Goal: Information Seeking & Learning: Find specific fact

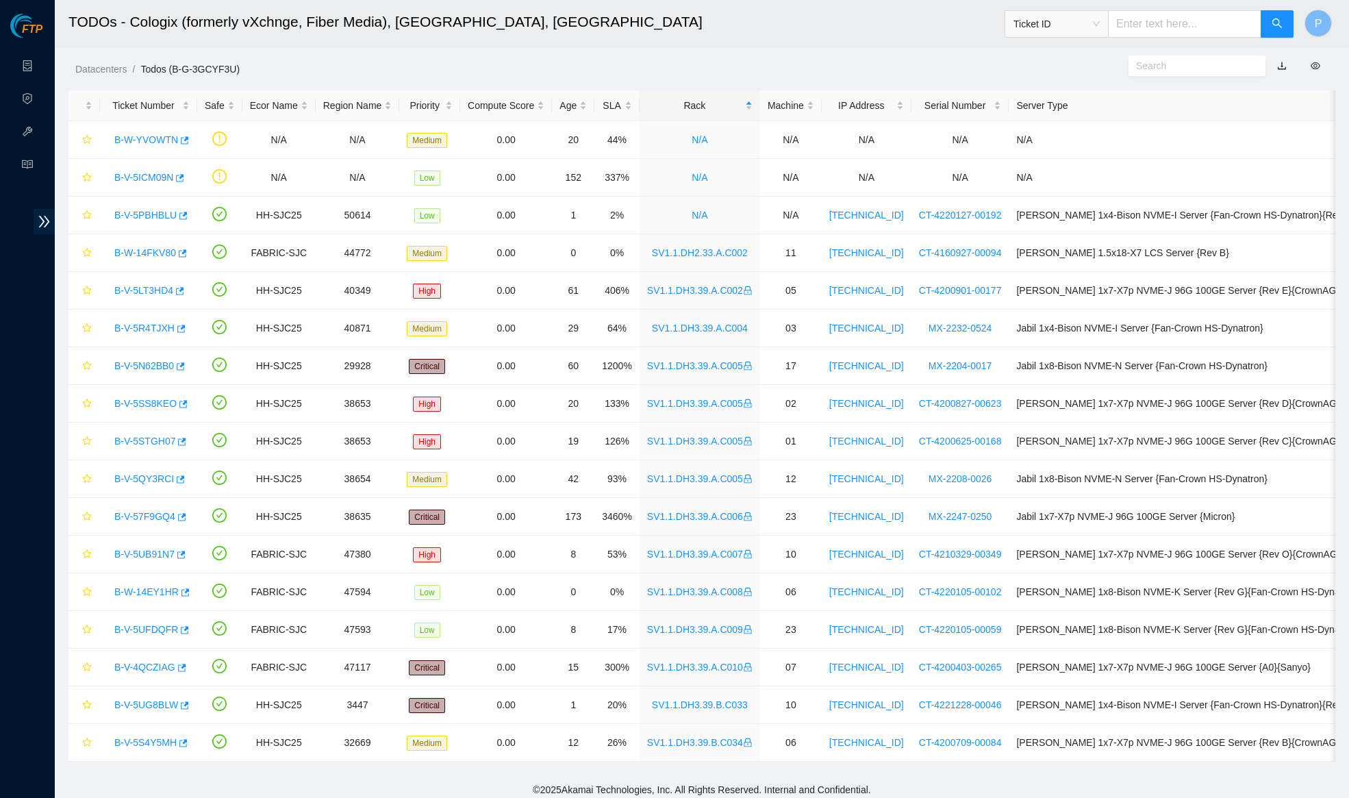
scroll to position [18, 0]
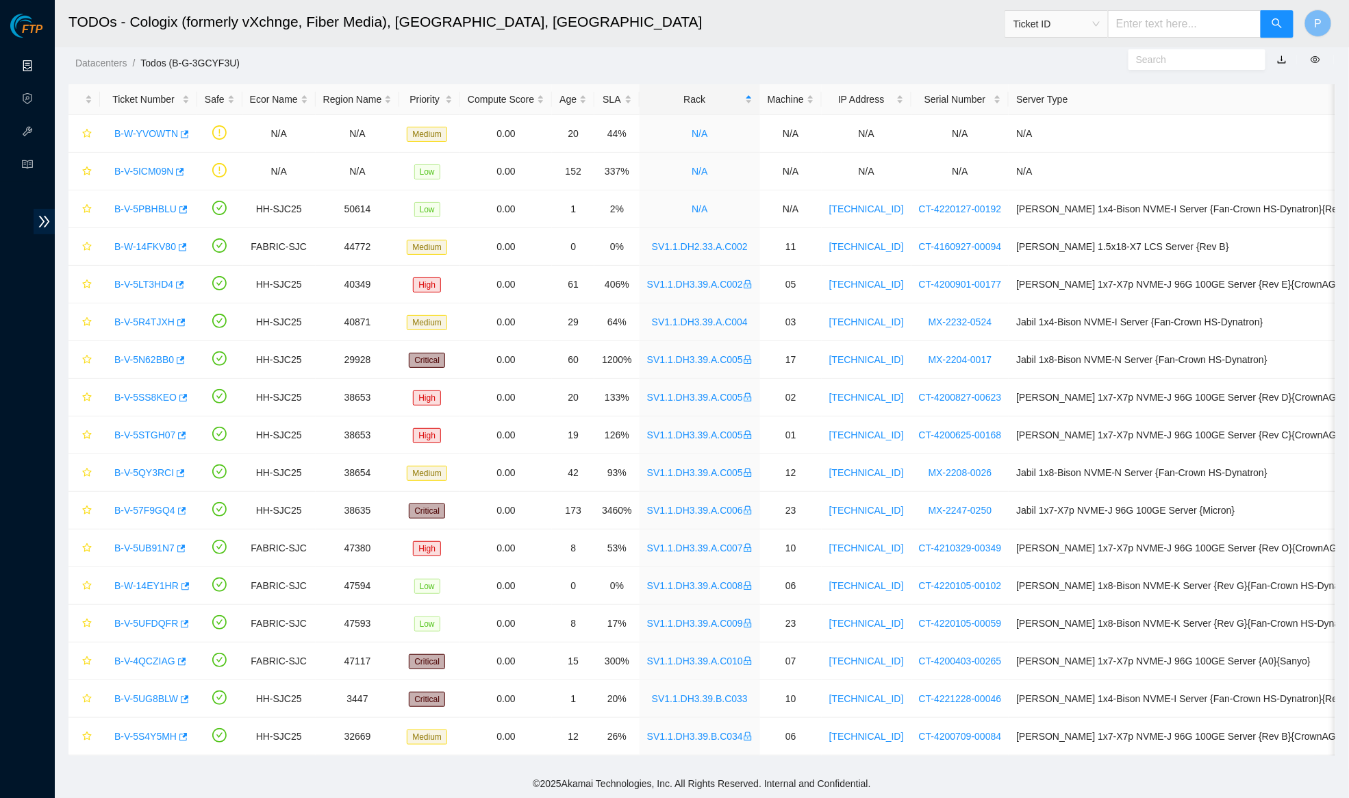
click at [40, 61] on link "Data Centers" at bounding box center [68, 66] width 56 height 11
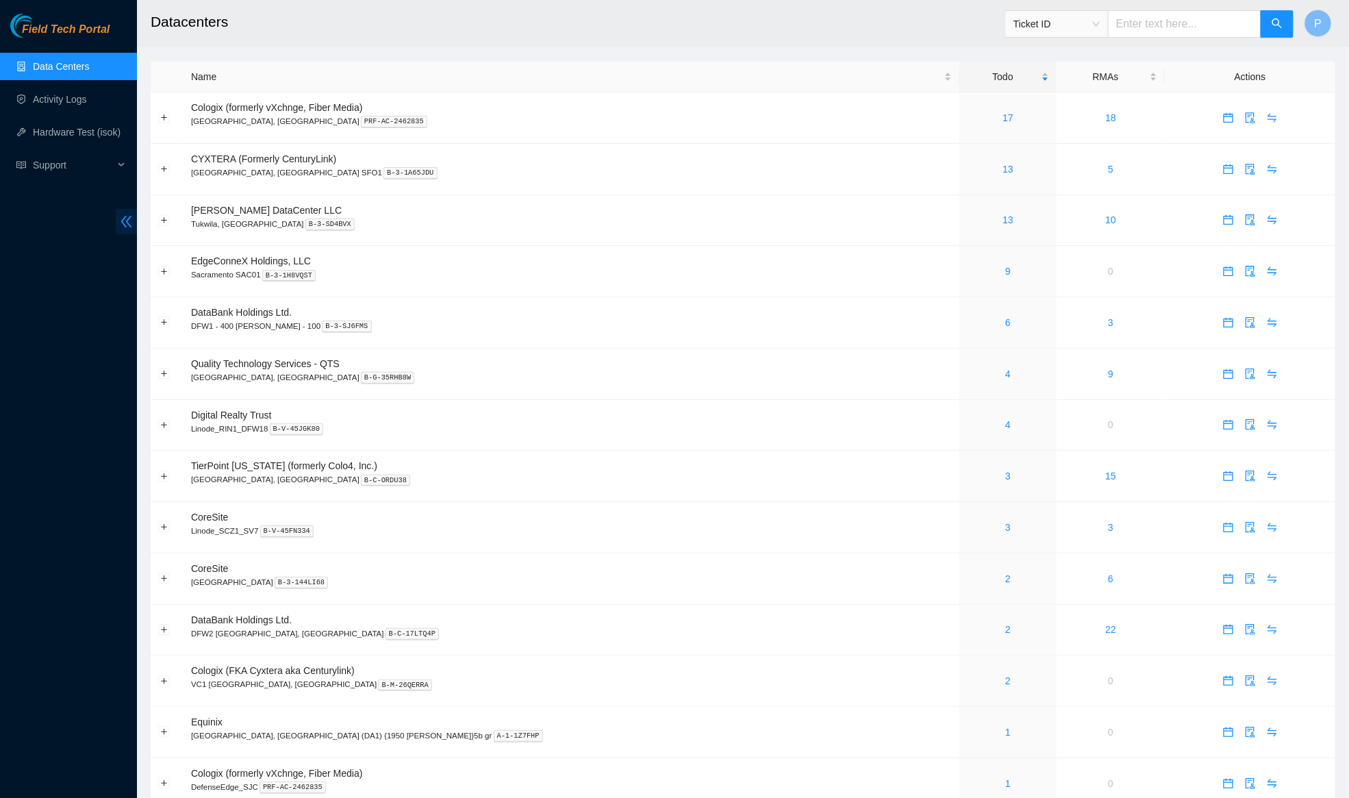
click at [131, 220] on icon "double-left" at bounding box center [126, 221] width 14 height 14
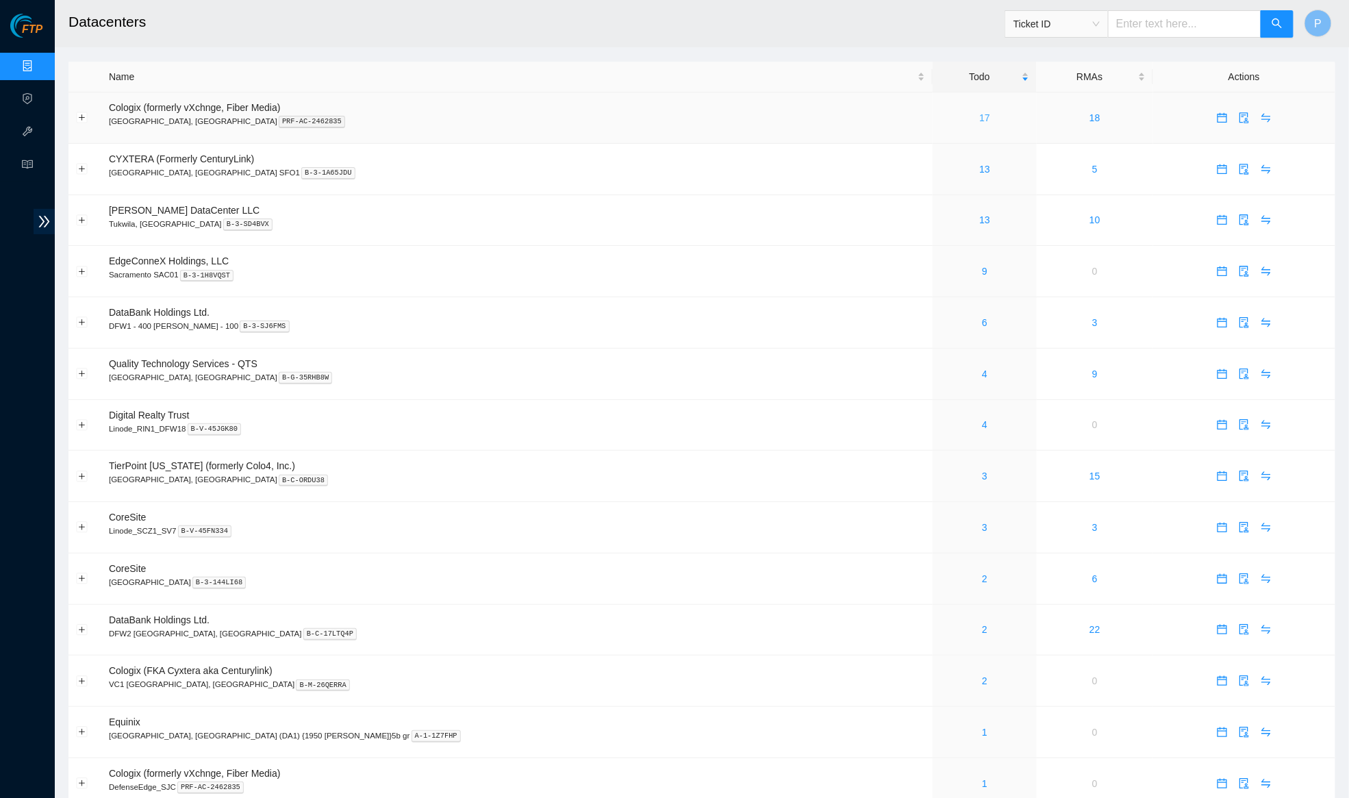
click at [979, 116] on link "17" at bounding box center [984, 117] width 11 height 11
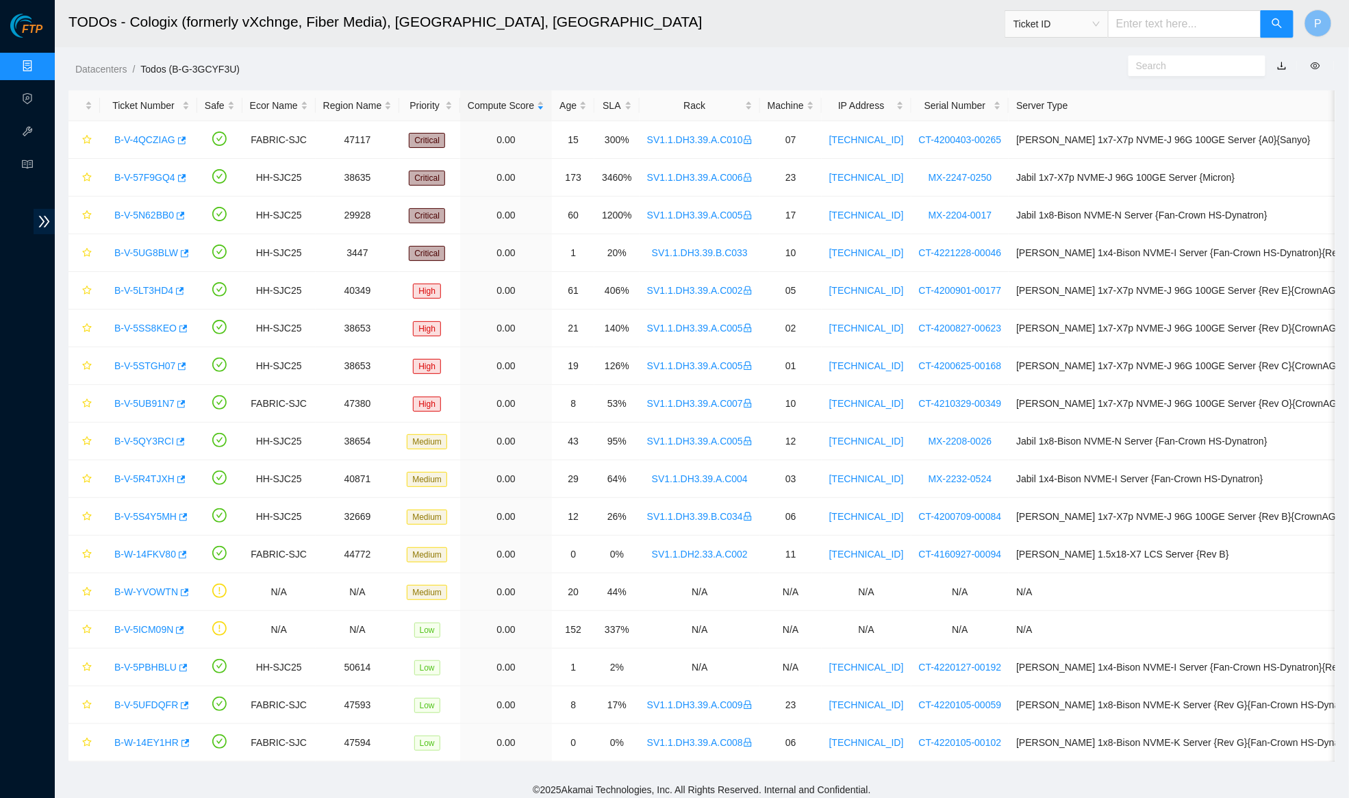
click at [1281, 65] on link "button" at bounding box center [1282, 65] width 10 height 11
click at [40, 66] on link "Data Centers" at bounding box center [68, 66] width 56 height 11
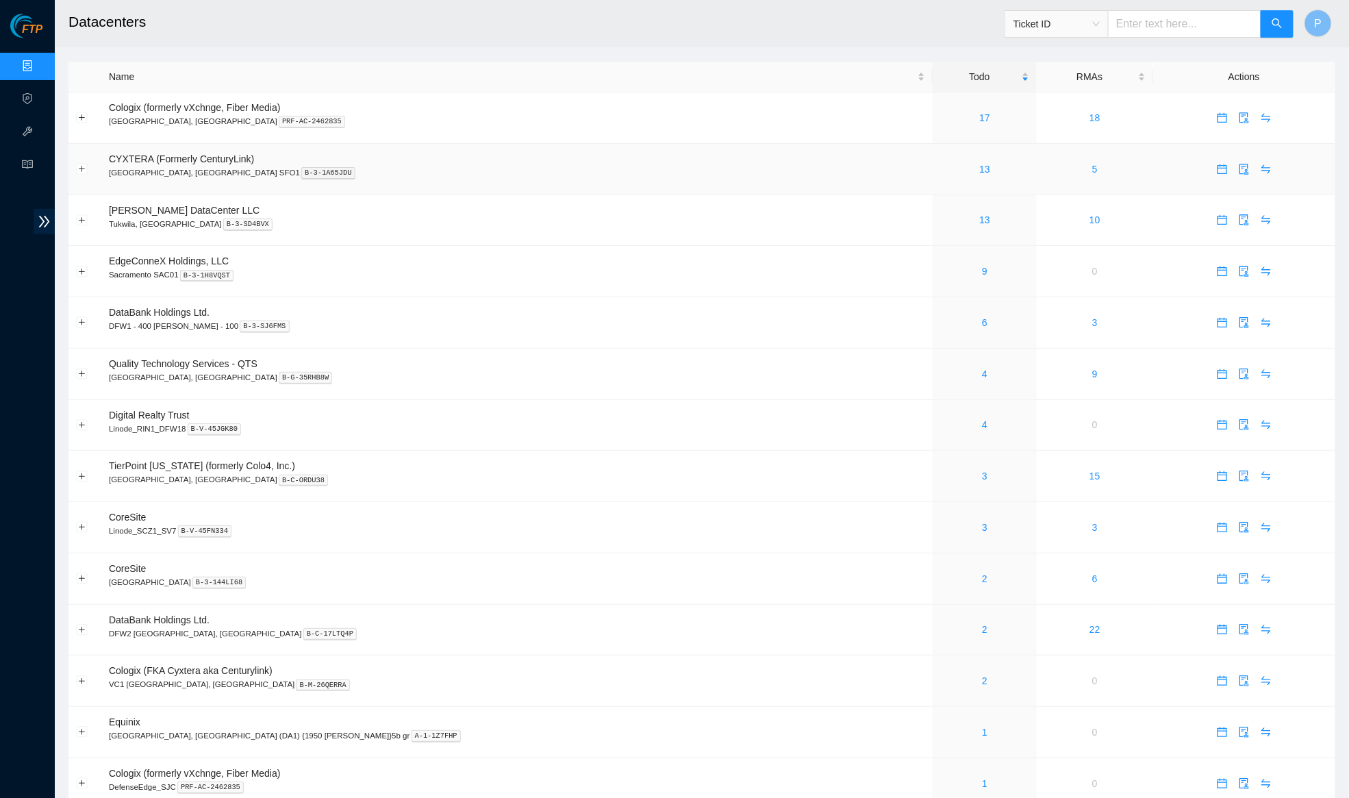
click at [940, 162] on div "13" at bounding box center [984, 169] width 89 height 15
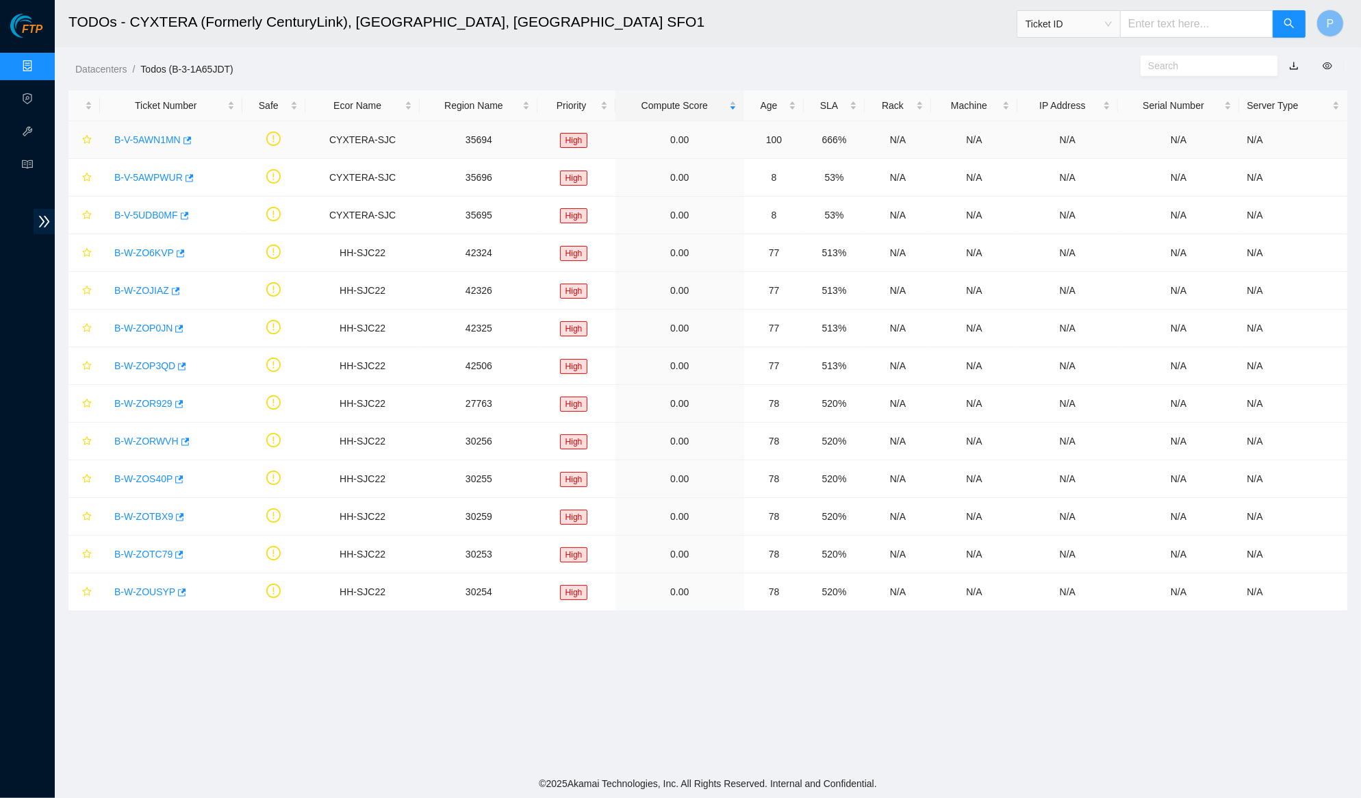
click at [145, 138] on link "B-V-5AWN1MN" at bounding box center [147, 139] width 66 height 11
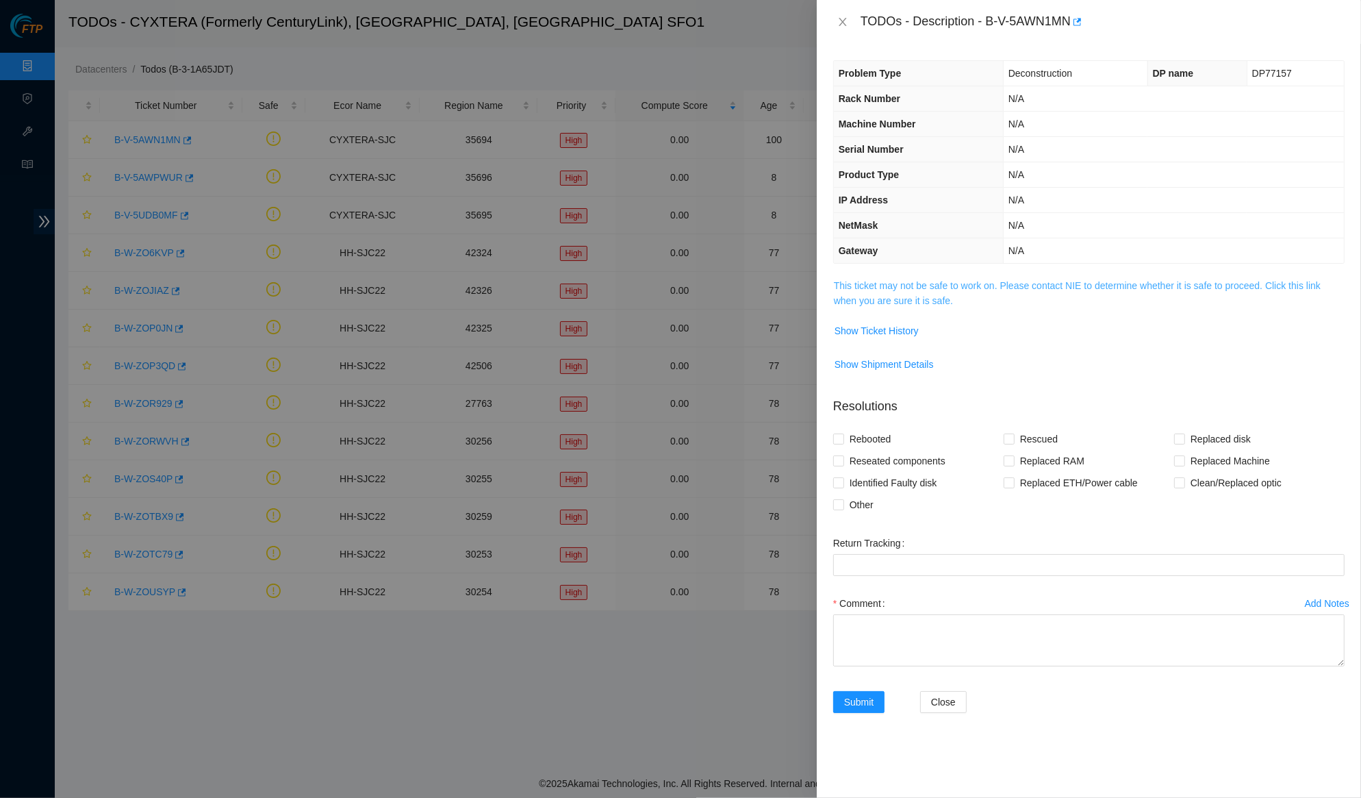
click at [1002, 280] on link "This ticket may not be safe to work on. Please contact NIE to determine whether…" at bounding box center [1077, 293] width 487 height 26
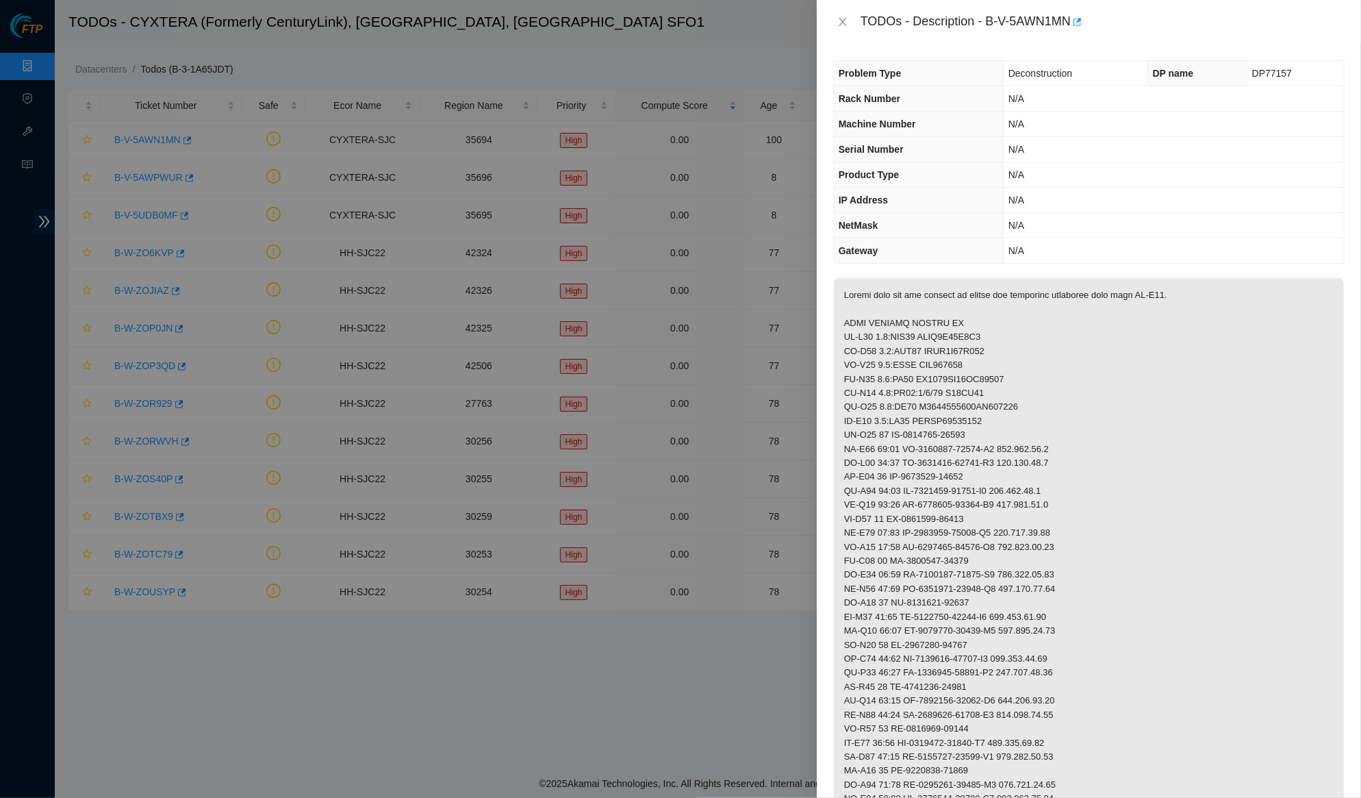
drag, startPoint x: 851, startPoint y: 22, endPoint x: 842, endPoint y: 23, distance: 9.0
click at [850, 21] on button "Close" at bounding box center [842, 22] width 19 height 13
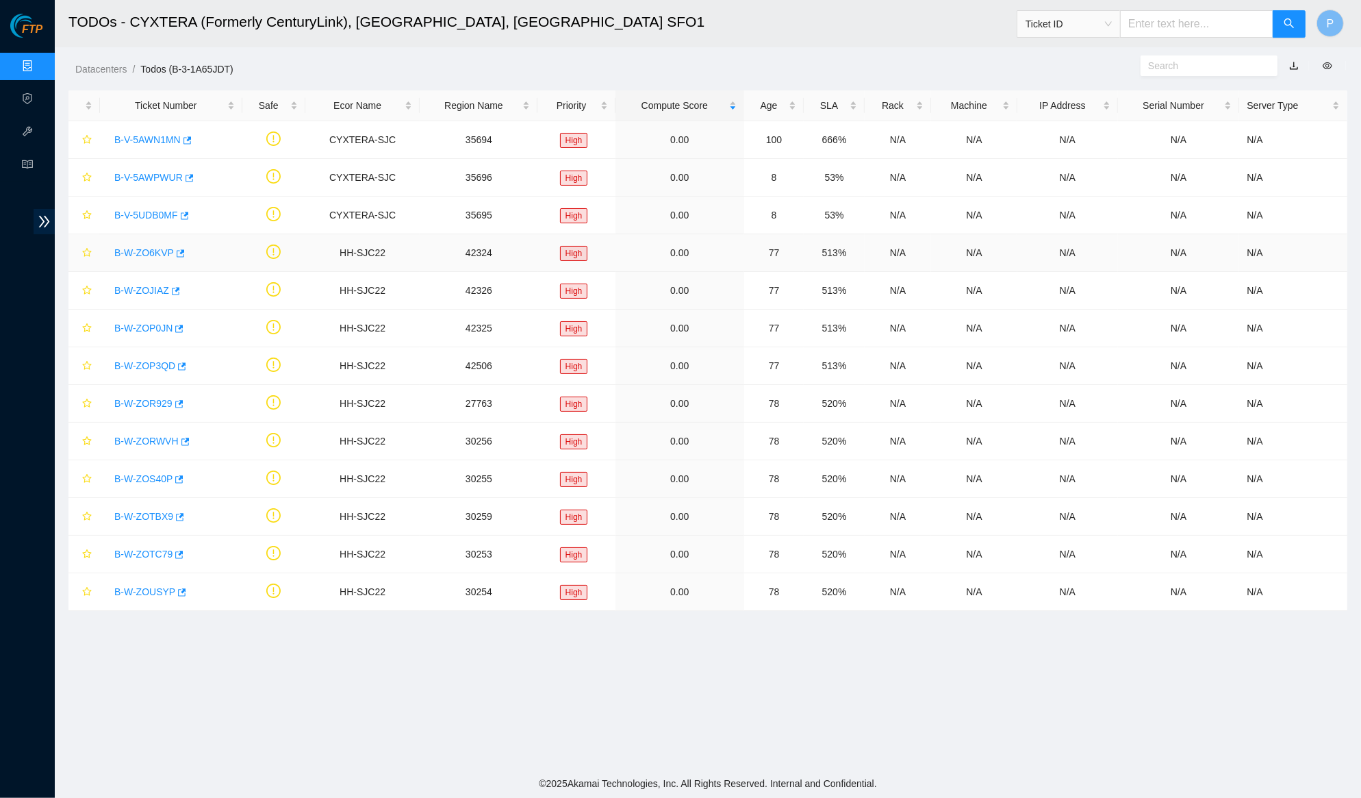
click at [155, 247] on link "B-W-ZO6KVP" at bounding box center [144, 252] width 60 height 11
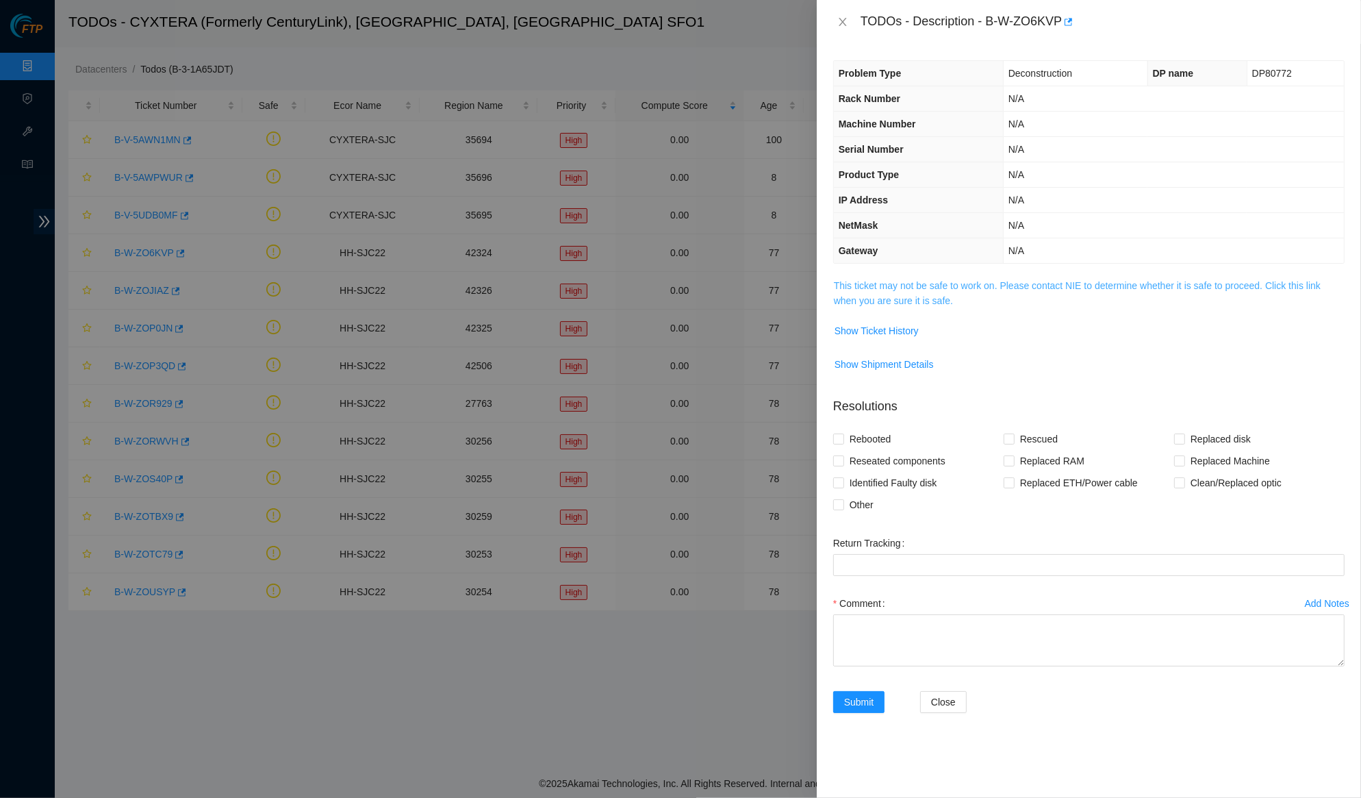
click at [933, 297] on link "This ticket may not be safe to work on. Please contact NIE to determine whether…" at bounding box center [1077, 293] width 487 height 26
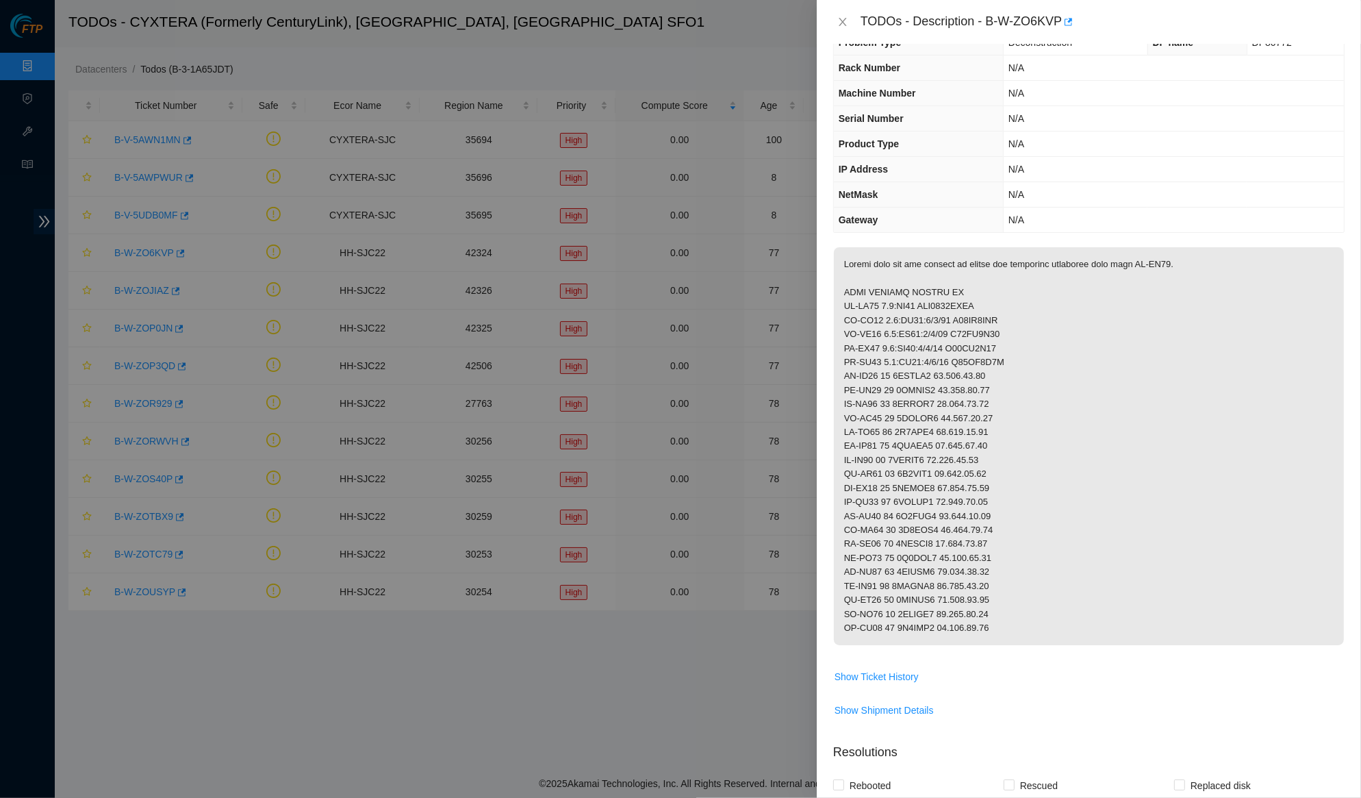
scroll to position [65, 0]
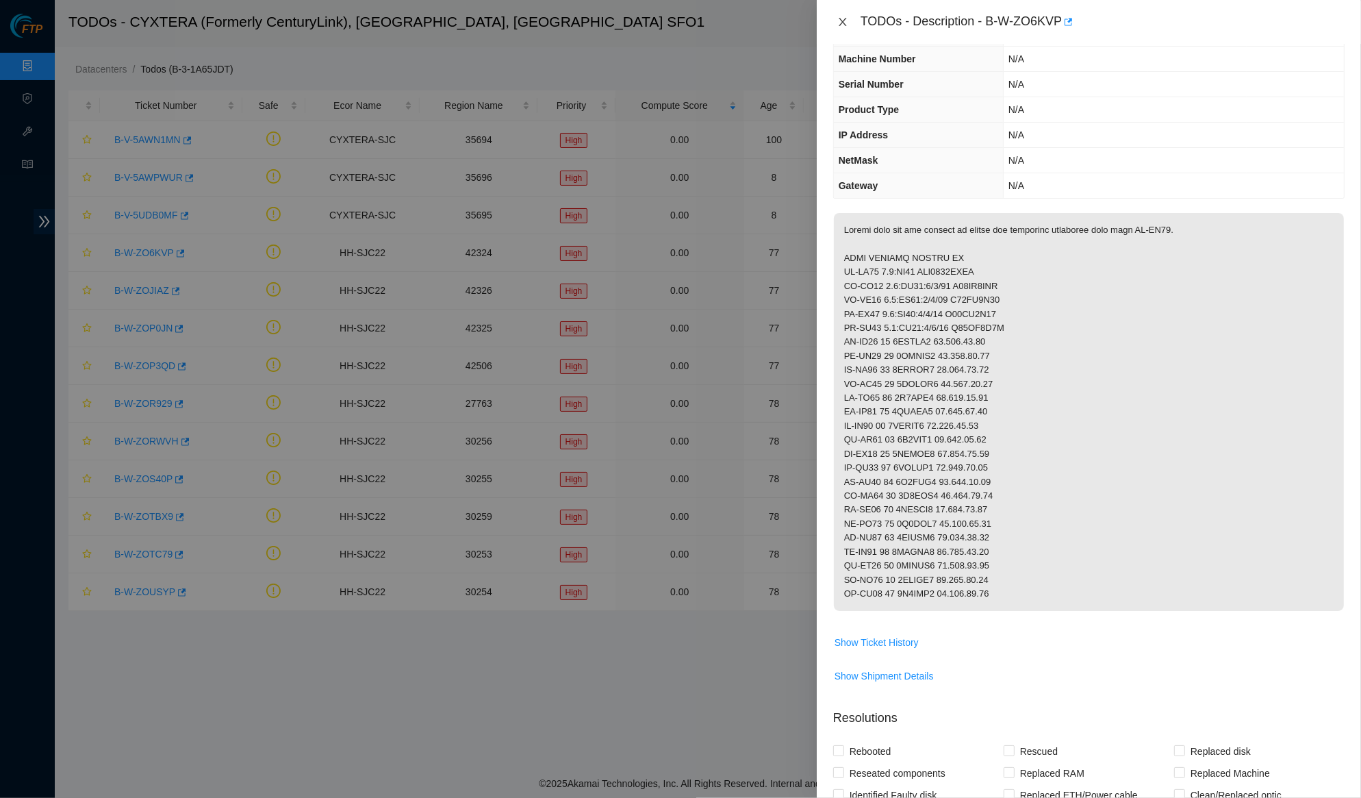
click at [837, 17] on icon "close" at bounding box center [842, 21] width 11 height 11
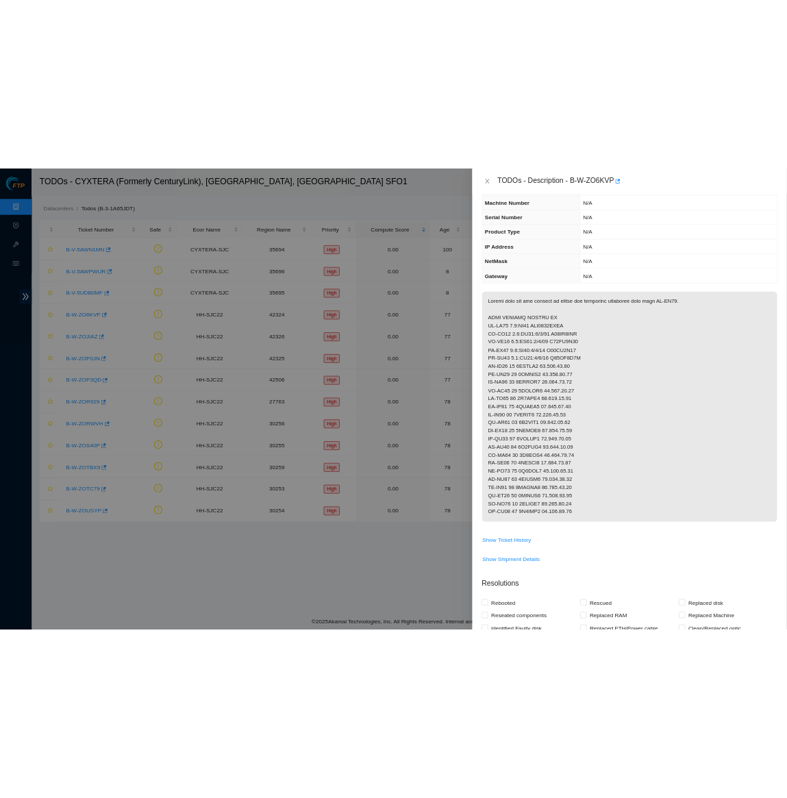
scroll to position [0, 0]
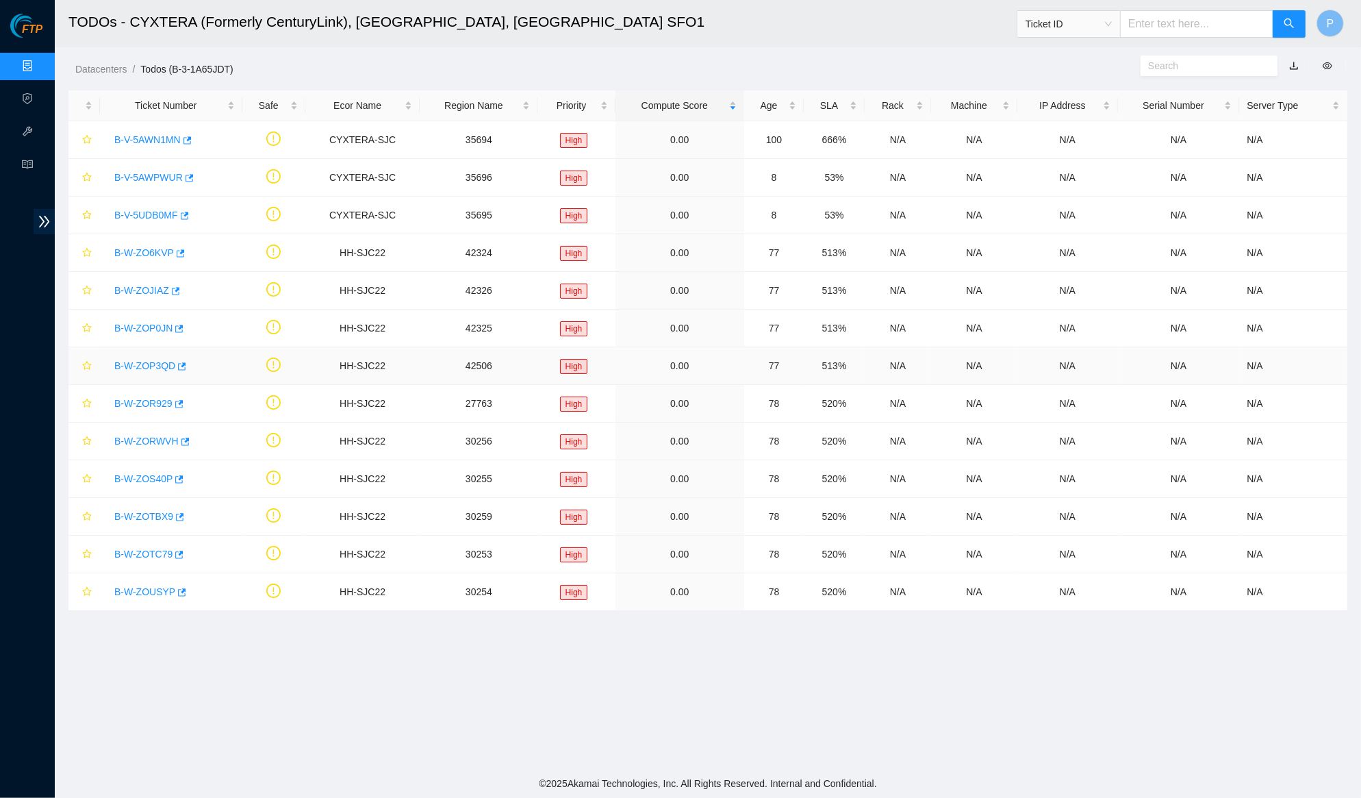
click at [153, 362] on link "B-W-ZOP3QD" at bounding box center [144, 365] width 61 height 11
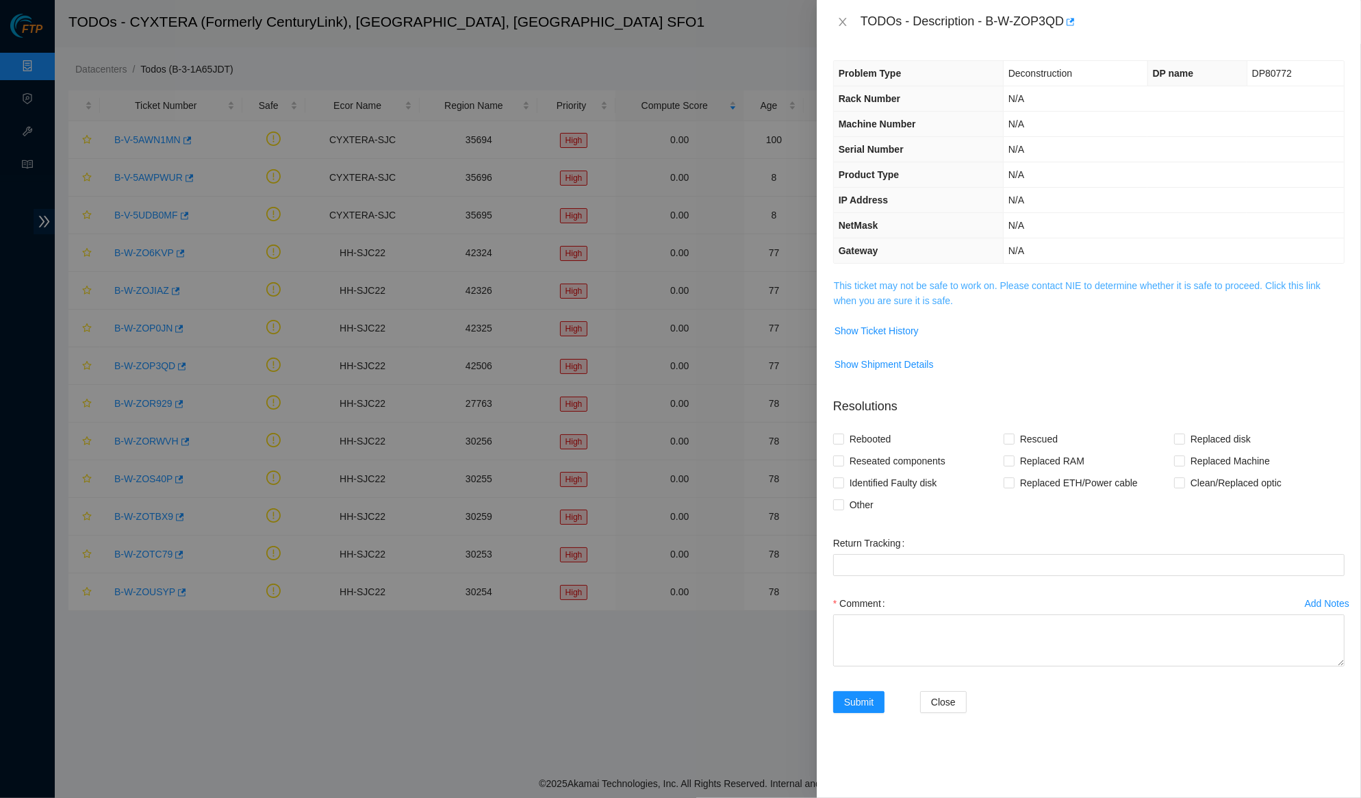
click at [924, 300] on link "This ticket may not be safe to work on. Please contact NIE to determine whether…" at bounding box center [1077, 293] width 487 height 26
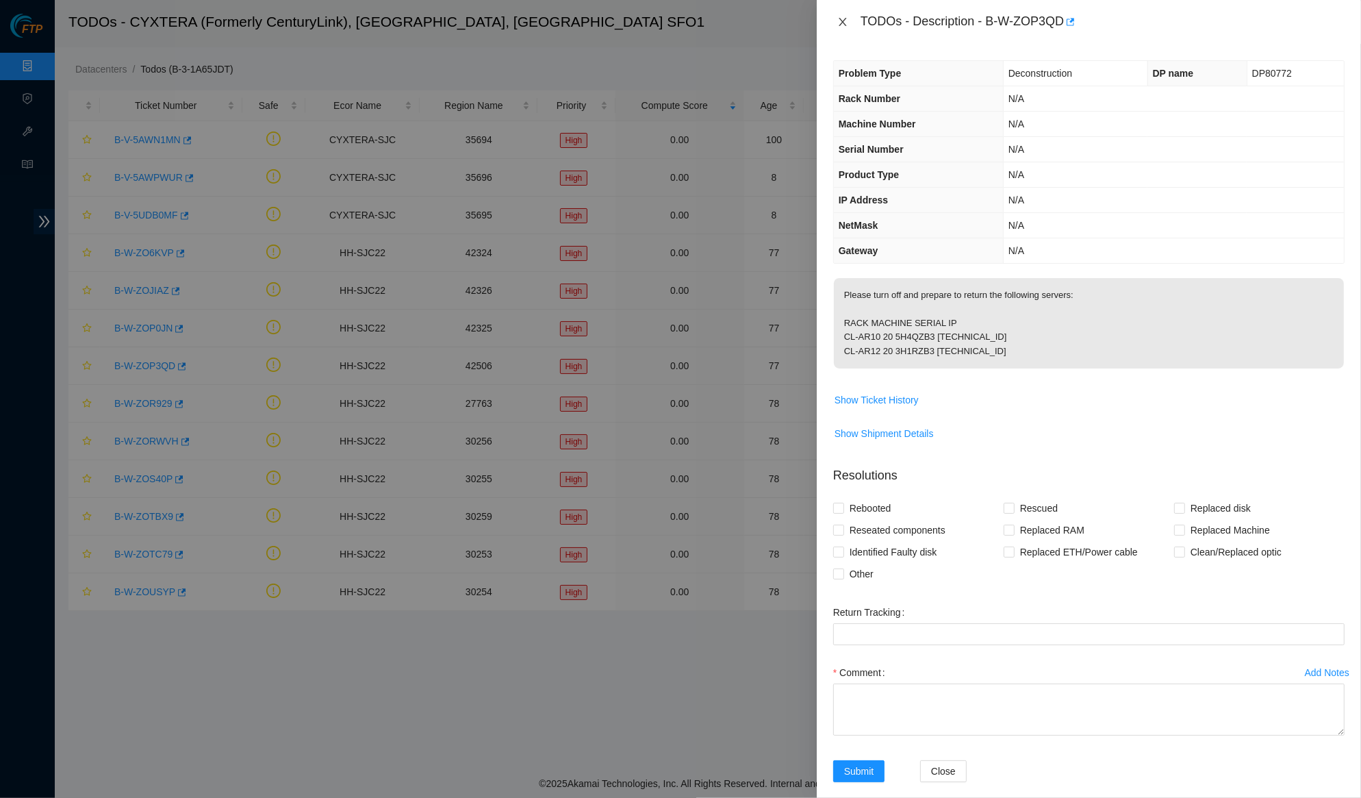
click at [843, 19] on icon "close" at bounding box center [842, 21] width 11 height 11
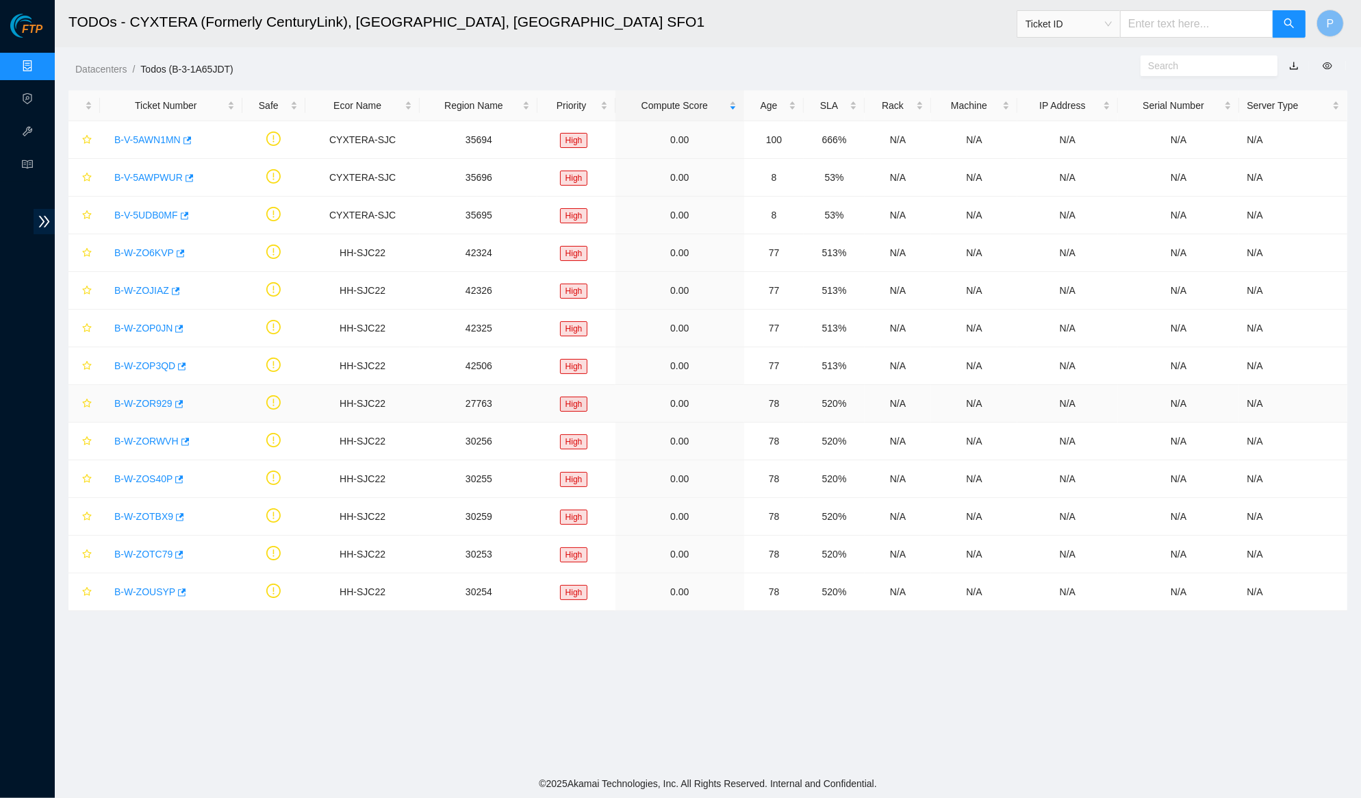
click at [148, 402] on link "B-W-ZOR929" at bounding box center [143, 403] width 58 height 11
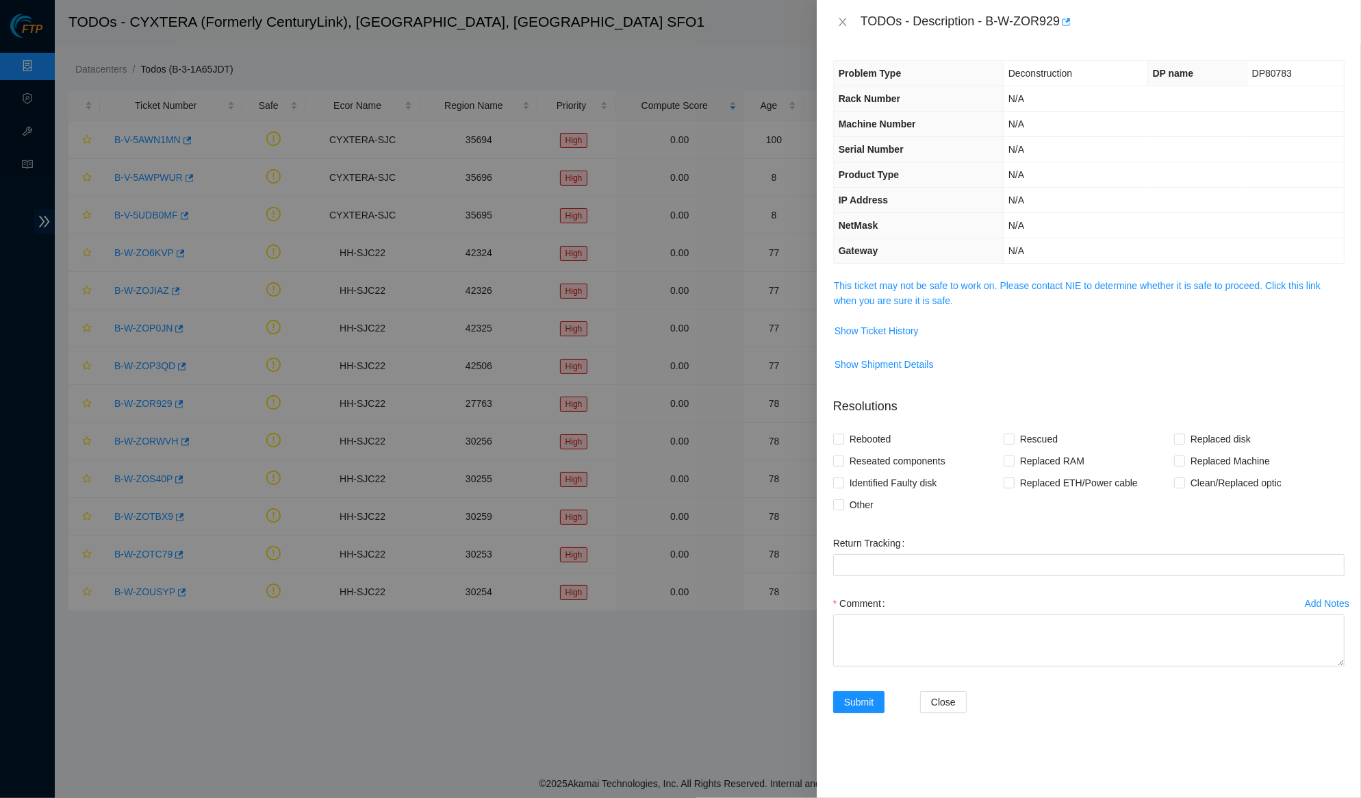
drag, startPoint x: 842, startPoint y: 21, endPoint x: 818, endPoint y: 45, distance: 33.9
click at [842, 21] on icon "close" at bounding box center [843, 22] width 8 height 8
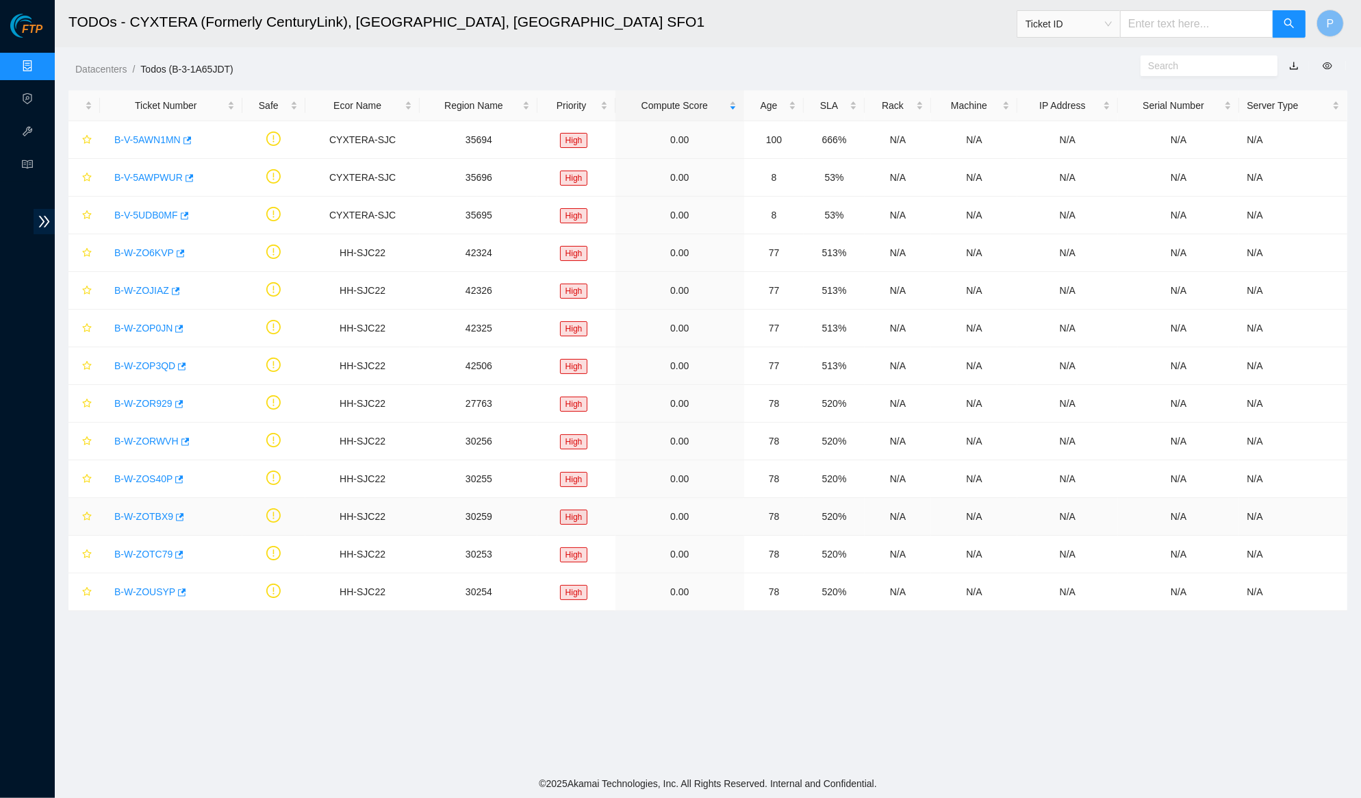
click at [154, 511] on link "B-W-ZOTBX9" at bounding box center [143, 516] width 59 height 11
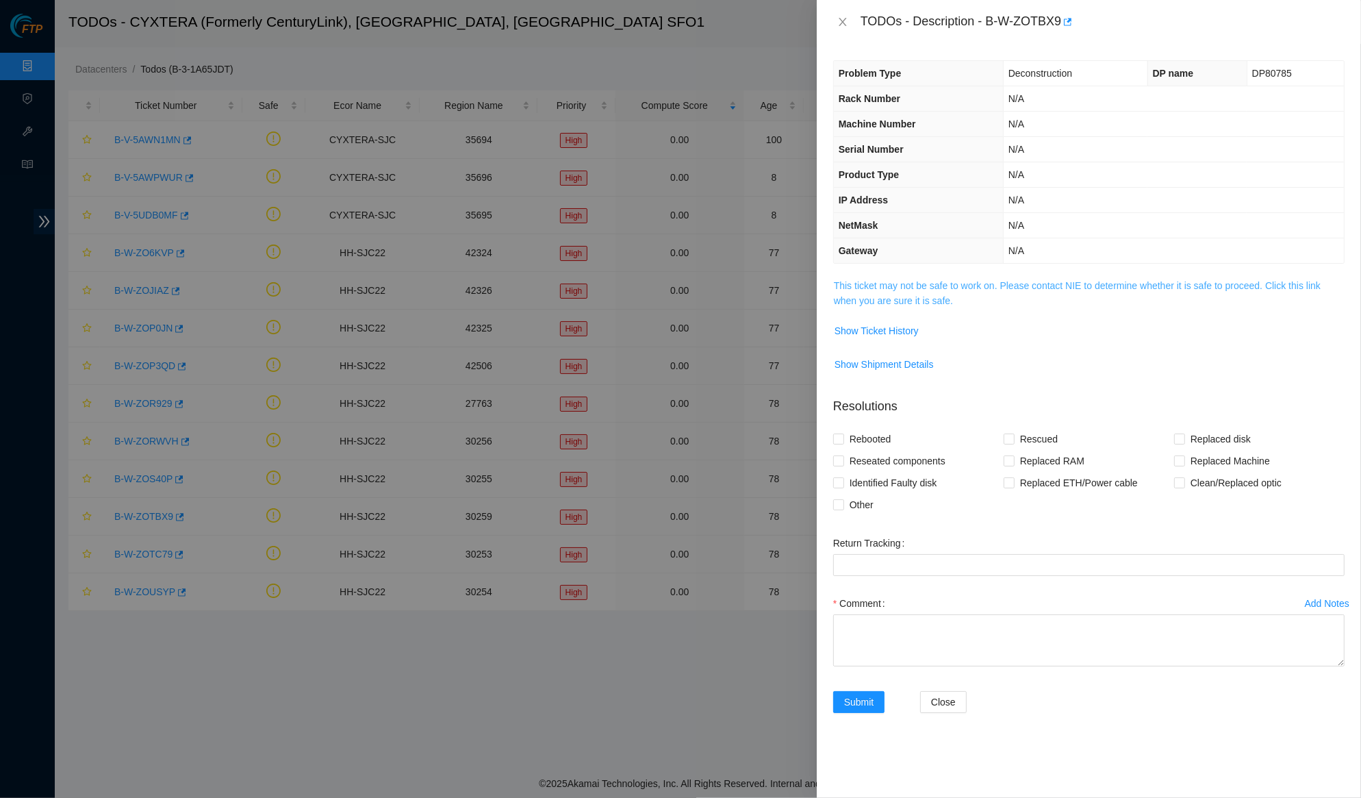
click at [887, 286] on link "This ticket may not be safe to work on. Please contact NIE to determine whether…" at bounding box center [1077, 293] width 487 height 26
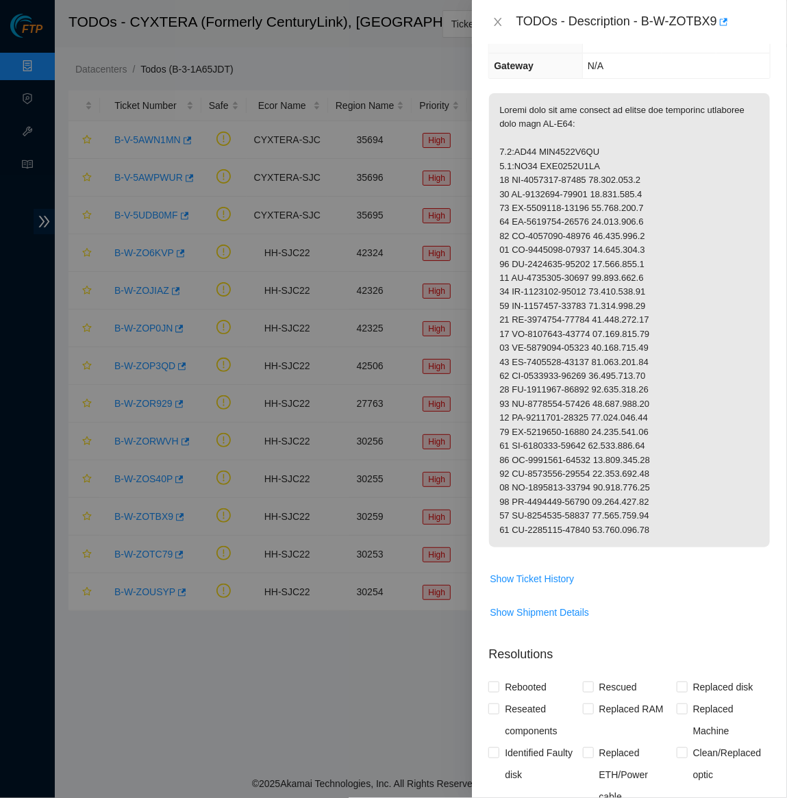
scroll to position [230, 0]
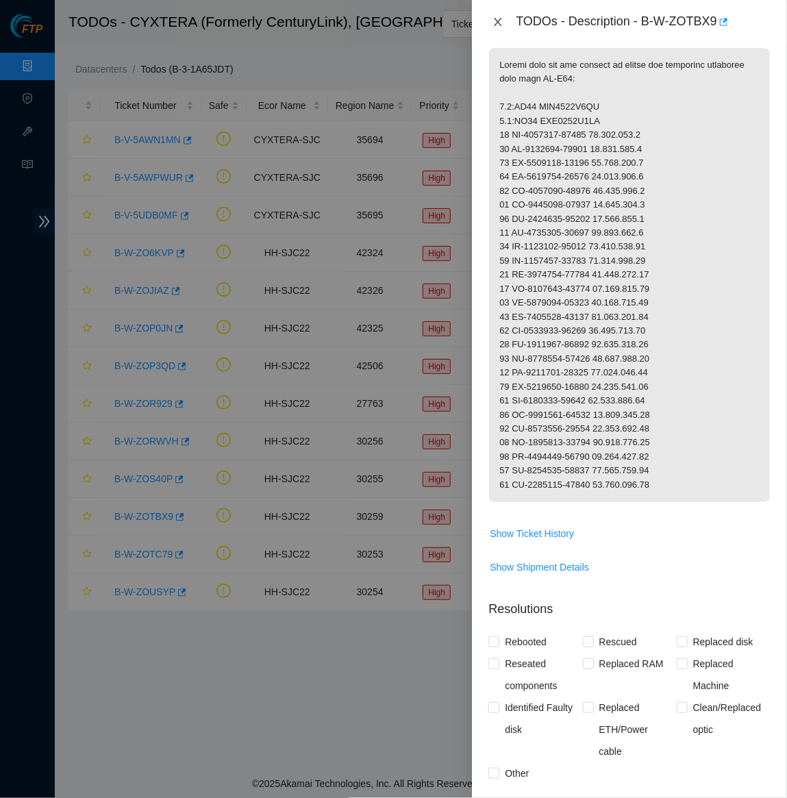
click at [494, 17] on icon "close" at bounding box center [497, 21] width 11 height 11
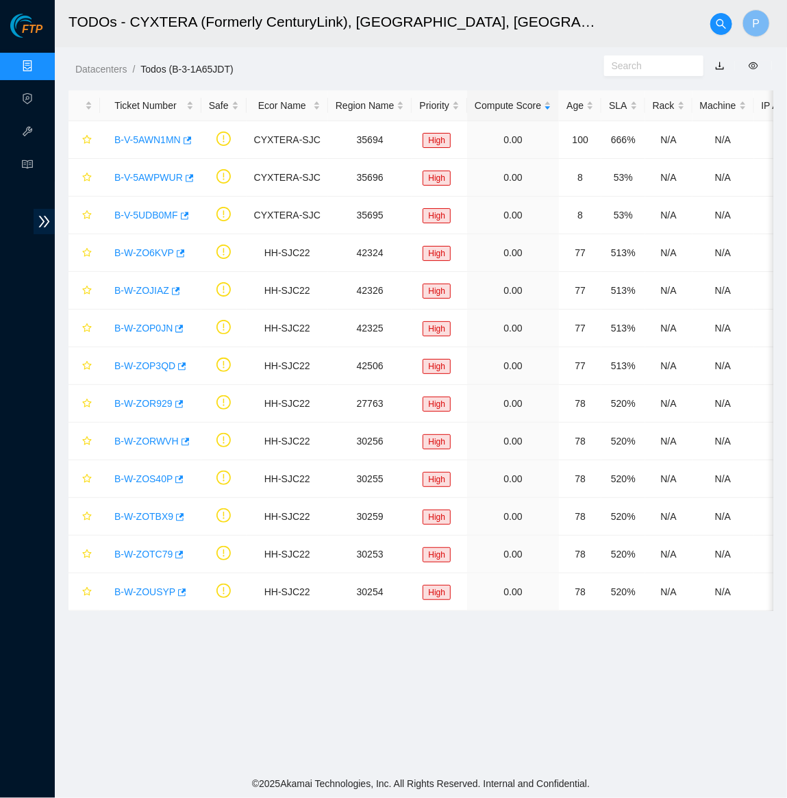
scroll to position [0, 0]
click at [138, 548] on link "B-W-ZOTC79" at bounding box center [143, 553] width 58 height 11
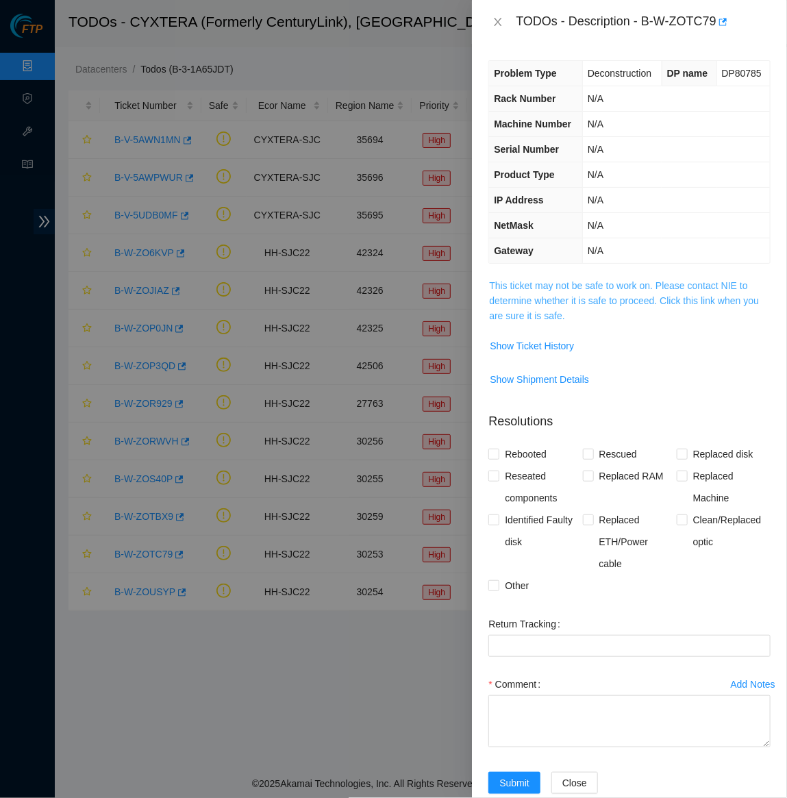
click at [578, 313] on link "This ticket may not be safe to work on. Please contact NIE to determine whether…" at bounding box center [624, 300] width 270 height 41
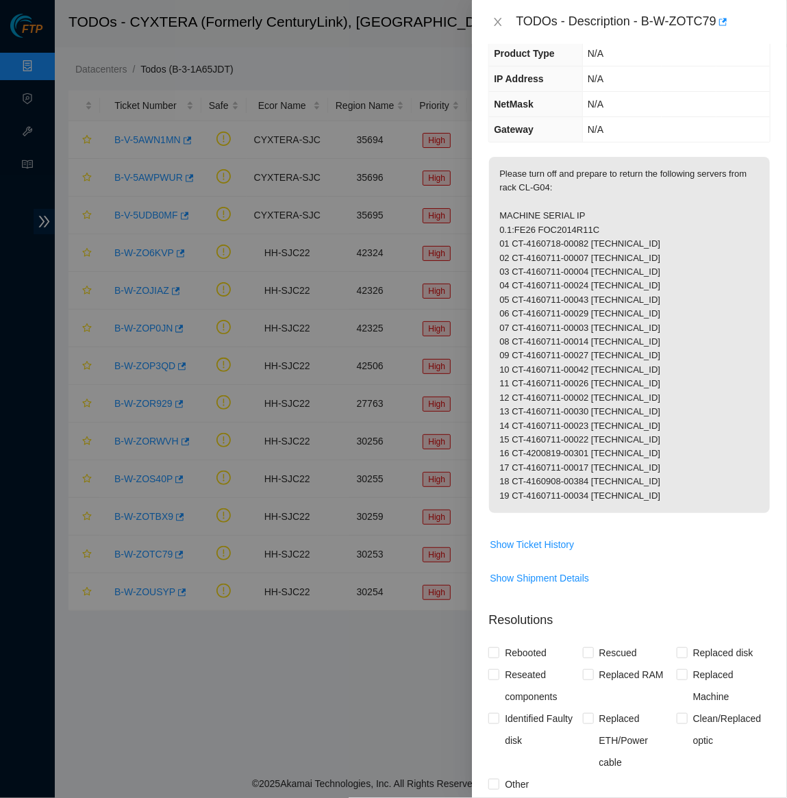
scroll to position [197, 0]
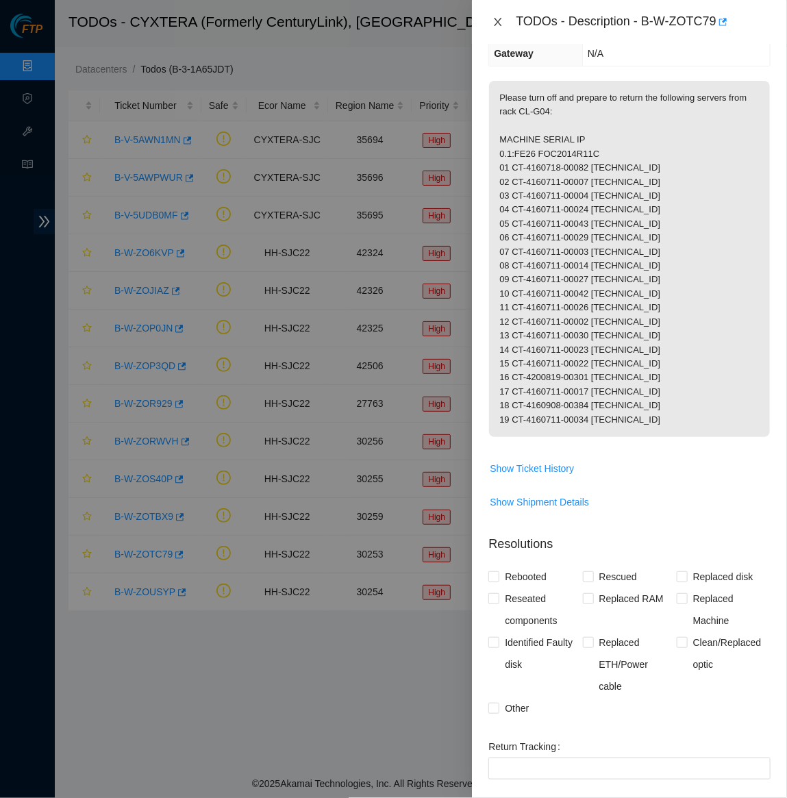
click at [491, 22] on button "Close" at bounding box center [497, 22] width 19 height 13
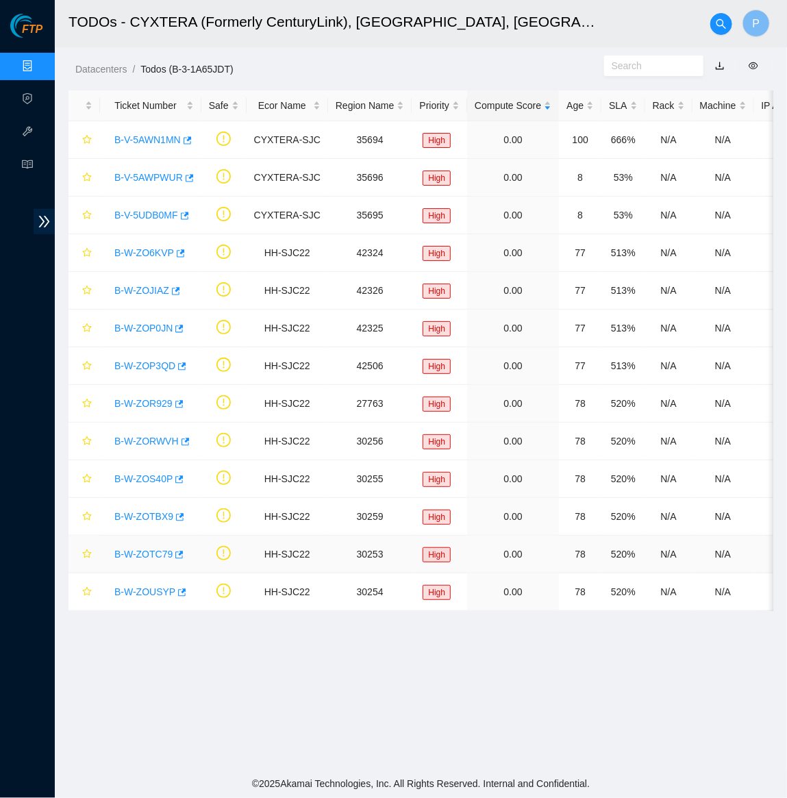
click at [150, 555] on link "B-W-ZOTC79" at bounding box center [143, 553] width 58 height 11
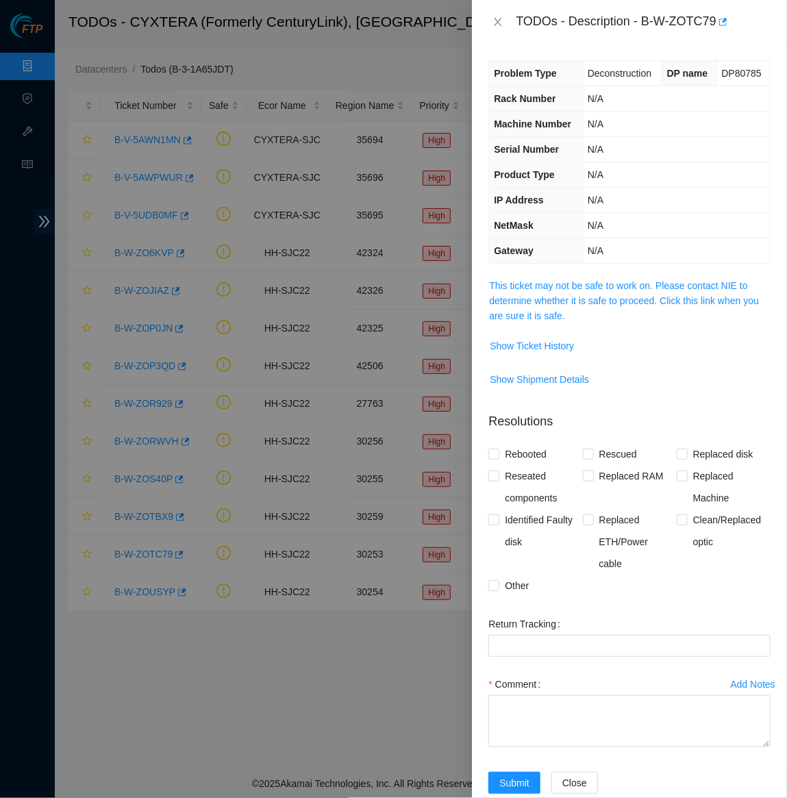
click at [568, 323] on span "This ticket may not be safe to work on. Please contact NIE to determine whether…" at bounding box center [629, 300] width 281 height 45
click at [563, 318] on link "This ticket may not be safe to work on. Please contact NIE to determine whether…" at bounding box center [624, 300] width 270 height 41
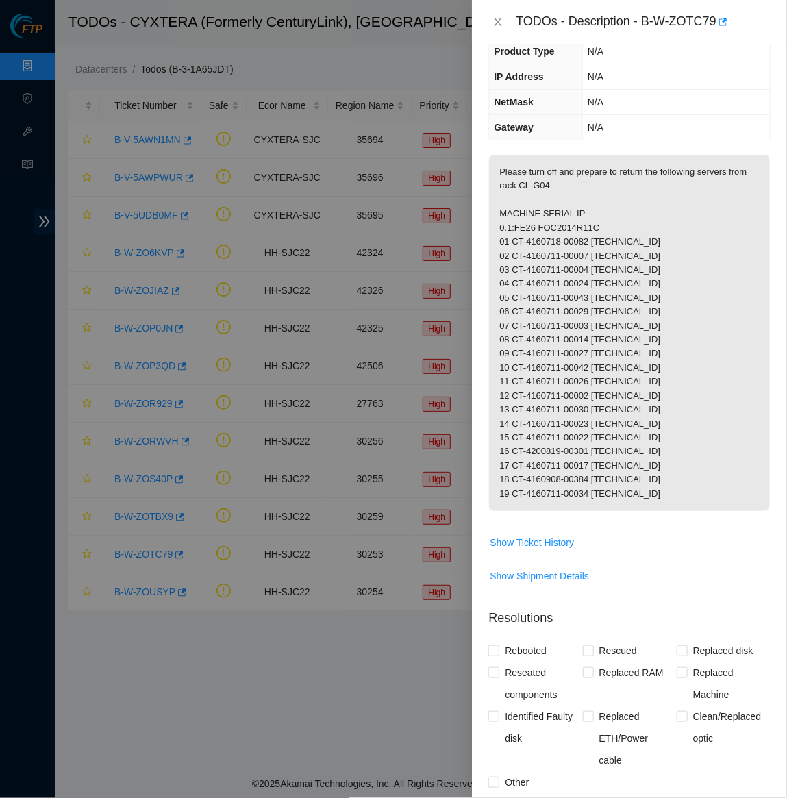
scroll to position [249, 0]
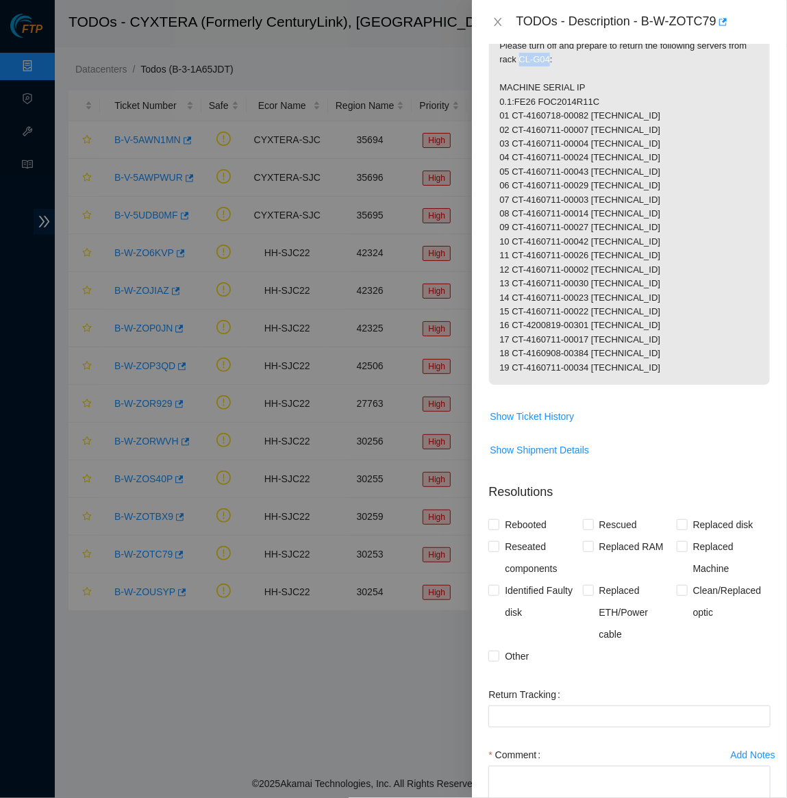
drag, startPoint x: 542, startPoint y: 85, endPoint x: 574, endPoint y: 86, distance: 31.5
click at [574, 86] on p "Please turn off and prepare to return the following servers from rack CL-G04: M…" at bounding box center [629, 207] width 281 height 356
copy p "CL-G04"
drag, startPoint x: 498, startPoint y: 125, endPoint x: 535, endPoint y: 130, distance: 37.4
click at [535, 130] on p "Please turn off and prepare to return the following servers from rack CL-G04: M…" at bounding box center [629, 207] width 281 height 356
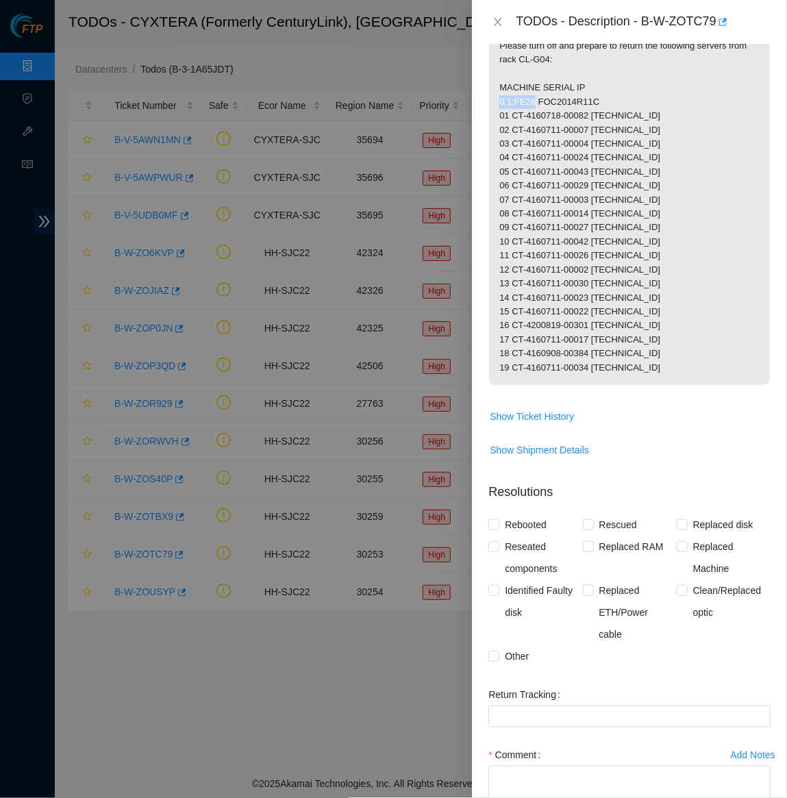
copy p "0.1:FE26"
drag, startPoint x: 541, startPoint y: 125, endPoint x: 602, endPoint y: 125, distance: 60.9
click at [602, 125] on p "Please turn off and prepare to return the following servers from rack CL-G04: M…" at bounding box center [629, 207] width 281 height 356
copy p "FOC2014R11C"
click at [612, 248] on p "Please turn off and prepare to return the following servers from rack CL-G04: M…" at bounding box center [629, 207] width 281 height 356
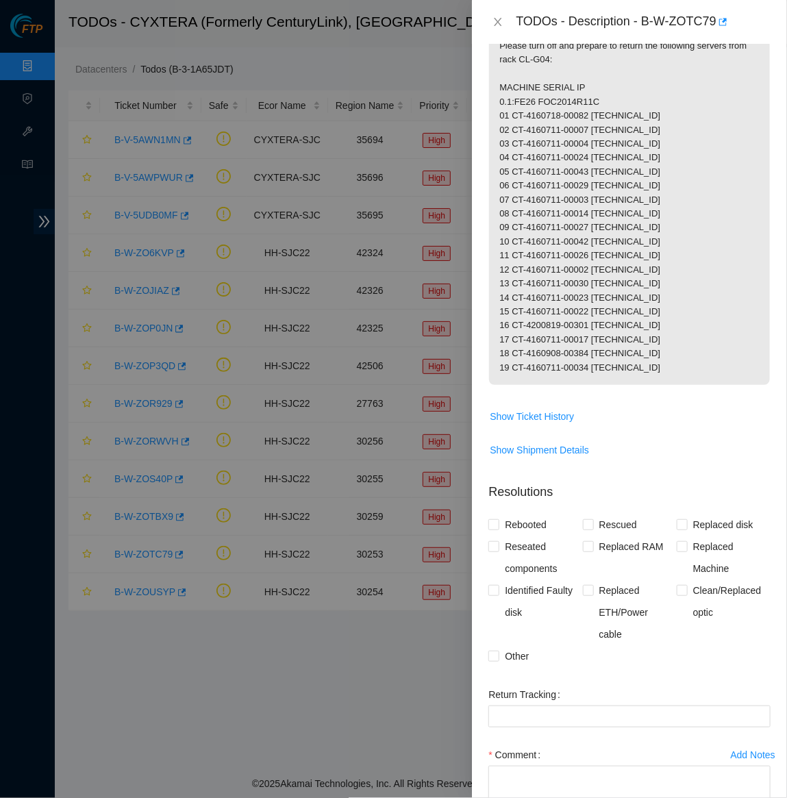
click at [580, 130] on p "Please turn off and prepare to return the following servers from rack CL-G04: M…" at bounding box center [629, 207] width 281 height 356
drag, startPoint x: 604, startPoint y: 138, endPoint x: 665, endPoint y: 143, distance: 61.1
click at [665, 143] on p "Please turn off and prepare to return the following servers from rack CL-G04: M…" at bounding box center [629, 207] width 281 height 356
copy p "[TECHNICAL_ID]"
click at [516, 140] on p "Please turn off and prepare to return the following servers from rack CL-G04: M…" at bounding box center [629, 207] width 281 height 356
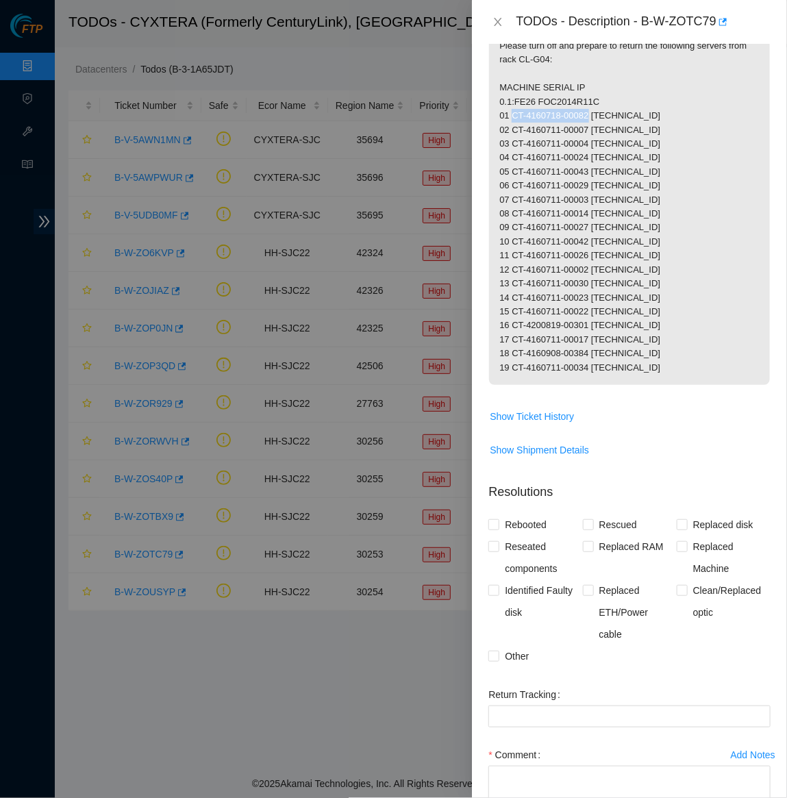
drag, startPoint x: 514, startPoint y: 138, endPoint x: 599, endPoint y: 140, distance: 85.6
click at [599, 140] on p "Please turn off and prepare to return the following servers from rack CL-G04: M…" at bounding box center [629, 207] width 281 height 356
copy p "CT-4160718-00082"
drag, startPoint x: 515, startPoint y: 149, endPoint x: 599, endPoint y: 149, distance: 84.2
click at [599, 149] on p "Please turn off and prepare to return the following servers from rack CL-G04: M…" at bounding box center [629, 207] width 281 height 356
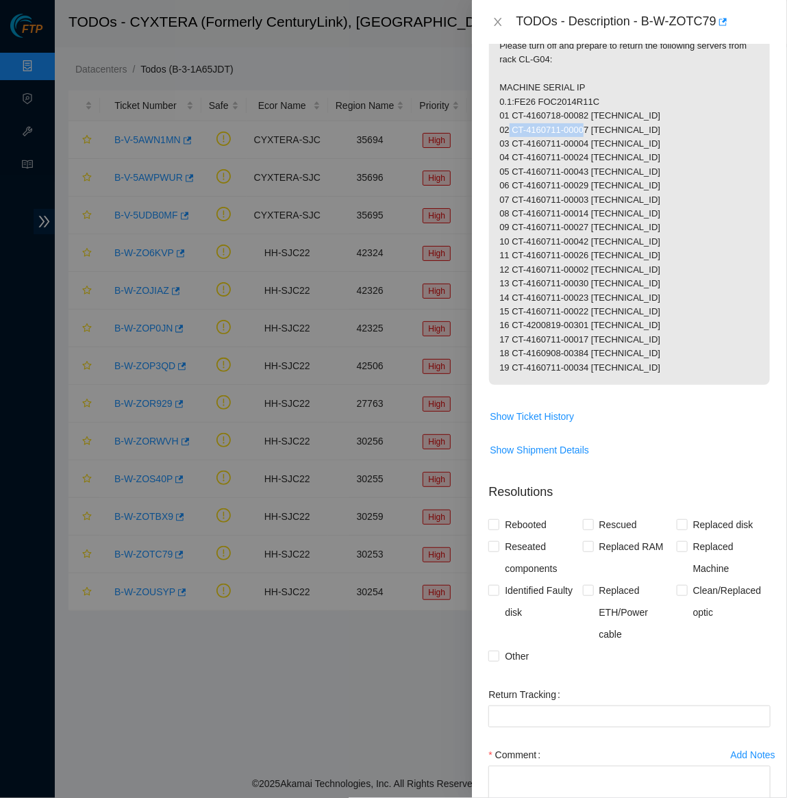
copy p "CT-4160711-00007"
drag, startPoint x: 514, startPoint y: 164, endPoint x: 600, endPoint y: 164, distance: 87.0
click at [600, 164] on p "Please turn off and prepare to return the following servers from rack CL-G04: M…" at bounding box center [629, 207] width 281 height 356
copy p "CT-4160711-00004"
drag, startPoint x: 514, startPoint y: 180, endPoint x: 599, endPoint y: 180, distance: 85.6
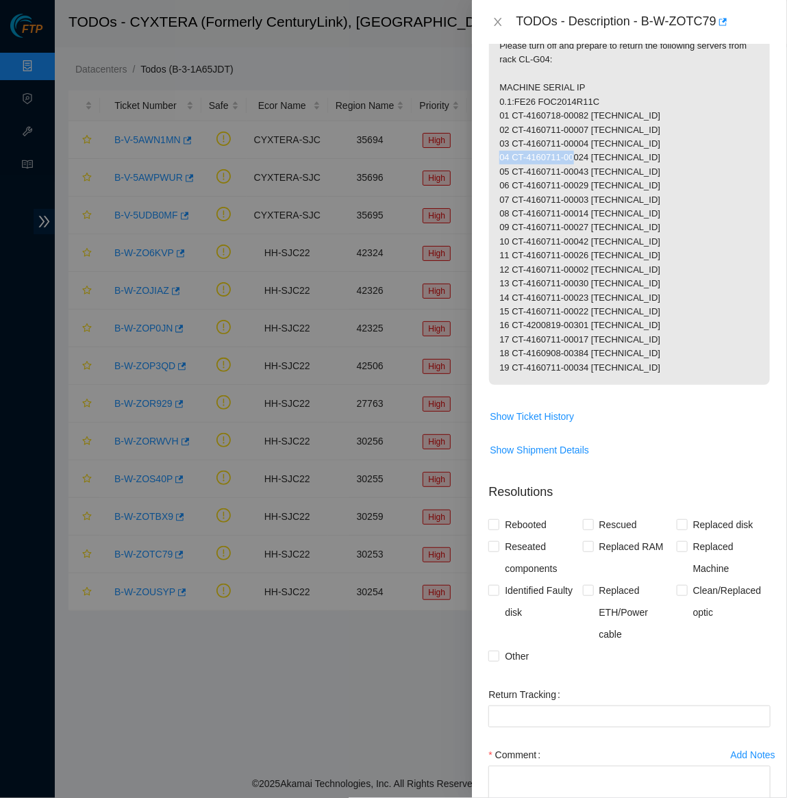
click at [599, 180] on p "Please turn off and prepare to return the following servers from rack CL-G04: M…" at bounding box center [629, 207] width 281 height 356
copy p "CT-4160711-00024"
drag, startPoint x: 514, startPoint y: 193, endPoint x: 600, endPoint y: 195, distance: 86.3
click at [600, 195] on p "Please turn off and prepare to return the following servers from rack CL-G04: M…" at bounding box center [629, 207] width 281 height 356
copy p "CT-4160711-00043"
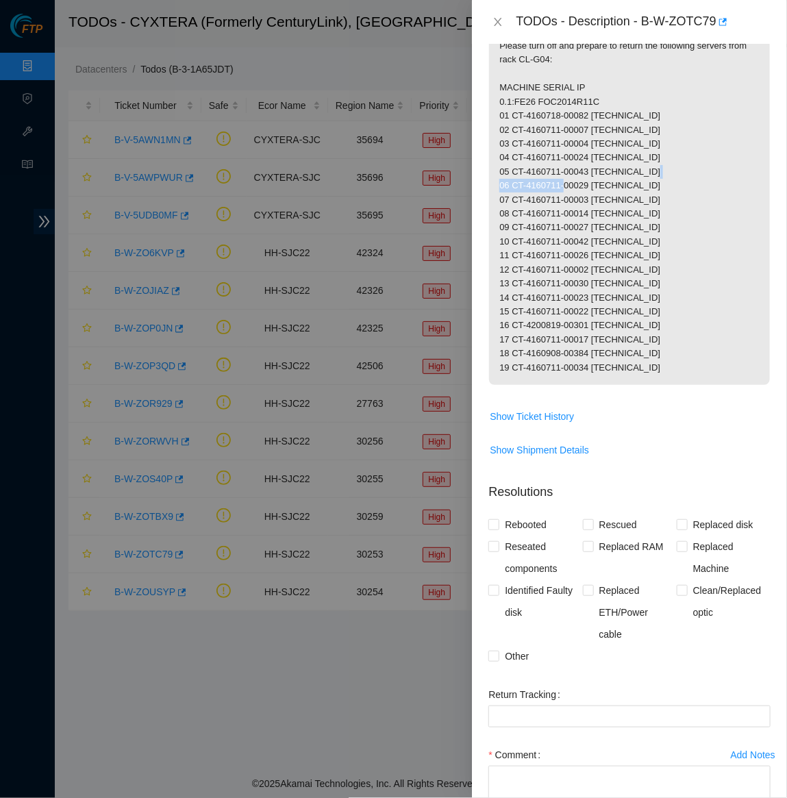
drag, startPoint x: 515, startPoint y: 207, endPoint x: 598, endPoint y: 207, distance: 83.5
click at [598, 207] on p "Please turn off and prepare to return the following servers from rack CL-G04: M…" at bounding box center [629, 207] width 281 height 356
copy p "CT-4160711-00029"
drag, startPoint x: 514, startPoint y: 222, endPoint x: 599, endPoint y: 221, distance: 85.6
click at [599, 221] on p "Please turn off and prepare to return the following servers from rack CL-G04: M…" at bounding box center [629, 207] width 281 height 356
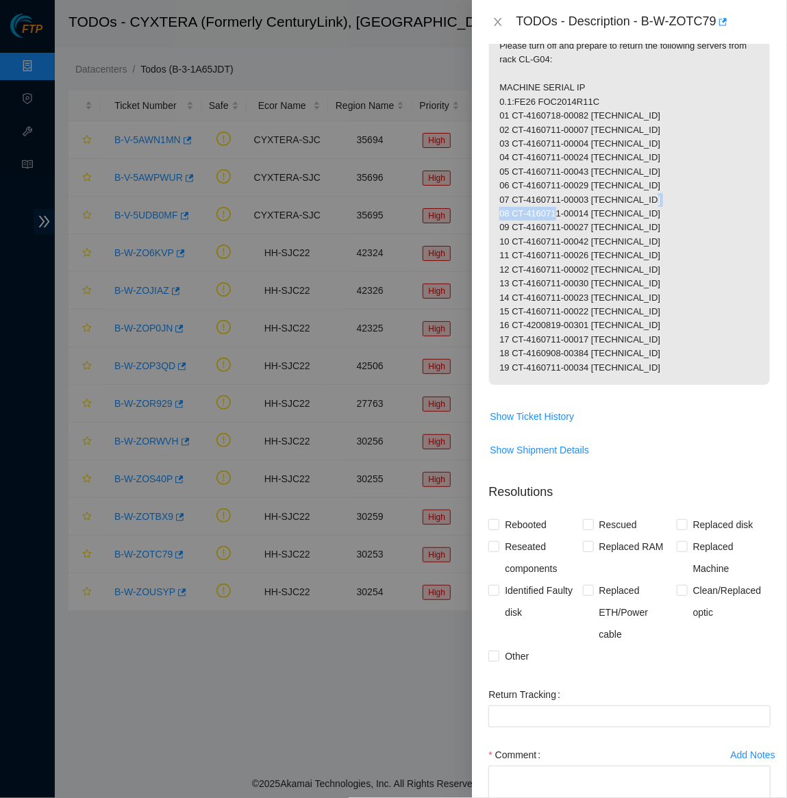
drag, startPoint x: 515, startPoint y: 232, endPoint x: 599, endPoint y: 234, distance: 84.2
click at [599, 234] on p "Please turn off and prepare to return the following servers from rack CL-G04: M…" at bounding box center [629, 207] width 281 height 356
drag, startPoint x: 513, startPoint y: 249, endPoint x: 600, endPoint y: 246, distance: 87.0
click at [600, 246] on p "Please turn off and prepare to return the following servers from rack CL-G04: M…" at bounding box center [629, 207] width 281 height 356
drag, startPoint x: 514, startPoint y: 259, endPoint x: 600, endPoint y: 259, distance: 86.3
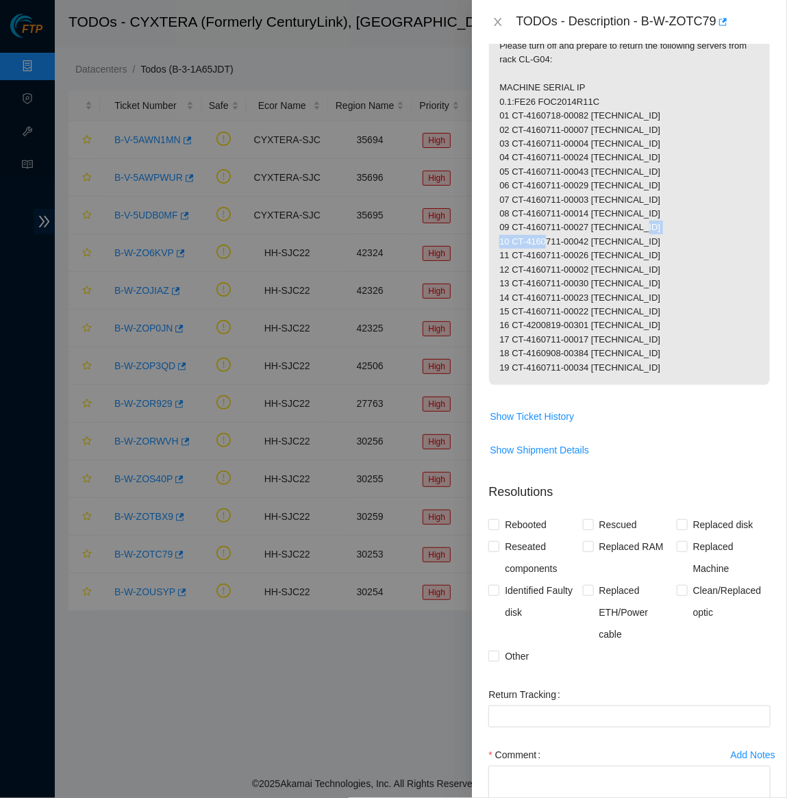
click at [600, 259] on p "Please turn off and prepare to return the following servers from rack CL-G04: M…" at bounding box center [629, 207] width 281 height 356
drag, startPoint x: 513, startPoint y: 275, endPoint x: 600, endPoint y: 275, distance: 87.6
click at [600, 275] on p "Please turn off and prepare to return the following servers from rack CL-G04: M…" at bounding box center [629, 207] width 281 height 356
drag, startPoint x: 514, startPoint y: 291, endPoint x: 601, endPoint y: 287, distance: 87.1
click at [601, 287] on p "Please turn off and prepare to return the following servers from rack CL-G04: M…" at bounding box center [629, 207] width 281 height 356
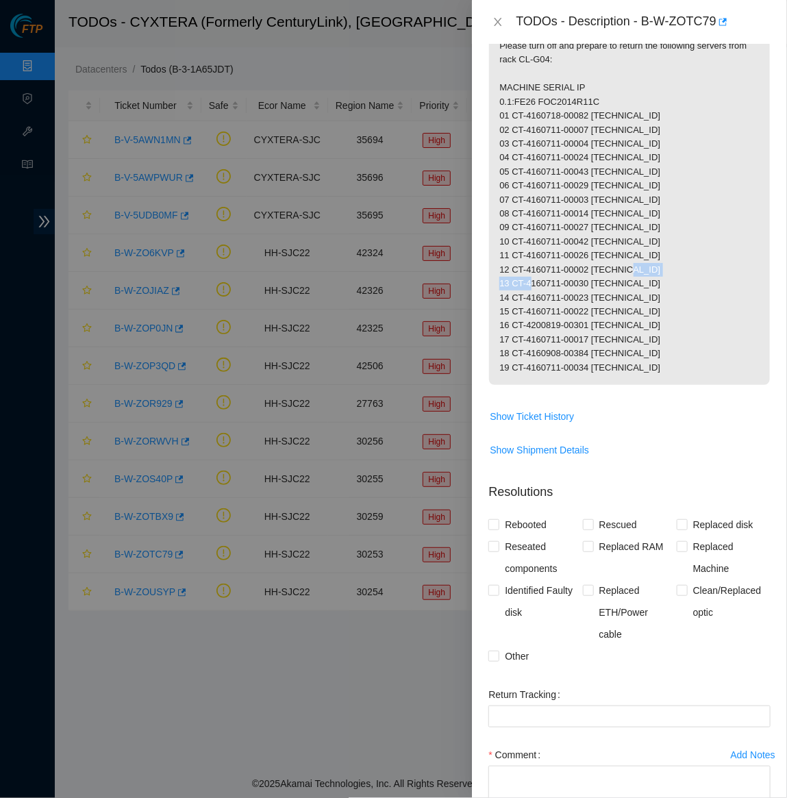
drag, startPoint x: 515, startPoint y: 303, endPoint x: 601, endPoint y: 302, distance: 86.3
click at [601, 302] on p "Please turn off and prepare to return the following servers from rack CL-G04: M…" at bounding box center [629, 207] width 281 height 356
drag, startPoint x: 514, startPoint y: 317, endPoint x: 600, endPoint y: 317, distance: 86.3
click at [600, 317] on p "Please turn off and prepare to return the following servers from rack CL-G04: M…" at bounding box center [629, 207] width 281 height 356
drag, startPoint x: 514, startPoint y: 331, endPoint x: 599, endPoint y: 330, distance: 85.6
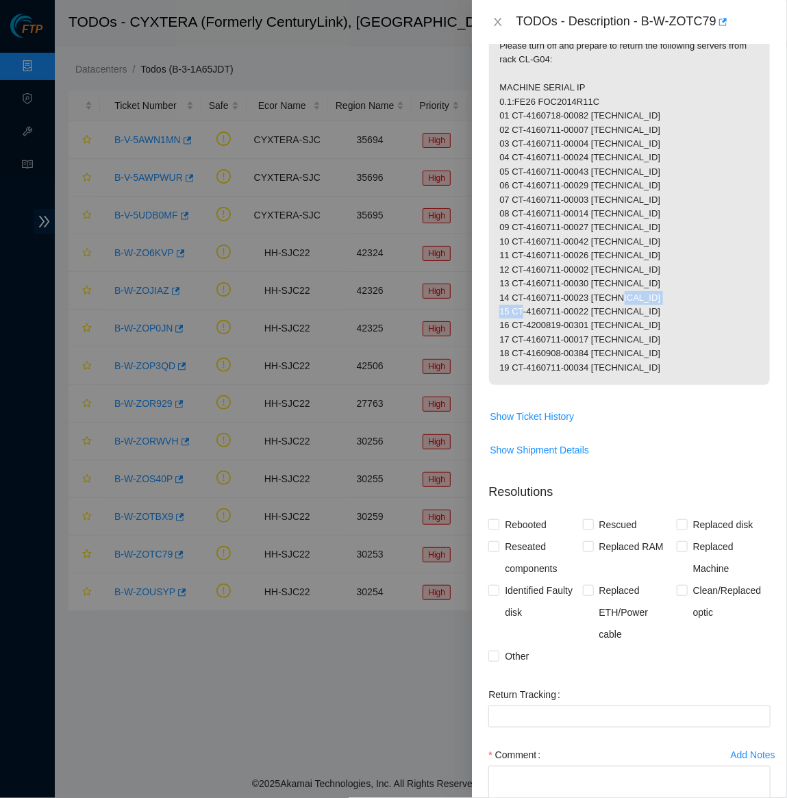
click at [599, 330] on p "Please turn off and prepare to return the following servers from rack CL-G04: M…" at bounding box center [629, 207] width 281 height 356
drag, startPoint x: 514, startPoint y: 344, endPoint x: 599, endPoint y: 344, distance: 84.9
click at [599, 344] on p "Please turn off and prepare to return the following servers from rack CL-G04: M…" at bounding box center [629, 207] width 281 height 356
drag, startPoint x: 514, startPoint y: 357, endPoint x: 600, endPoint y: 353, distance: 87.1
click at [600, 353] on p "Please turn off and prepare to return the following servers from rack CL-G04: M…" at bounding box center [629, 207] width 281 height 356
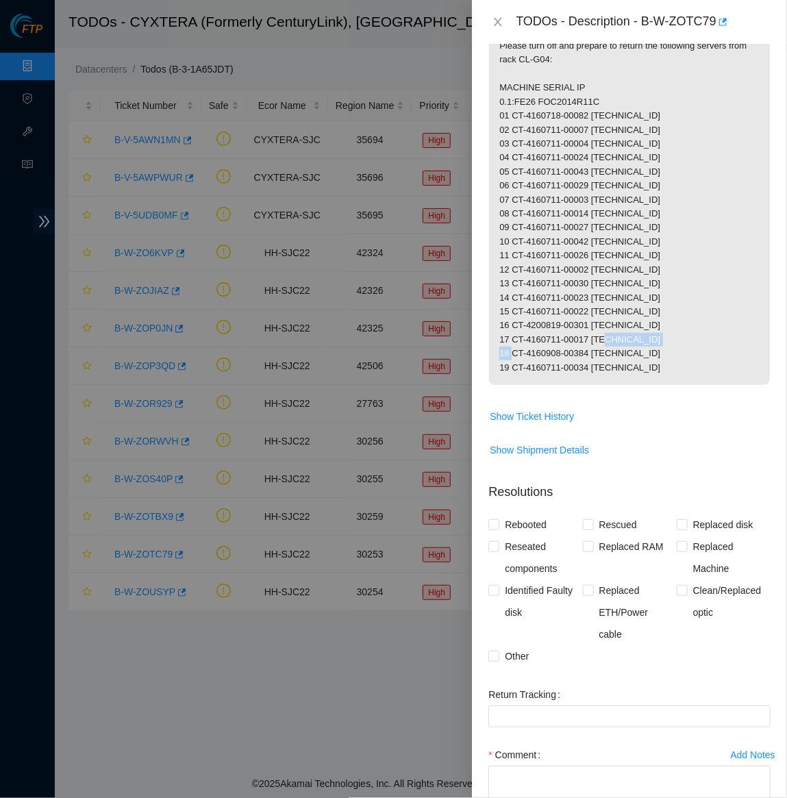
drag, startPoint x: 514, startPoint y: 373, endPoint x: 599, endPoint y: 373, distance: 85.6
click at [599, 373] on p "Please turn off and prepare to return the following servers from rack CL-G04: M…" at bounding box center [629, 207] width 281 height 356
drag, startPoint x: 515, startPoint y: 385, endPoint x: 599, endPoint y: 383, distance: 84.3
click at [599, 383] on p "Please turn off and prepare to return the following servers from rack CL-G04: M…" at bounding box center [629, 207] width 281 height 356
drag, startPoint x: 713, startPoint y: 429, endPoint x: 598, endPoint y: 377, distance: 126.3
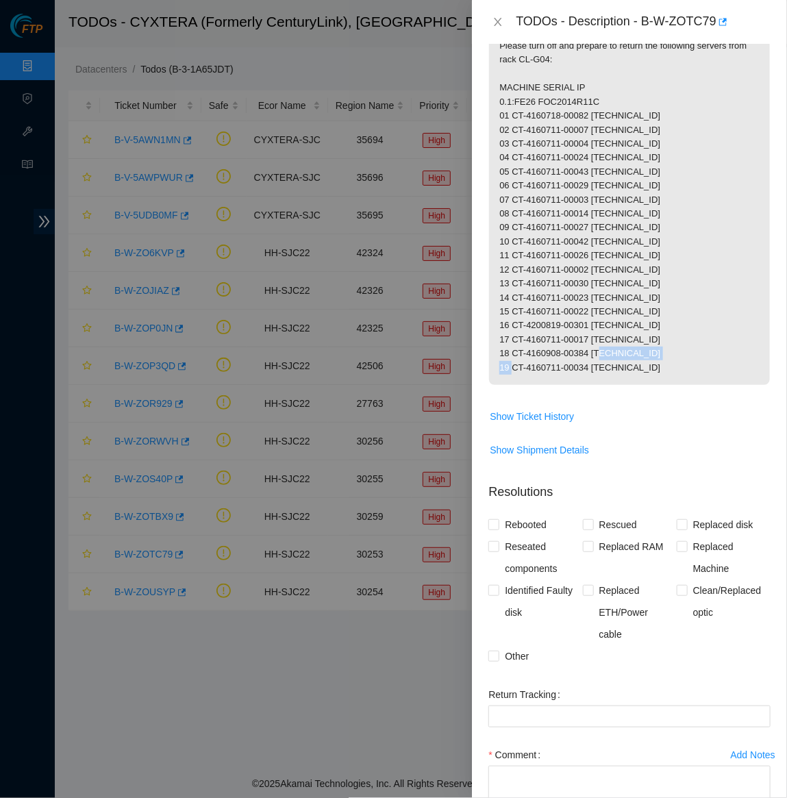
click at [598, 377] on p "Please turn off and prepare to return the following servers from rack CL-G04: M…" at bounding box center [629, 207] width 281 height 356
click at [600, 331] on p "Please turn off and prepare to return the following servers from rack CL-G04: M…" at bounding box center [629, 207] width 281 height 356
click at [503, 22] on icon "close" at bounding box center [497, 21] width 11 height 11
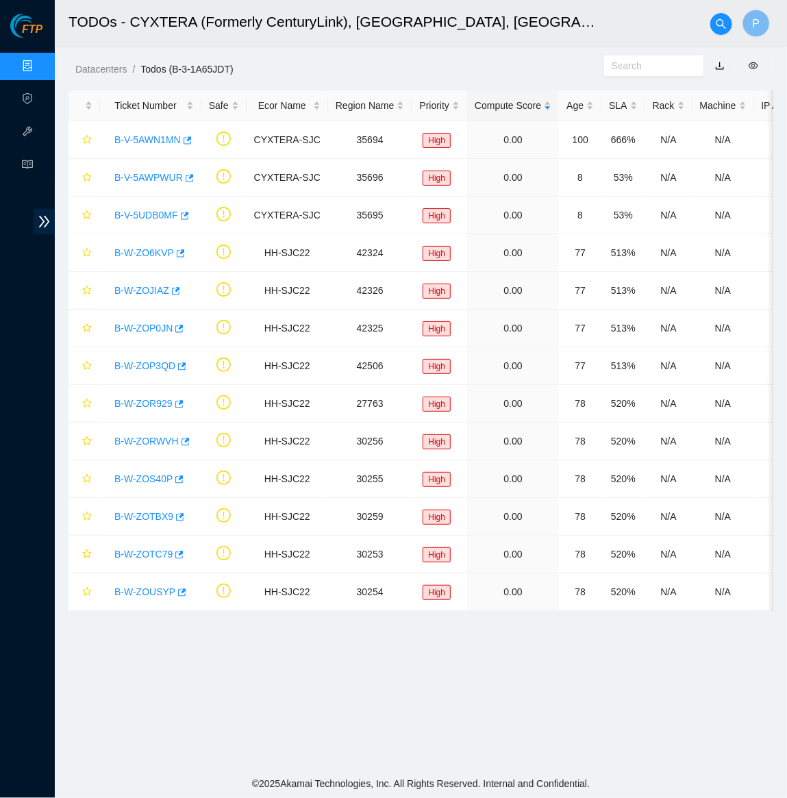
scroll to position [0, 0]
click at [153, 587] on link "B-W-ZOUSYP" at bounding box center [144, 591] width 61 height 11
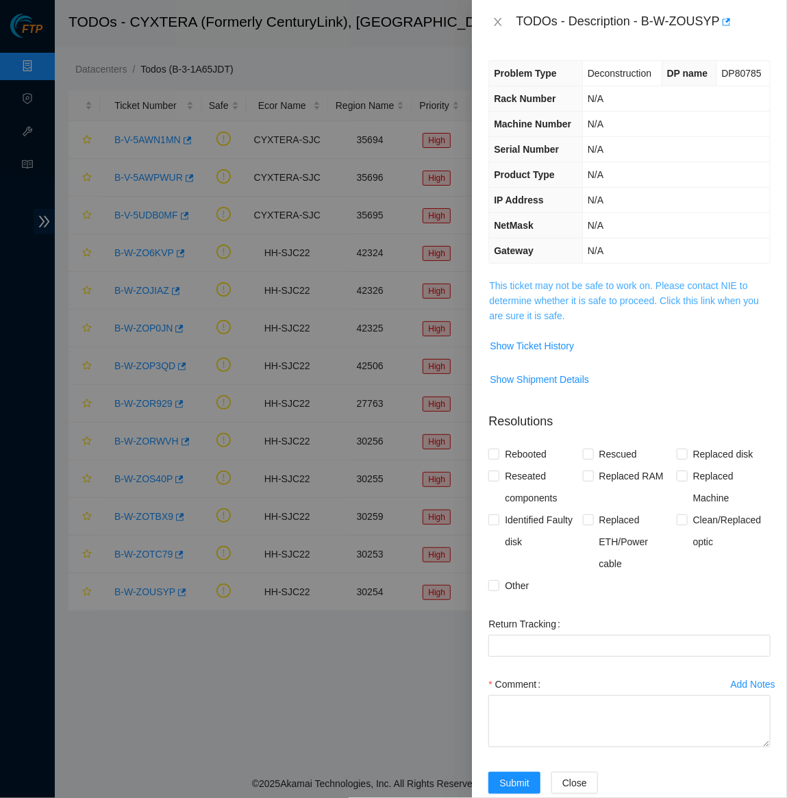
click at [518, 313] on link "This ticket may not be safe to work on. Please contact NIE to determine whether…" at bounding box center [624, 300] width 270 height 41
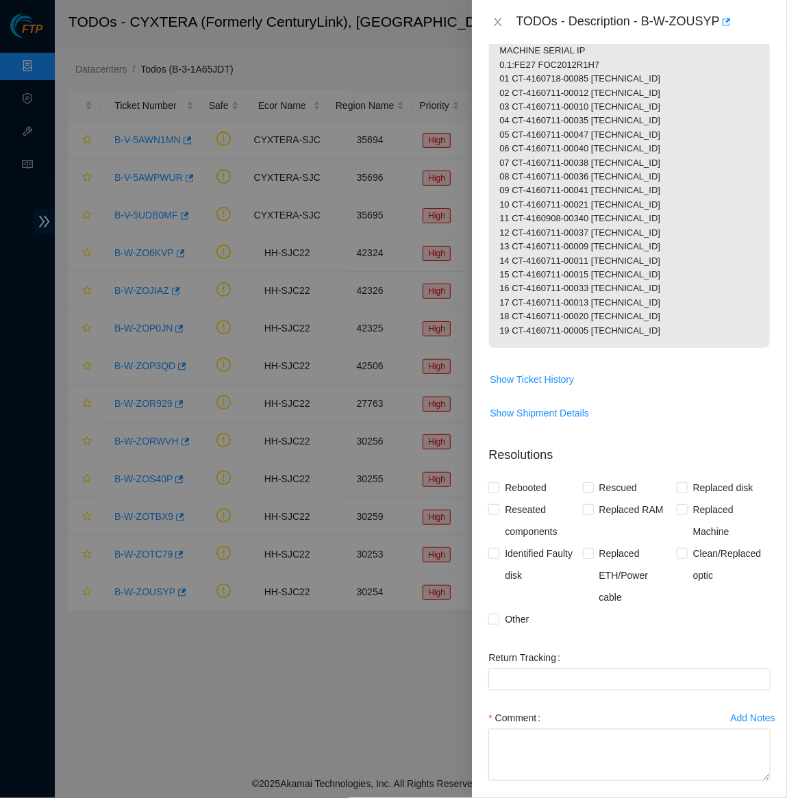
scroll to position [283, 0]
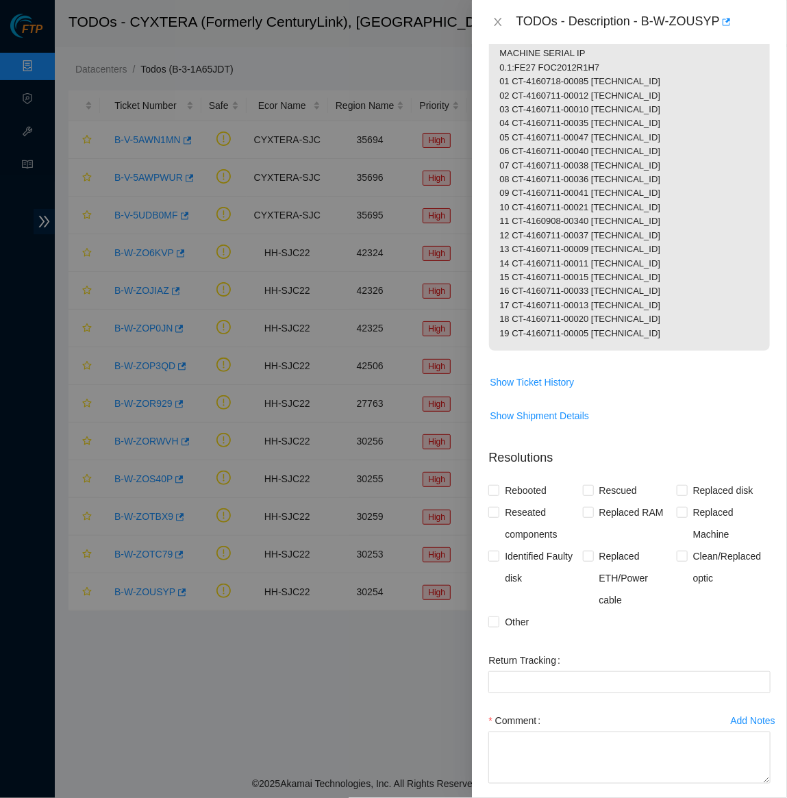
drag, startPoint x: 591, startPoint y: 49, endPoint x: 621, endPoint y: 54, distance: 30.5
click at [621, 54] on p "Please turn off and prepare to return the following equipment from rack CL-G05:…" at bounding box center [629, 173] width 281 height 356
click at [559, 99] on p "Please turn off and prepare to return the following equipment from rack CL-G05:…" at bounding box center [629, 173] width 281 height 356
drag, startPoint x: 499, startPoint y: 90, endPoint x: 537, endPoint y: 90, distance: 37.7
click at [537, 90] on p "Please turn off and prepare to return the following equipment from rack CL-G05:…" at bounding box center [629, 173] width 281 height 356
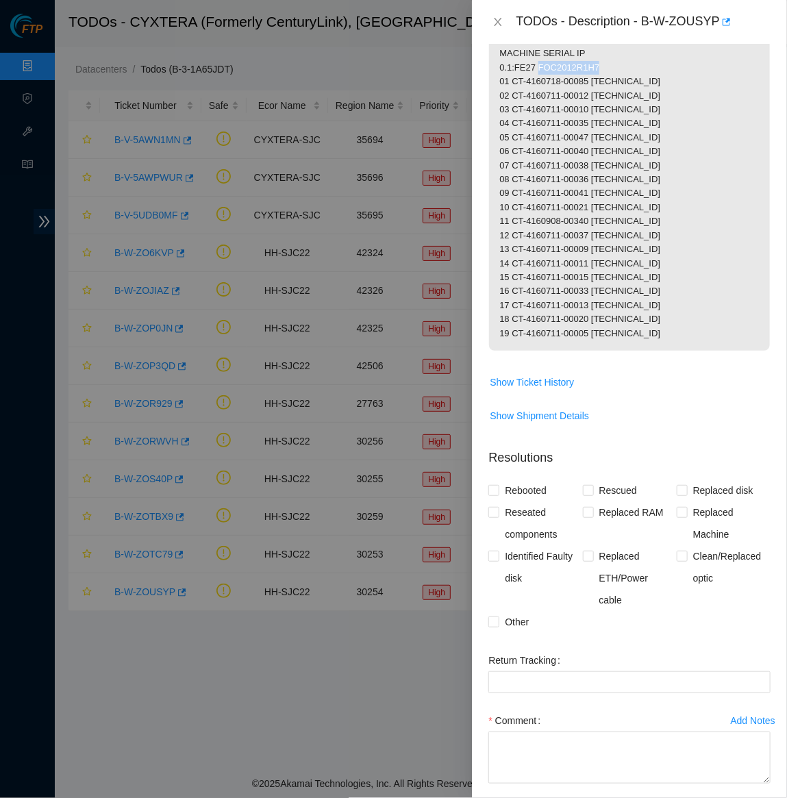
drag, startPoint x: 541, startPoint y: 89, endPoint x: 608, endPoint y: 89, distance: 67.1
click at [608, 89] on p "Please turn off and prepare to return the following equipment from rack CL-G05:…" at bounding box center [629, 173] width 281 height 356
click at [554, 205] on p "Please turn off and prepare to return the following equipment from rack CL-G05:…" at bounding box center [629, 173] width 281 height 356
click at [491, 12] on div "TODOs - Description - B-W-ZOUSYP" at bounding box center [629, 22] width 282 height 22
click at [495, 16] on icon "close" at bounding box center [497, 21] width 11 height 11
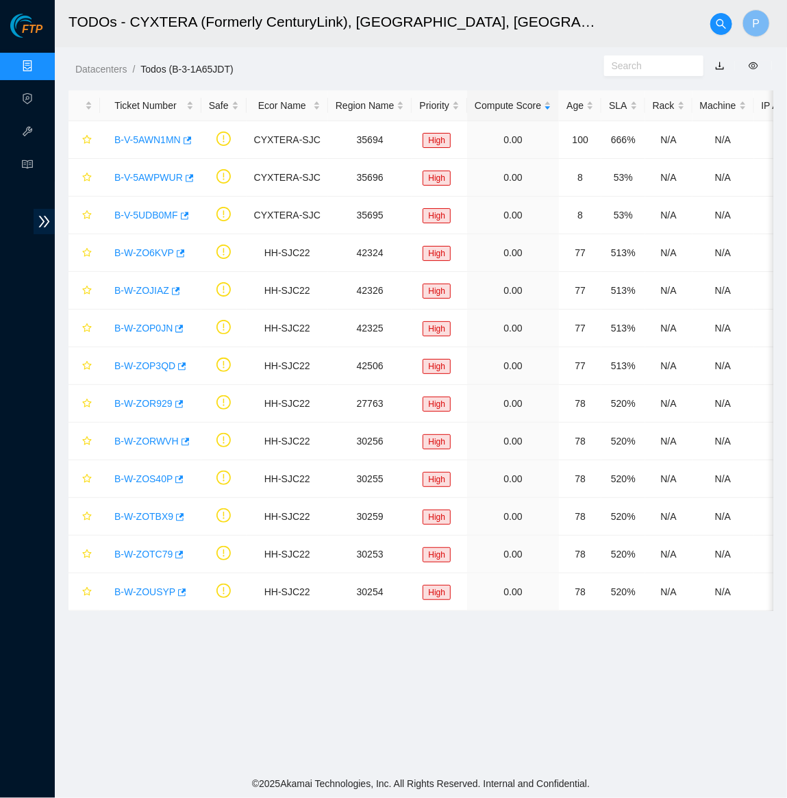
scroll to position [0, 0]
click at [125, 588] on link "B-W-ZOUSYP" at bounding box center [144, 591] width 61 height 11
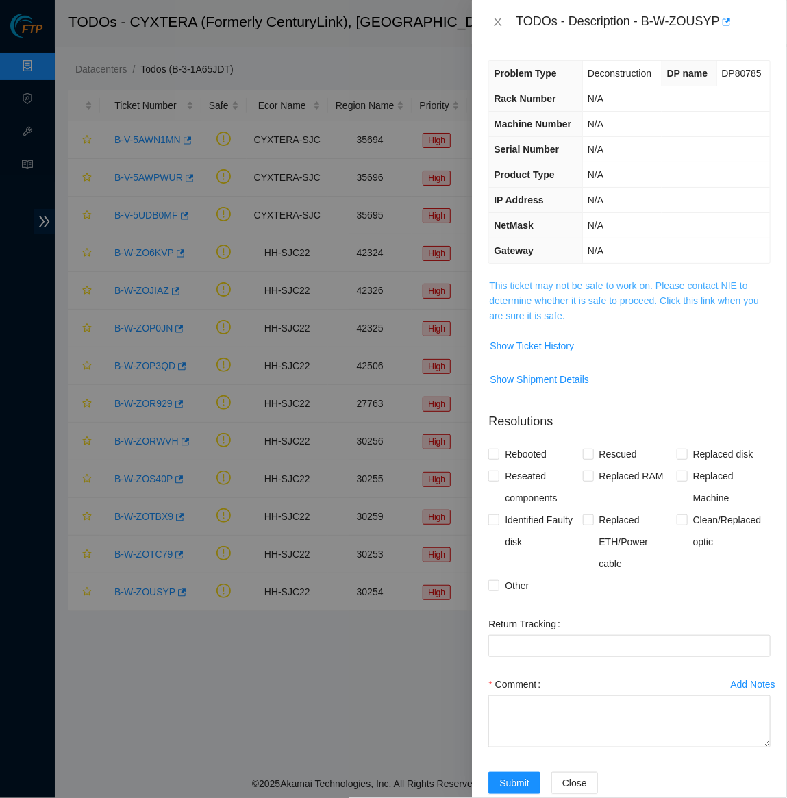
click at [525, 321] on link "This ticket may not be safe to work on. Please contact NIE to determine whether…" at bounding box center [624, 300] width 270 height 41
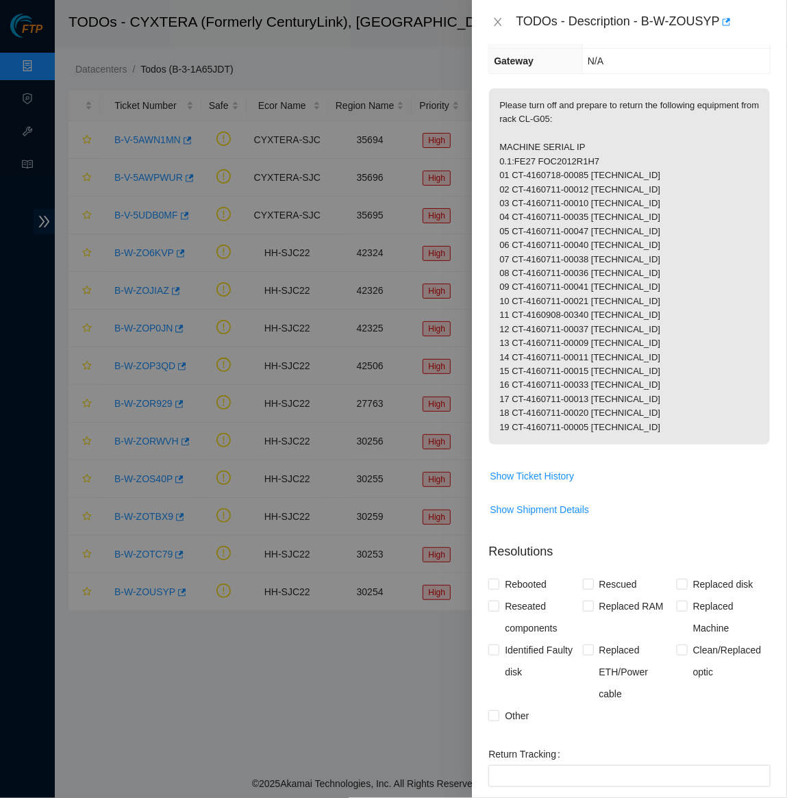
scroll to position [192, 0]
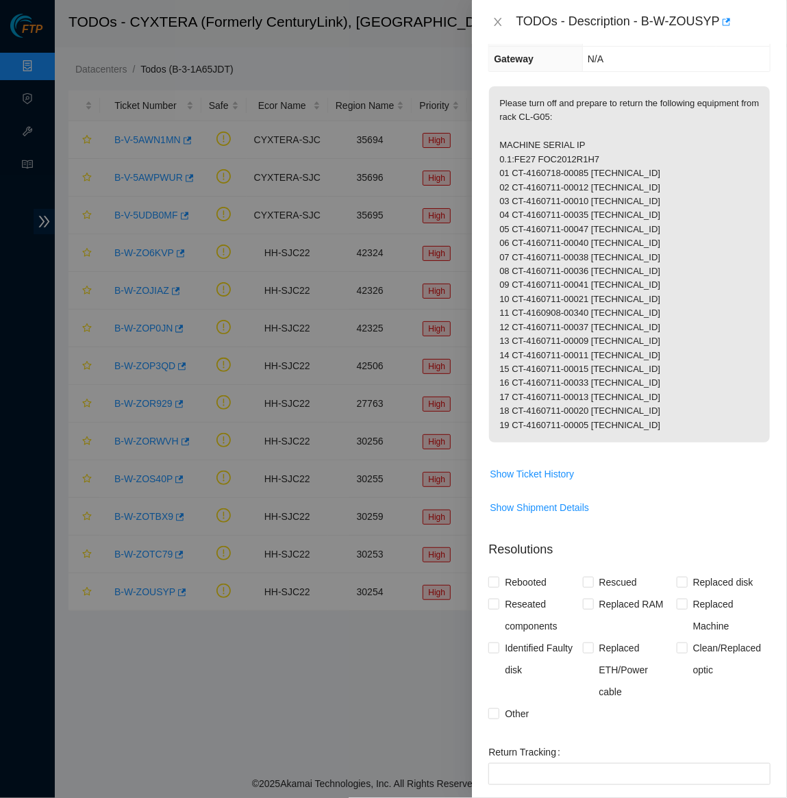
click at [658, 346] on p "Please turn off and prepare to return the following equipment from rack CL-G05:…" at bounding box center [629, 264] width 281 height 356
drag, startPoint x: 605, startPoint y: 195, endPoint x: 668, endPoint y: 195, distance: 63.0
click at [668, 195] on p "Please turn off and prepare to return the following equipment from rack CL-G05:…" at bounding box center [629, 264] width 281 height 356
drag, startPoint x: 514, startPoint y: 194, endPoint x: 598, endPoint y: 197, distance: 84.9
click at [599, 197] on p "Please turn off and prepare to return the following equipment from rack CL-G05:…" at bounding box center [629, 264] width 281 height 356
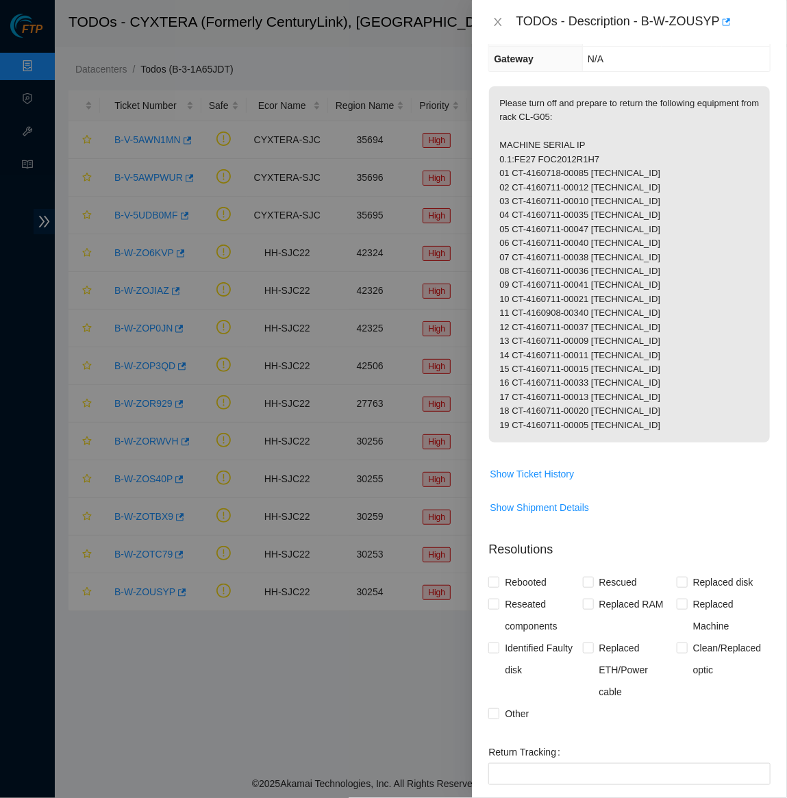
click at [603, 256] on p "Please turn off and prepare to return the following equipment from rack CL-G05:…" at bounding box center [629, 264] width 281 height 356
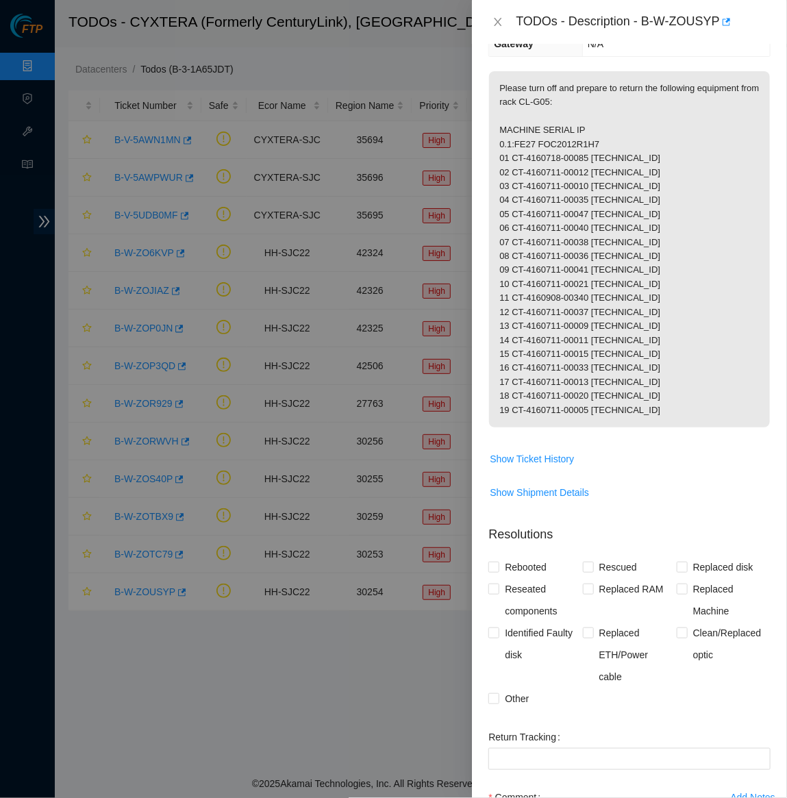
scroll to position [208, 0]
drag, startPoint x: 514, startPoint y: 192, endPoint x: 599, endPoint y: 190, distance: 85.6
click at [599, 190] on p "Please turn off and prepare to return the following equipment from rack CL-G05:…" at bounding box center [629, 248] width 281 height 356
drag, startPoint x: 514, startPoint y: 209, endPoint x: 600, endPoint y: 207, distance: 85.6
click at [600, 207] on p "Please turn off and prepare to return the following equipment from rack CL-G05:…" at bounding box center [629, 248] width 281 height 356
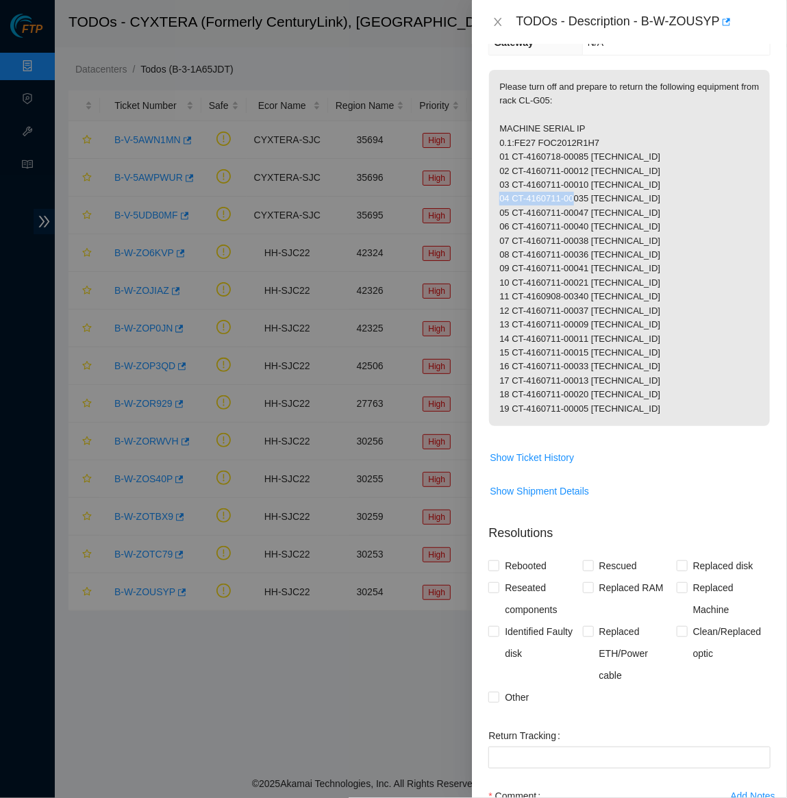
drag, startPoint x: 515, startPoint y: 221, endPoint x: 598, endPoint y: 220, distance: 83.5
click at [598, 220] on p "Please turn off and prepare to return the following equipment from rack CL-G05:…" at bounding box center [629, 248] width 281 height 356
drag, startPoint x: 514, startPoint y: 234, endPoint x: 599, endPoint y: 234, distance: 85.6
click at [599, 234] on p "Please turn off and prepare to return the following equipment from rack CL-G05:…" at bounding box center [629, 248] width 281 height 356
drag, startPoint x: 514, startPoint y: 249, endPoint x: 600, endPoint y: 245, distance: 86.4
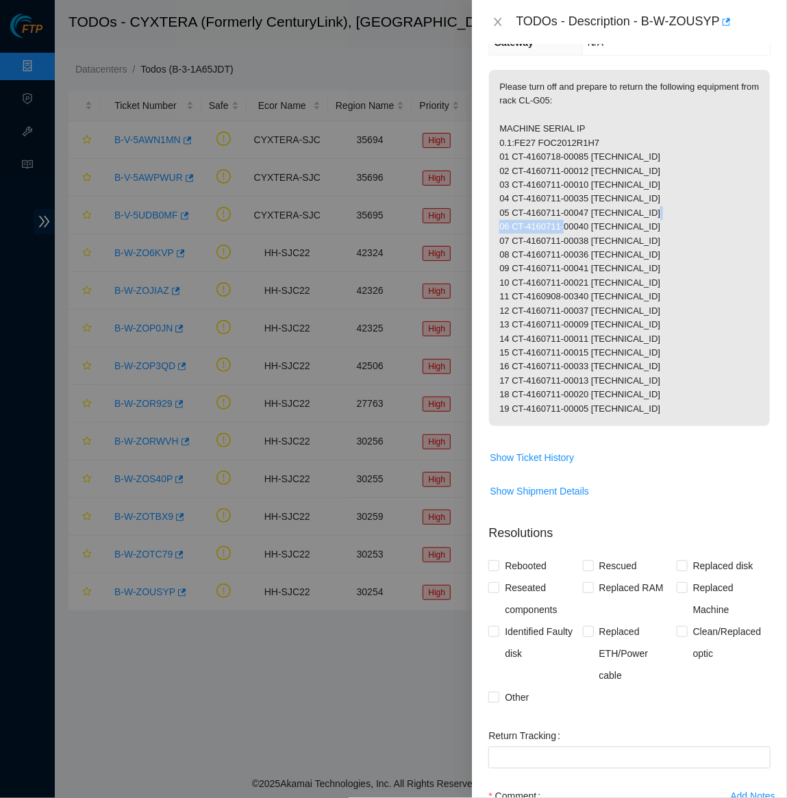
click at [600, 245] on p "Please turn off and prepare to return the following equipment from rack CL-G05:…" at bounding box center [629, 248] width 281 height 356
drag, startPoint x: 514, startPoint y: 259, endPoint x: 600, endPoint y: 257, distance: 87.0
click at [600, 257] on p "Please turn off and prepare to return the following equipment from rack CL-G05:…" at bounding box center [629, 248] width 281 height 356
drag, startPoint x: 514, startPoint y: 277, endPoint x: 600, endPoint y: 275, distance: 85.6
click at [600, 275] on p "Please turn off and prepare to return the following equipment from rack CL-G05:…" at bounding box center [629, 248] width 281 height 356
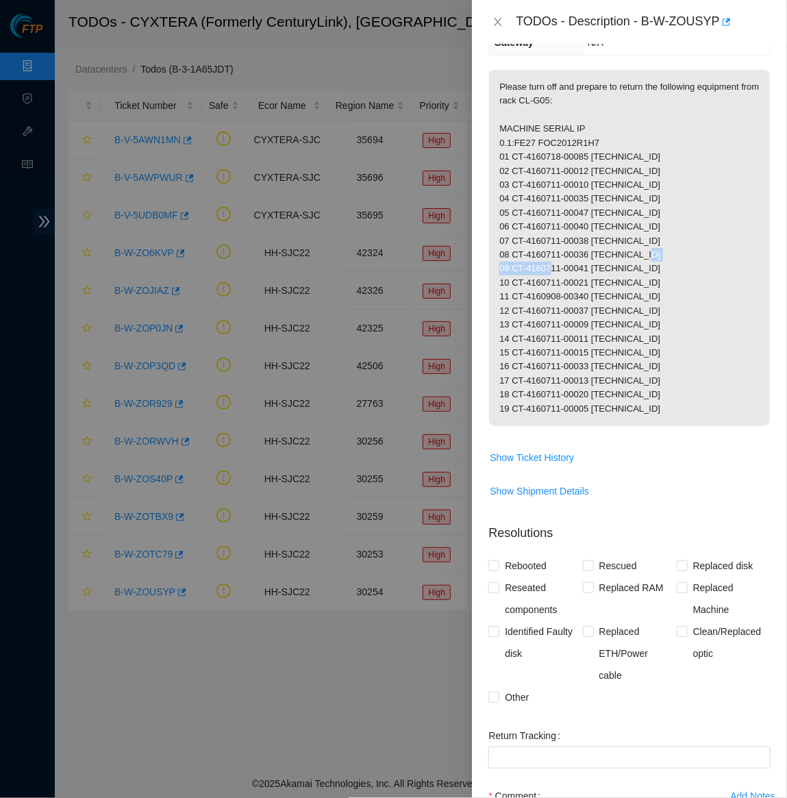
drag, startPoint x: 514, startPoint y: 290, endPoint x: 600, endPoint y: 289, distance: 86.3
click at [600, 289] on p "Please turn off and prepare to return the following equipment from rack CL-G05:…" at bounding box center [629, 248] width 281 height 356
drag, startPoint x: 513, startPoint y: 300, endPoint x: 600, endPoint y: 302, distance: 87.0
click at [600, 302] on p "Please turn off and prepare to return the following equipment from rack CL-G05:…" at bounding box center [629, 248] width 281 height 356
drag, startPoint x: 515, startPoint y: 318, endPoint x: 598, endPoint y: 317, distance: 83.5
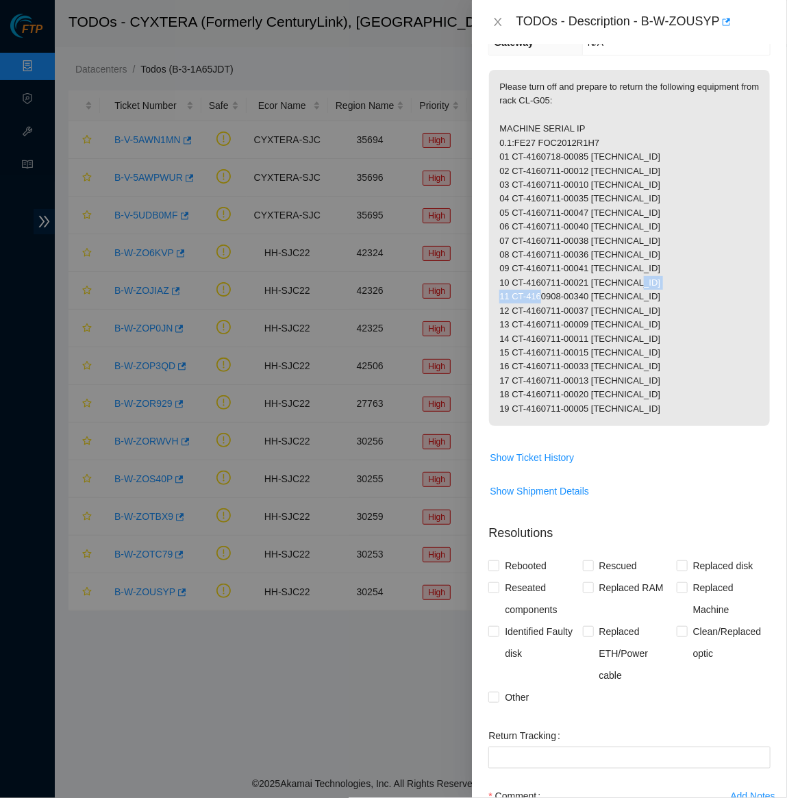
click at [598, 317] on p "Please turn off and prepare to return the following equipment from rack CL-G05:…" at bounding box center [629, 248] width 281 height 356
drag, startPoint x: 515, startPoint y: 327, endPoint x: 600, endPoint y: 327, distance: 84.9
click at [600, 327] on p "Please turn off and prepare to return the following equipment from rack CL-G05:…" at bounding box center [629, 248] width 281 height 356
drag, startPoint x: 514, startPoint y: 344, endPoint x: 600, endPoint y: 345, distance: 86.3
click at [600, 345] on p "Please turn off and prepare to return the following equipment from rack CL-G05:…" at bounding box center [629, 248] width 281 height 356
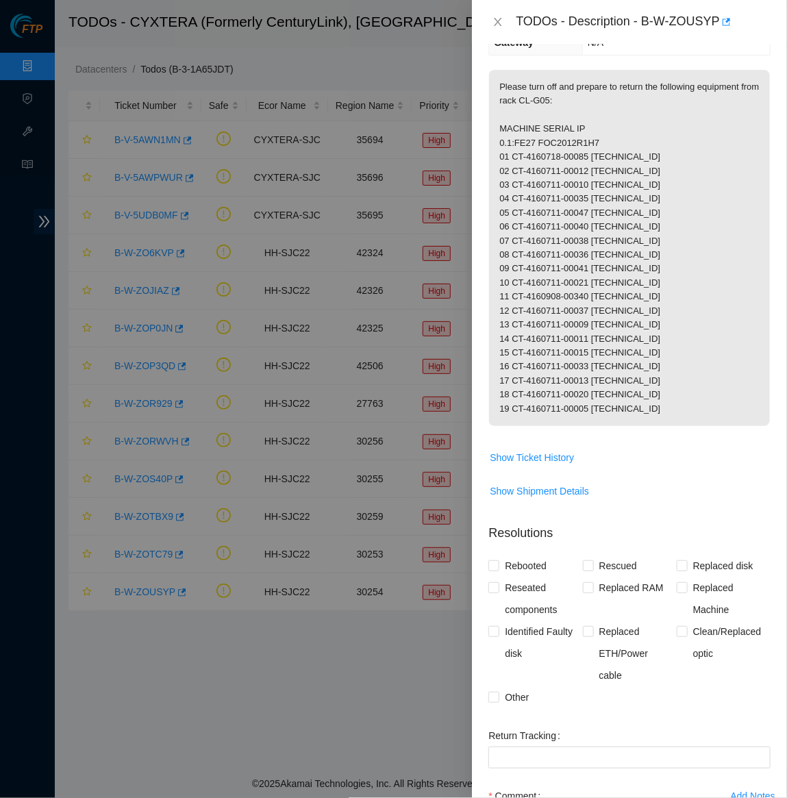
click at [510, 355] on p "Please turn off and prepare to return the following equipment from rack CL-G05:…" at bounding box center [629, 248] width 281 height 356
drag, startPoint x: 515, startPoint y: 358, endPoint x: 601, endPoint y: 358, distance: 86.3
click at [601, 358] on p "Please turn off and prepare to return the following equipment from rack CL-G05:…" at bounding box center [629, 248] width 281 height 356
drag, startPoint x: 514, startPoint y: 370, endPoint x: 600, endPoint y: 372, distance: 85.6
click at [600, 372] on p "Please turn off and prepare to return the following equipment from rack CL-G05:…" at bounding box center [629, 248] width 281 height 356
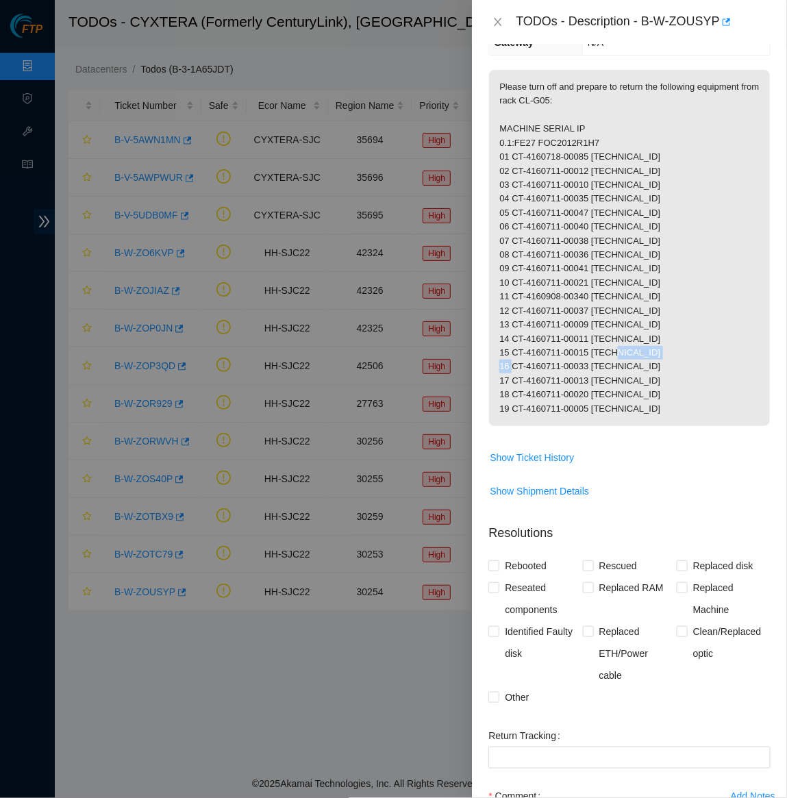
drag, startPoint x: 514, startPoint y: 388, endPoint x: 597, endPoint y: 388, distance: 83.5
click at [597, 388] on p "Please turn off and prepare to return the following equipment from rack CL-G05:…" at bounding box center [629, 248] width 281 height 356
drag, startPoint x: 514, startPoint y: 385, endPoint x: 601, endPoint y: 385, distance: 87.0
click at [601, 385] on p "Please turn off and prepare to return the following equipment from rack CL-G05:…" at bounding box center [629, 248] width 281 height 356
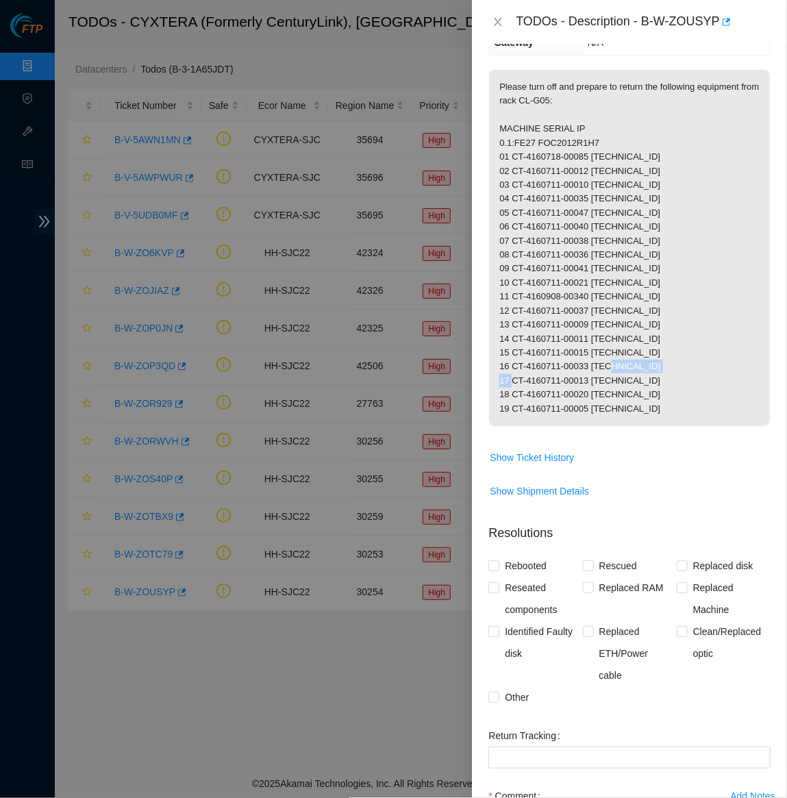
drag, startPoint x: 513, startPoint y: 399, endPoint x: 600, endPoint y: 402, distance: 87.7
click at [600, 402] on p "Please turn off and prepare to return the following equipment from rack CL-G05:…" at bounding box center [629, 248] width 281 height 356
drag, startPoint x: 514, startPoint y: 412, endPoint x: 600, endPoint y: 410, distance: 86.3
click at [600, 410] on p "Please turn off and prepare to return the following equipment from rack CL-G05:…" at bounding box center [629, 248] width 281 height 356
drag, startPoint x: 513, startPoint y: 425, endPoint x: 600, endPoint y: 427, distance: 87.7
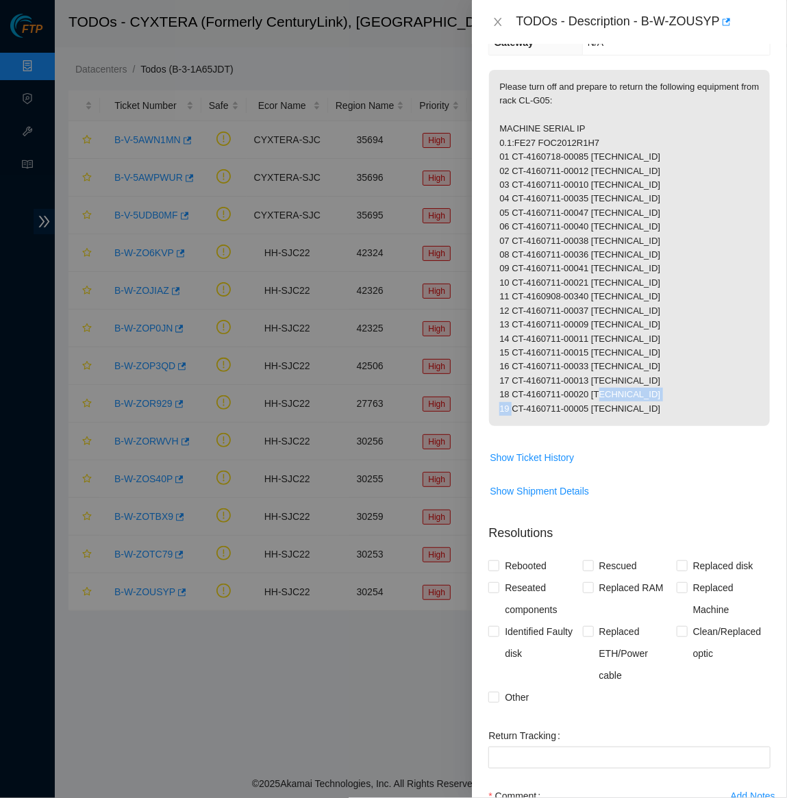
click at [600, 426] on p "Please turn off and prepare to return the following equipment from rack CL-G05:…" at bounding box center [629, 248] width 281 height 356
click at [582, 342] on p "Please turn off and prepare to return the following equipment from rack CL-G05:…" at bounding box center [629, 248] width 281 height 356
click at [531, 81] on div "Problem Type Deconstruction DP name DP80785 Rack Number N/A Machine Number N/A …" at bounding box center [629, 421] width 315 height 754
click at [494, 24] on icon "close" at bounding box center [497, 21] width 11 height 11
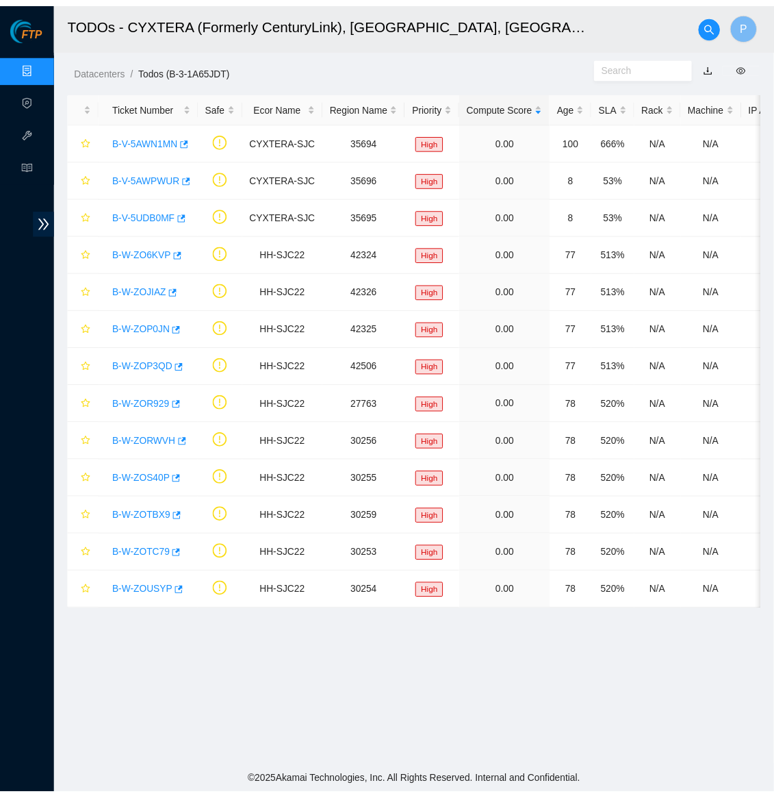
scroll to position [0, 0]
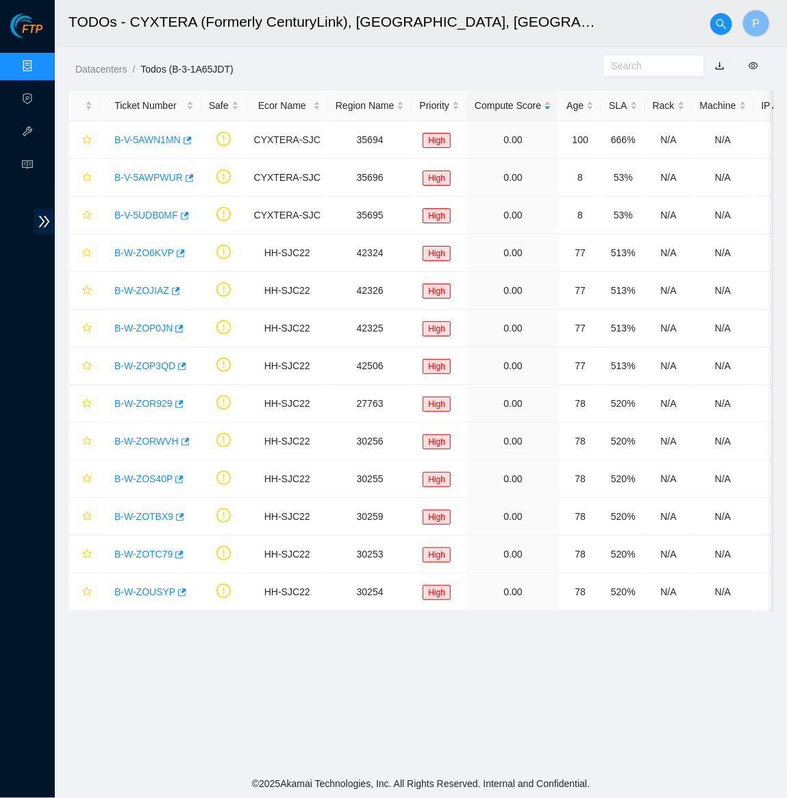
click at [643, 70] on input "text" at bounding box center [647, 65] width 73 height 15
click at [717, 21] on icon "search" at bounding box center [721, 23] width 10 height 10
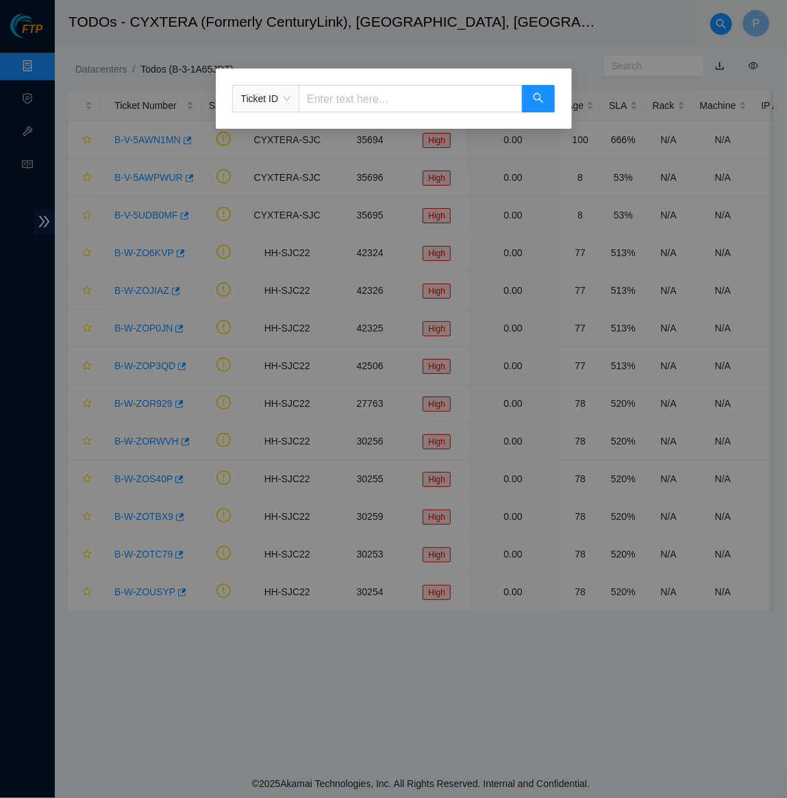
click at [413, 92] on input "text" at bounding box center [410, 98] width 223 height 27
paste input "B-W-13XGQ26"
type input "B-W-13XGQ26"
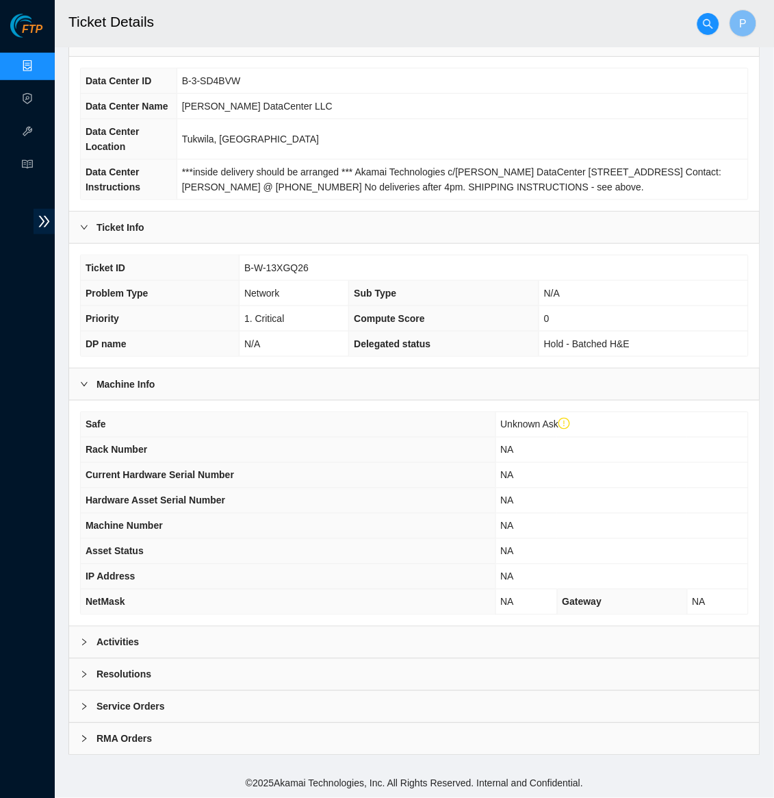
scroll to position [128, 0]
click at [42, 61] on link "Data Centers" at bounding box center [68, 66] width 56 height 11
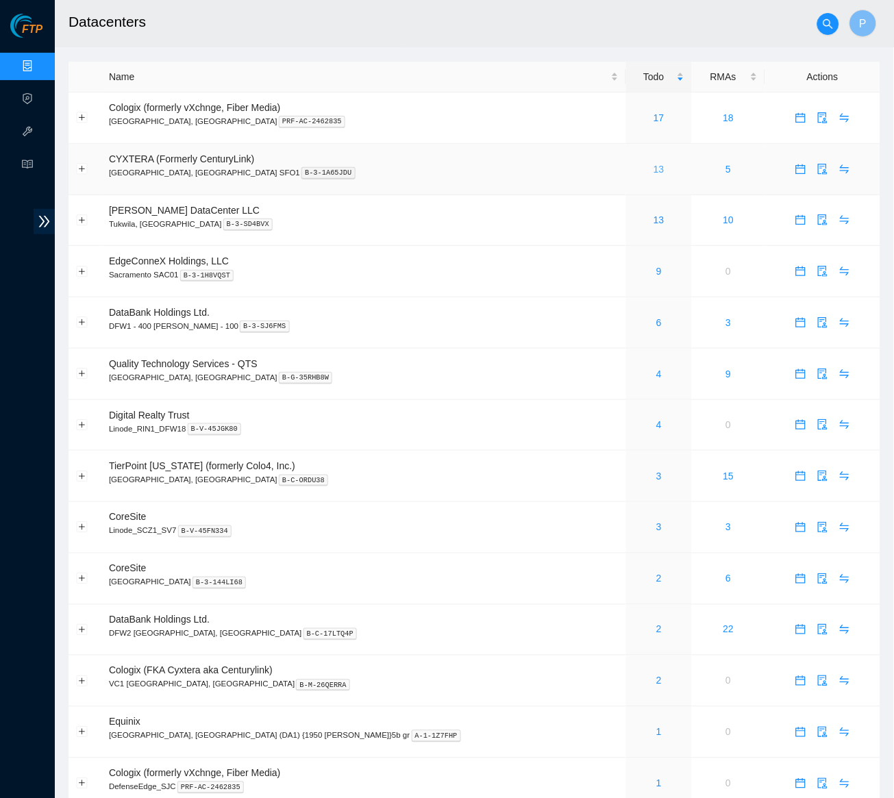
click at [653, 170] on link "13" at bounding box center [658, 169] width 11 height 11
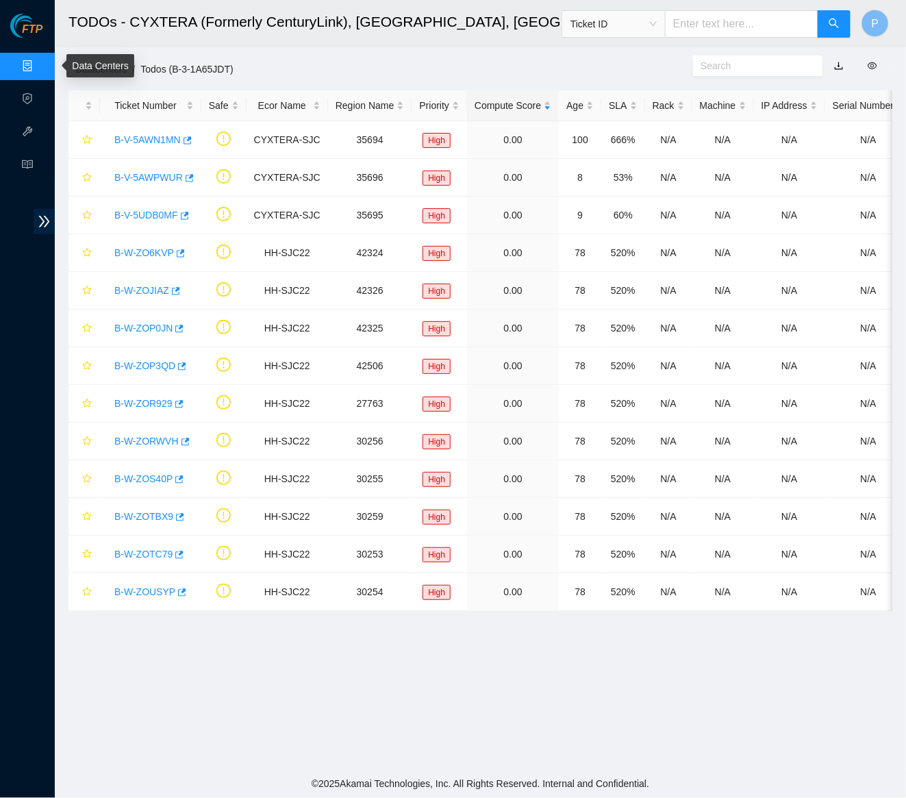
click at [40, 61] on link "Data Centers" at bounding box center [68, 66] width 56 height 11
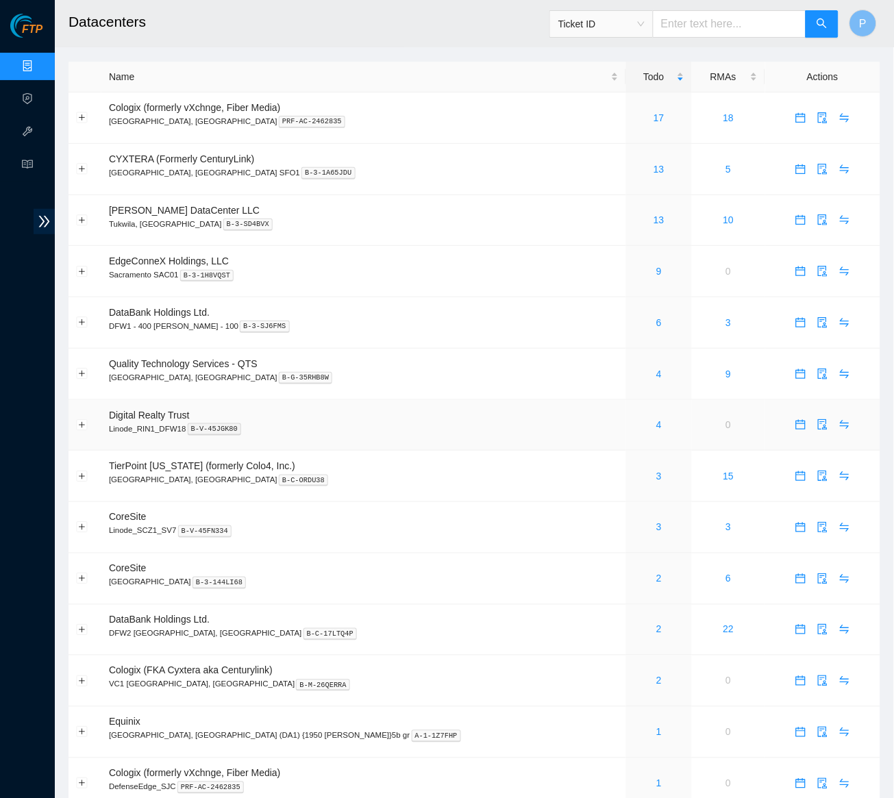
click at [375, 428] on td "Digital Realty Trust Linode_RIN1_DFW18 B-V-45JGK80" at bounding box center [363, 425] width 524 height 51
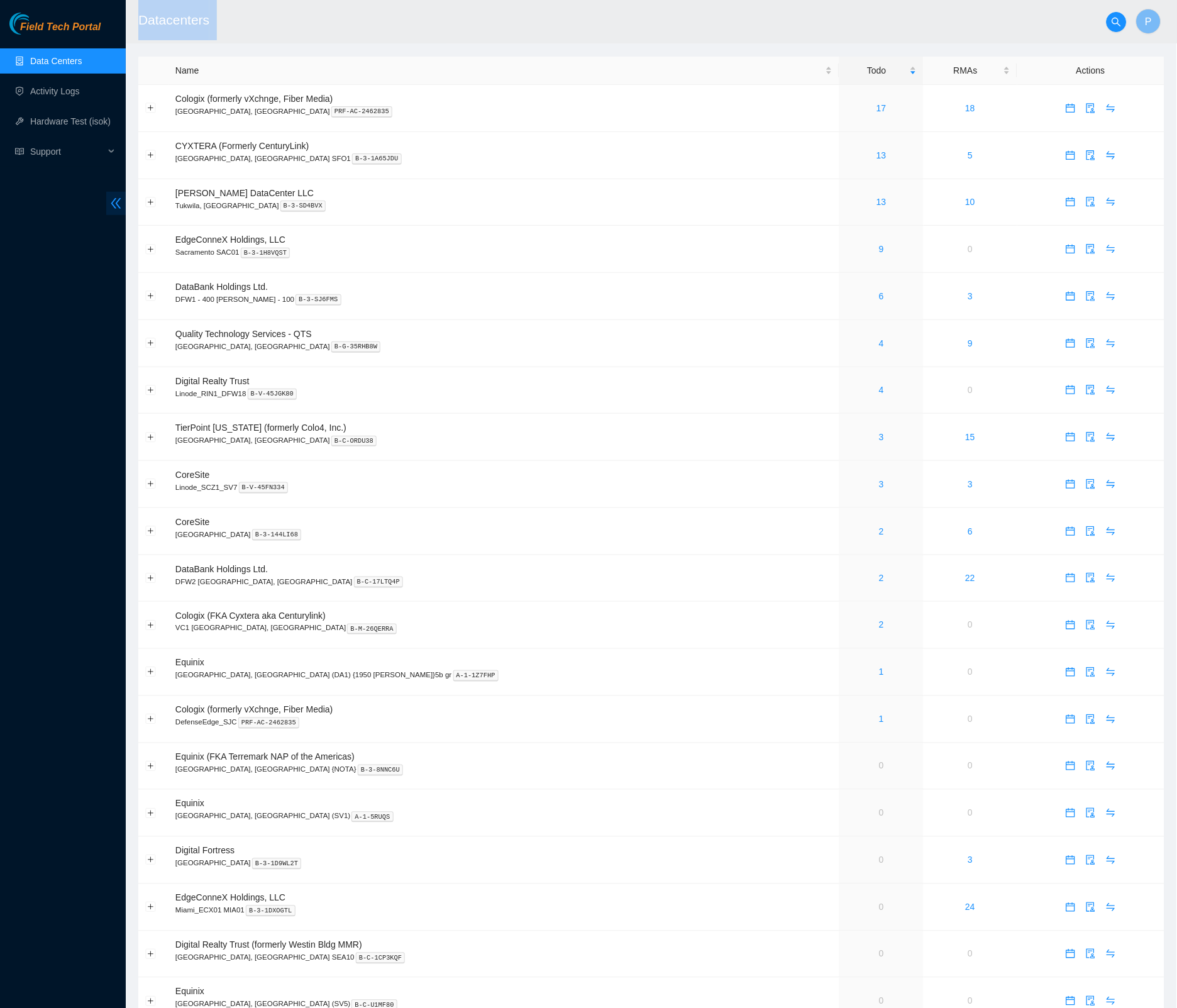
drag, startPoint x: 125, startPoint y: 202, endPoint x: 118, endPoint y: 205, distance: 7.6
click at [125, 202] on section "Field Tech Portal Data Centers Activity Logs Hardware Test (isok) Support Datac…" at bounding box center [588, 673] width 1177 height 1346
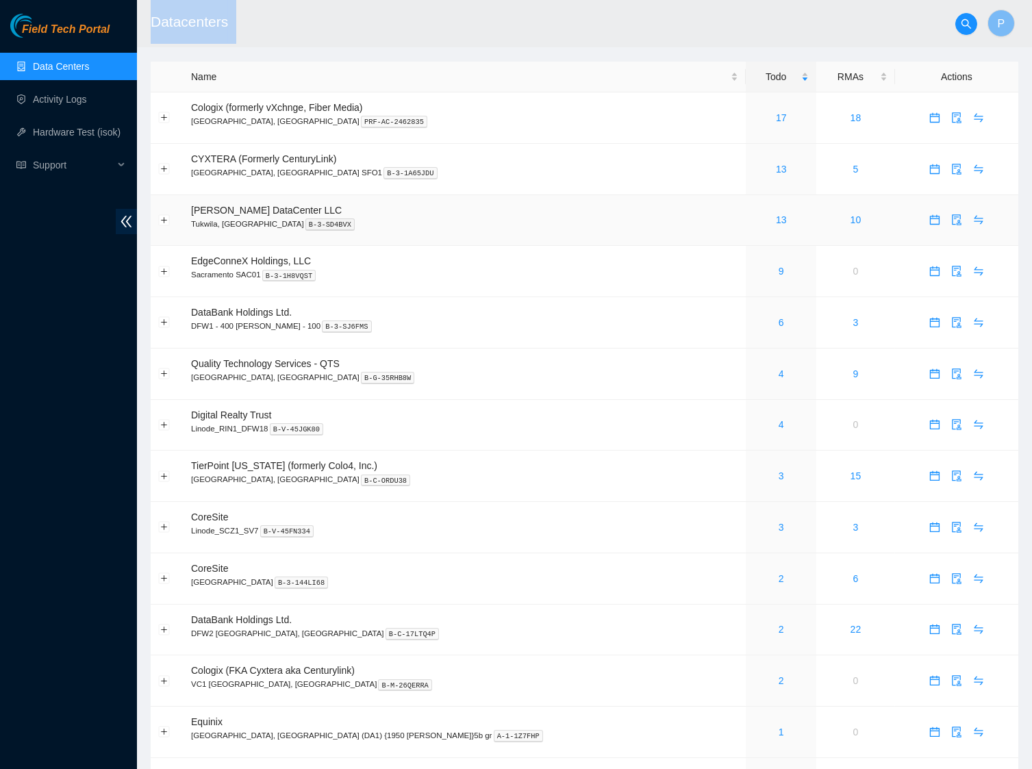
click at [135, 227] on span "double-left" at bounding box center [126, 221] width 21 height 25
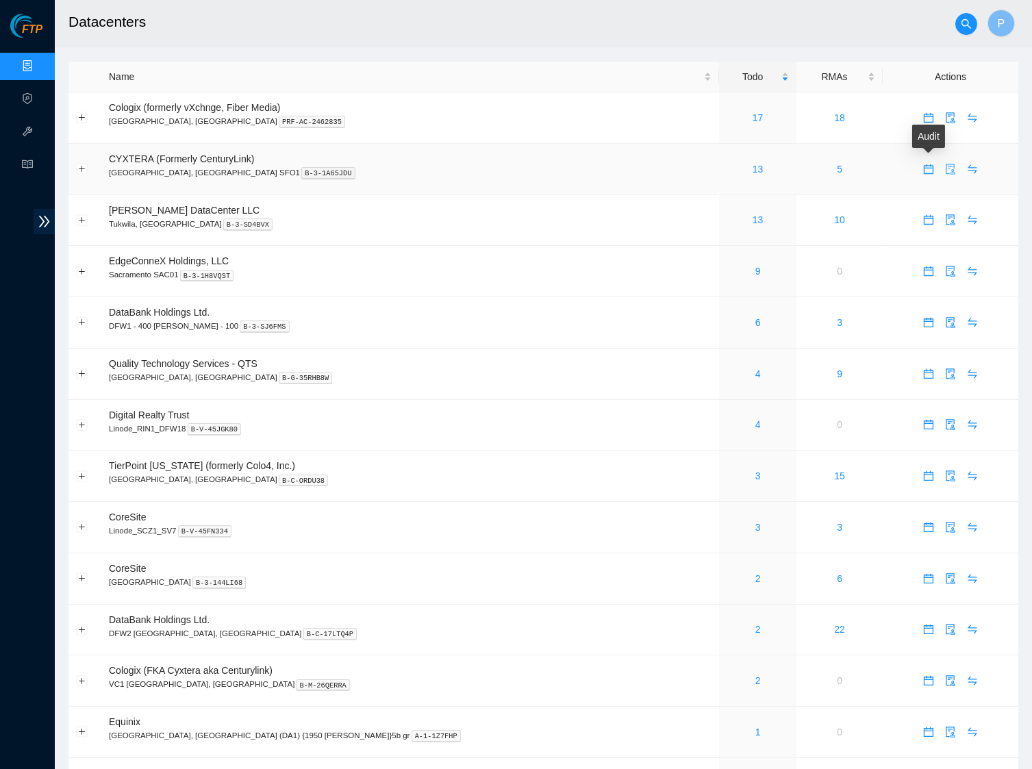
click at [786, 166] on icon "audit" at bounding box center [950, 169] width 11 height 11
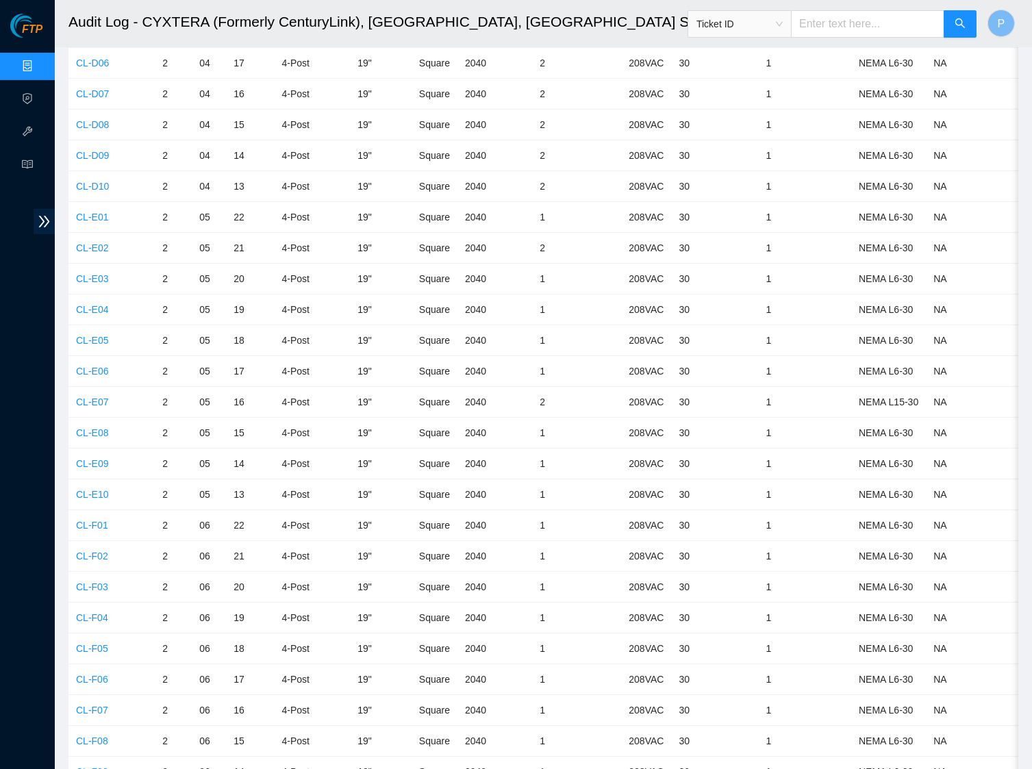
scroll to position [1699, 0]
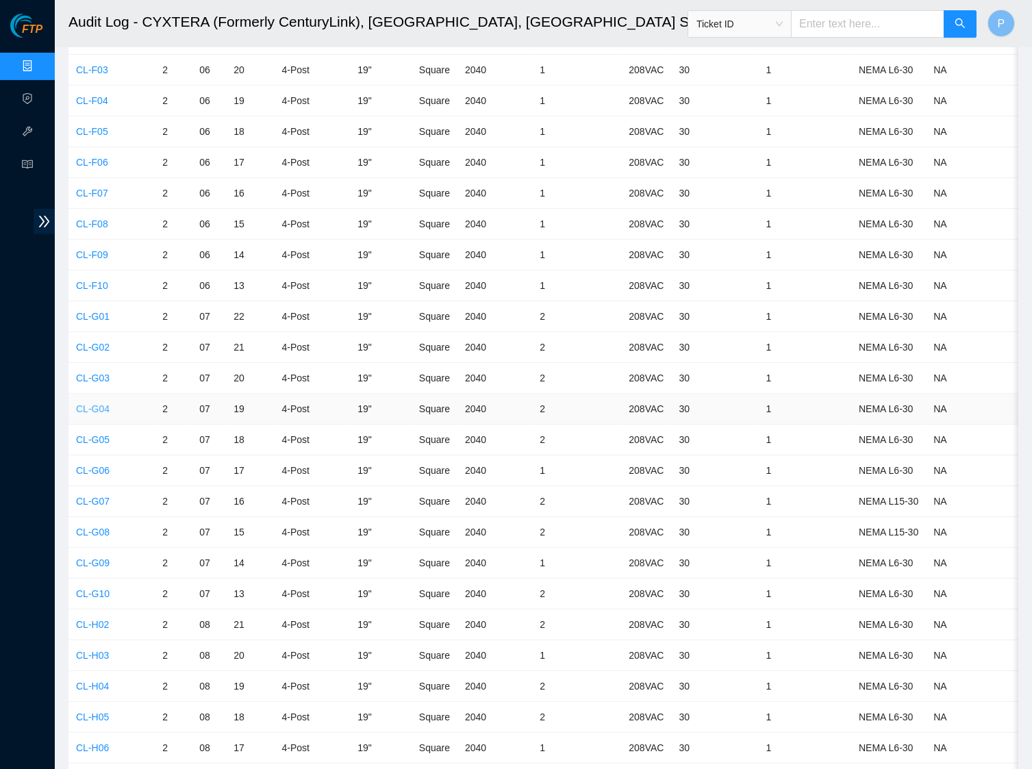
click at [88, 403] on link "CL-G04" at bounding box center [93, 408] width 34 height 11
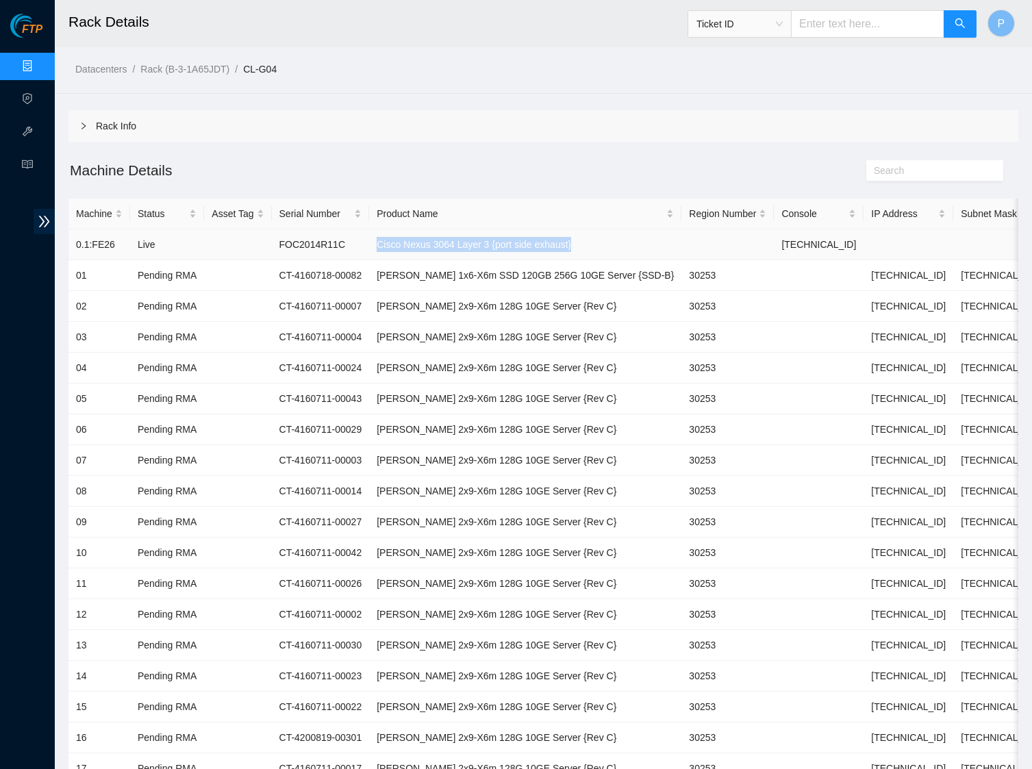
drag, startPoint x: 512, startPoint y: 248, endPoint x: 409, endPoint y: 243, distance: 103.5
click at [394, 246] on td "Cisco Nexus 3064 Layer 3 {port side exhaust}" at bounding box center [525, 244] width 312 height 31
copy td "Cisco Nexus 3064 Layer 3 {port side exhaust}"
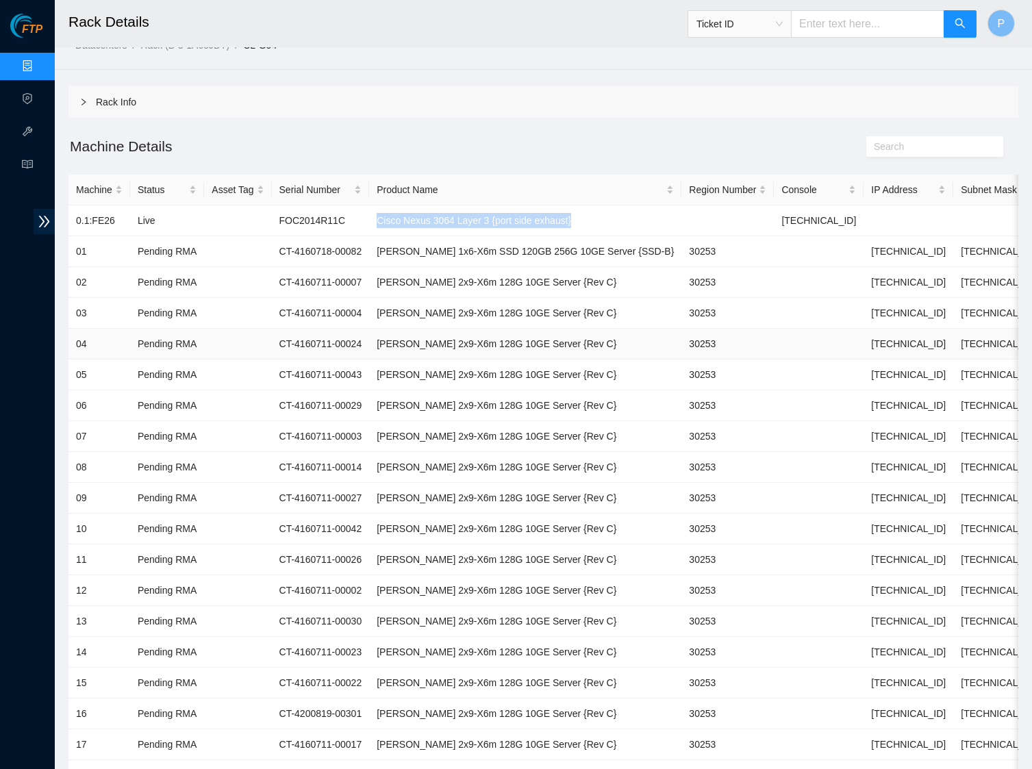
scroll to position [47, 0]
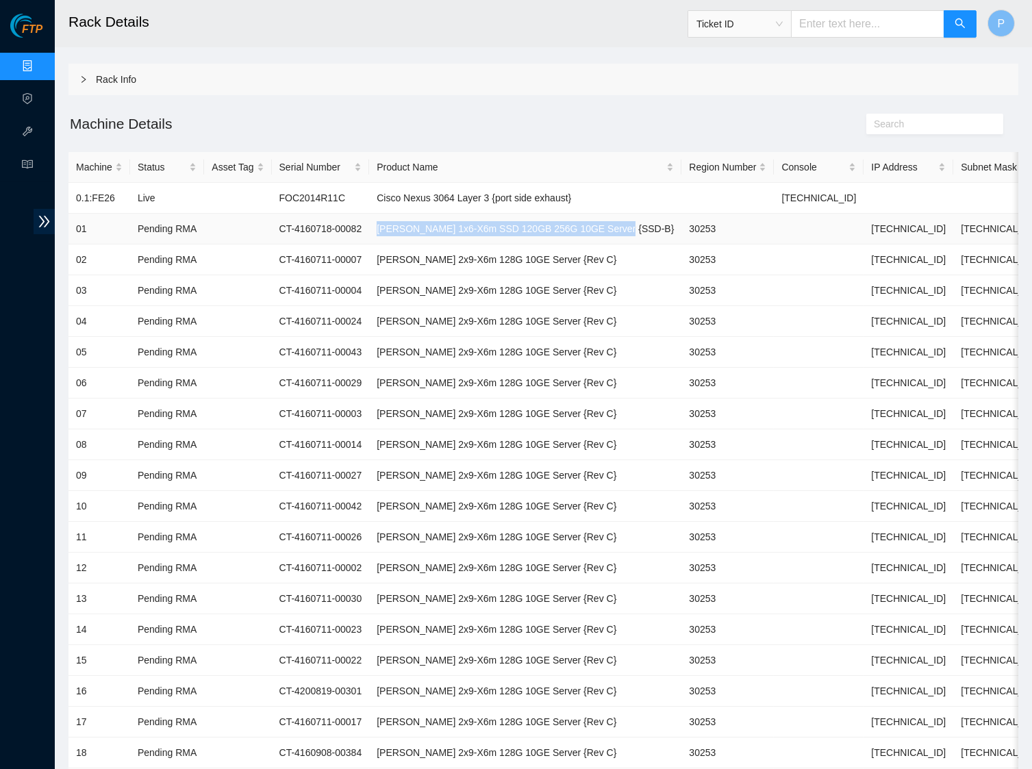
drag, startPoint x: 394, startPoint y: 227, endPoint x: 647, endPoint y: 225, distance: 253.3
click at [647, 225] on td "Ciara 1x6-X6m SSD 120GB 256G 10GE Server {SSD-B}" at bounding box center [525, 229] width 312 height 31
copy td "Ciara 1x6-X6m SSD 120GB 256G 10GE Server {SSD-B}"
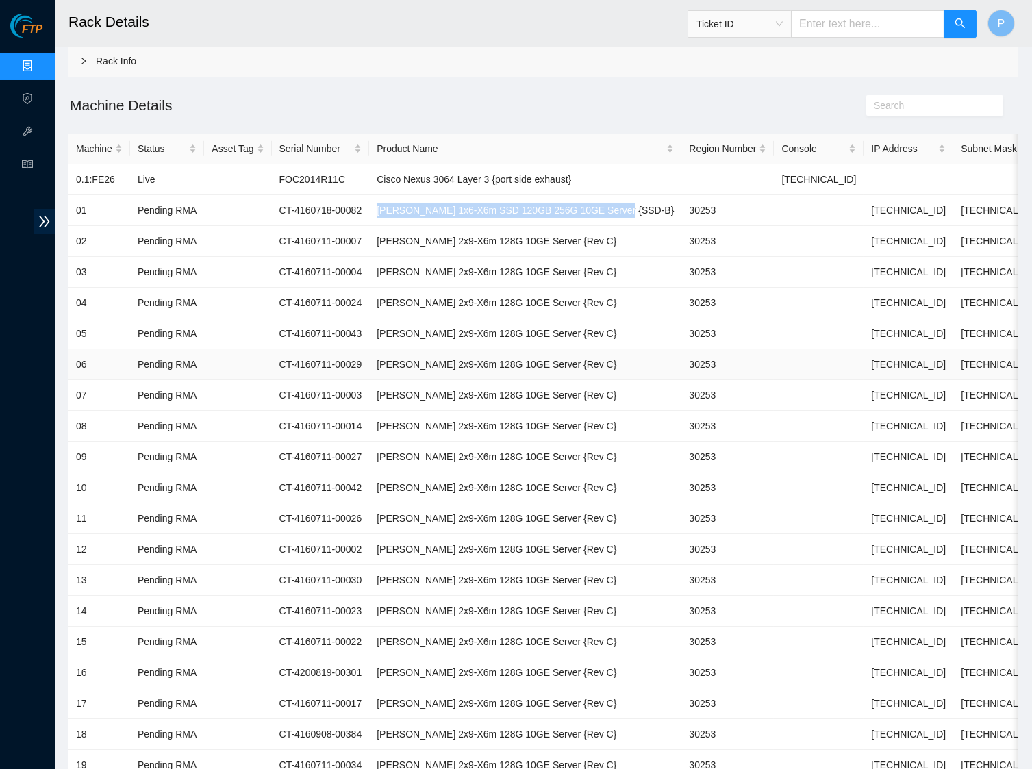
scroll to position [120, 0]
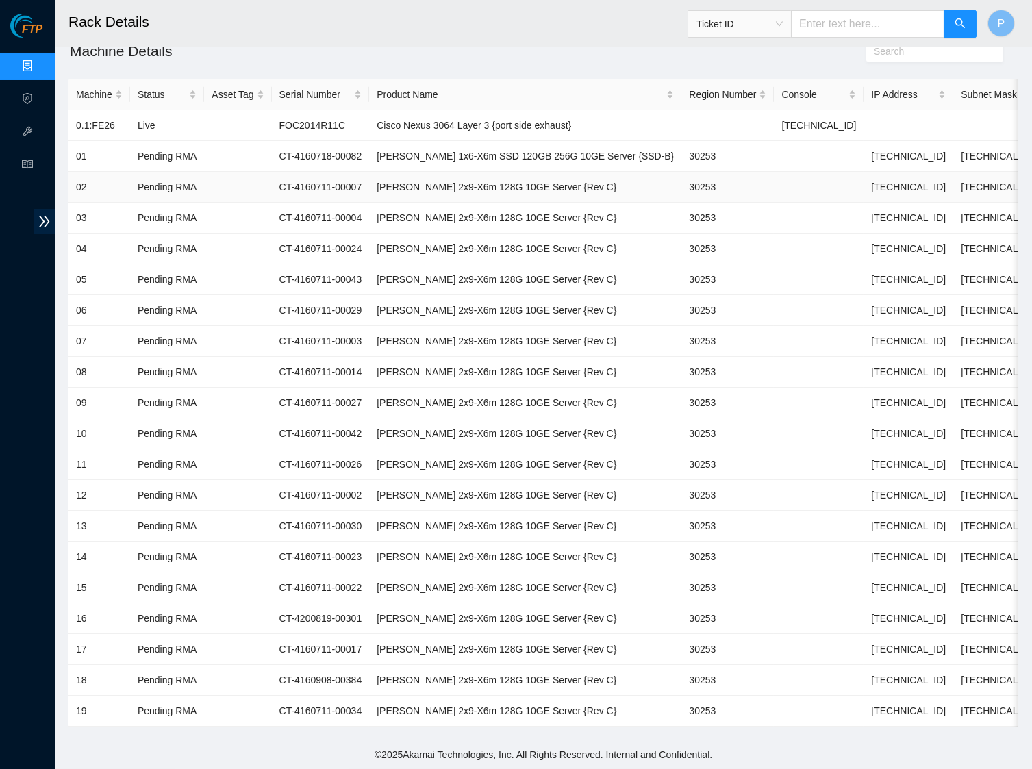
click at [590, 190] on td "Ciara 2x9-X6m 128G 10GE Server {Rev C}" at bounding box center [525, 187] width 312 height 31
drag, startPoint x: 594, startPoint y: 183, endPoint x: 396, endPoint y: 186, distance: 197.9
click at [396, 186] on td "Ciara 2x9-X6m 128G 10GE Server {Rev C}" at bounding box center [525, 187] width 312 height 31
copy td "Ciara 2x9-X6m 128G 10GE Server {Rev C}"
drag, startPoint x: 698, startPoint y: 186, endPoint x: 659, endPoint y: 188, distance: 38.4
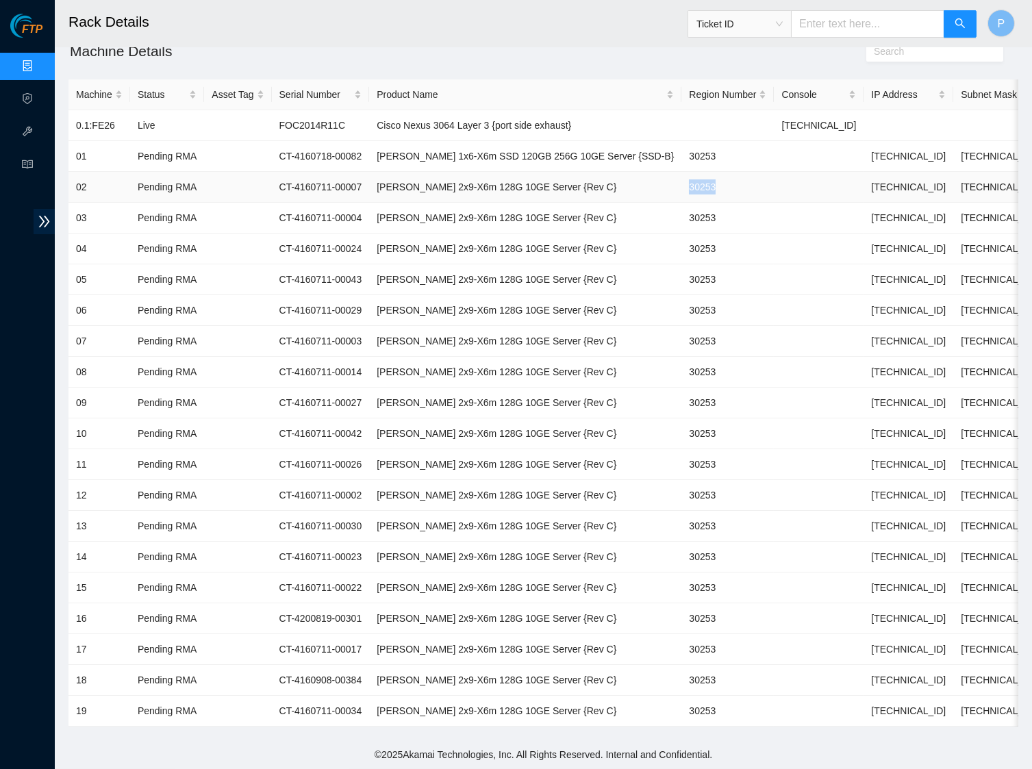
click at [681, 188] on td "30253" at bounding box center [727, 187] width 92 height 31
copy td "30253"
click at [691, 212] on td "30253" at bounding box center [727, 218] width 92 height 31
drag, startPoint x: 384, startPoint y: 241, endPoint x: 309, endPoint y: 241, distance: 74.6
click at [309, 241] on td "CT-4160711-00024" at bounding box center [321, 248] width 98 height 31
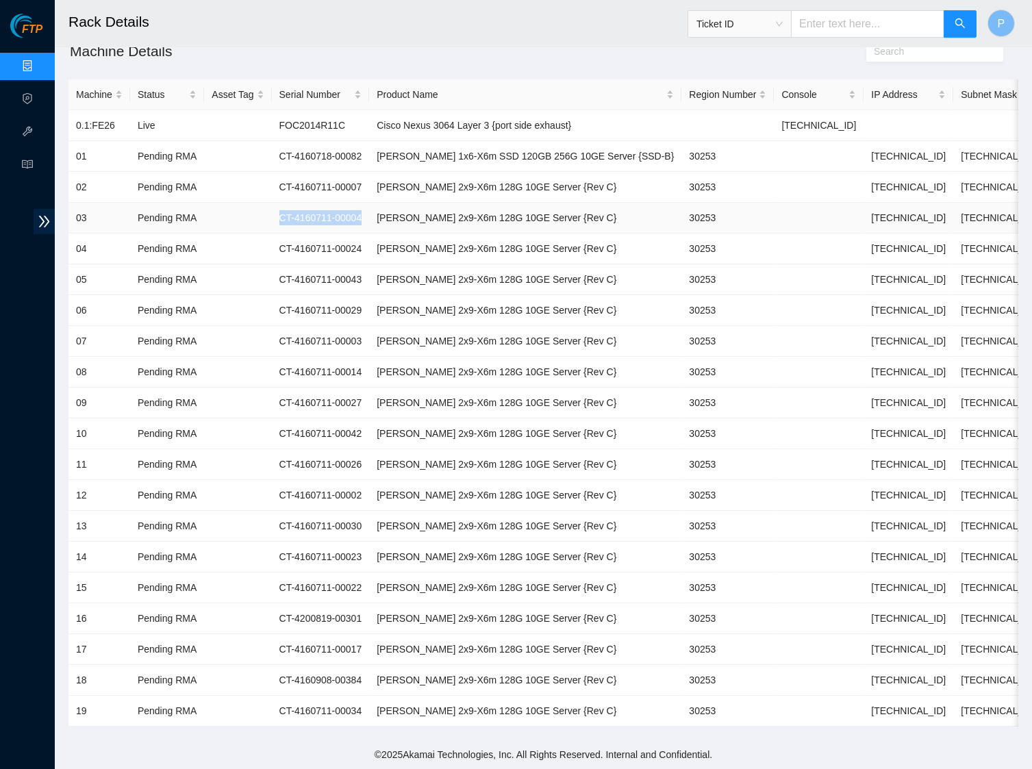
drag, startPoint x: 381, startPoint y: 207, endPoint x: 245, endPoint y: 207, distance: 135.6
click at [245, 207] on tr "03 Pending RMA CT-4160711-00004 Ciara 2x9-X6m 128G 10GE Server {Rev C} 30253 23…" at bounding box center [600, 218] width 1064 height 31
click at [234, 335] on td at bounding box center [237, 341] width 67 height 31
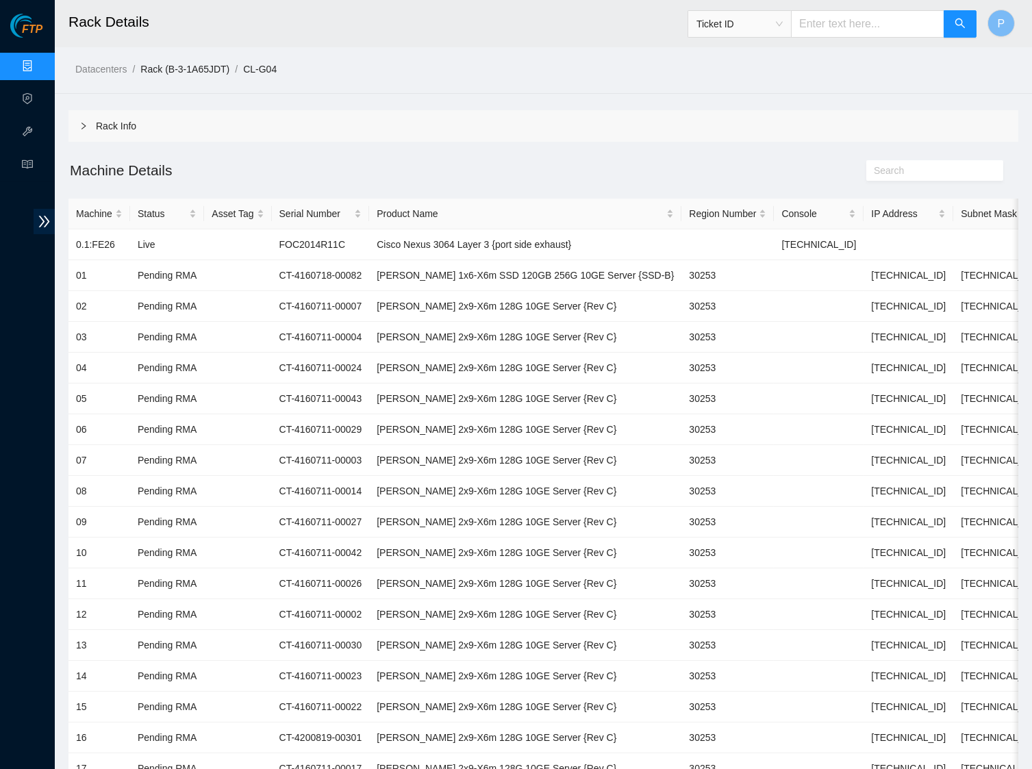
scroll to position [0, 0]
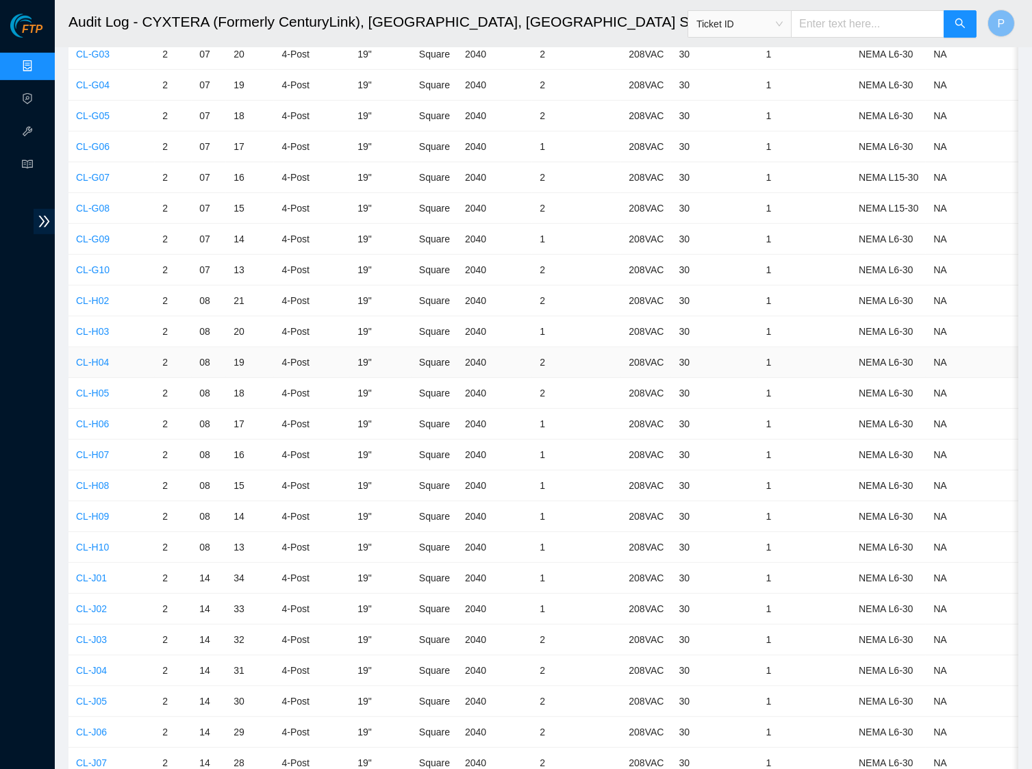
scroll to position [1907, 0]
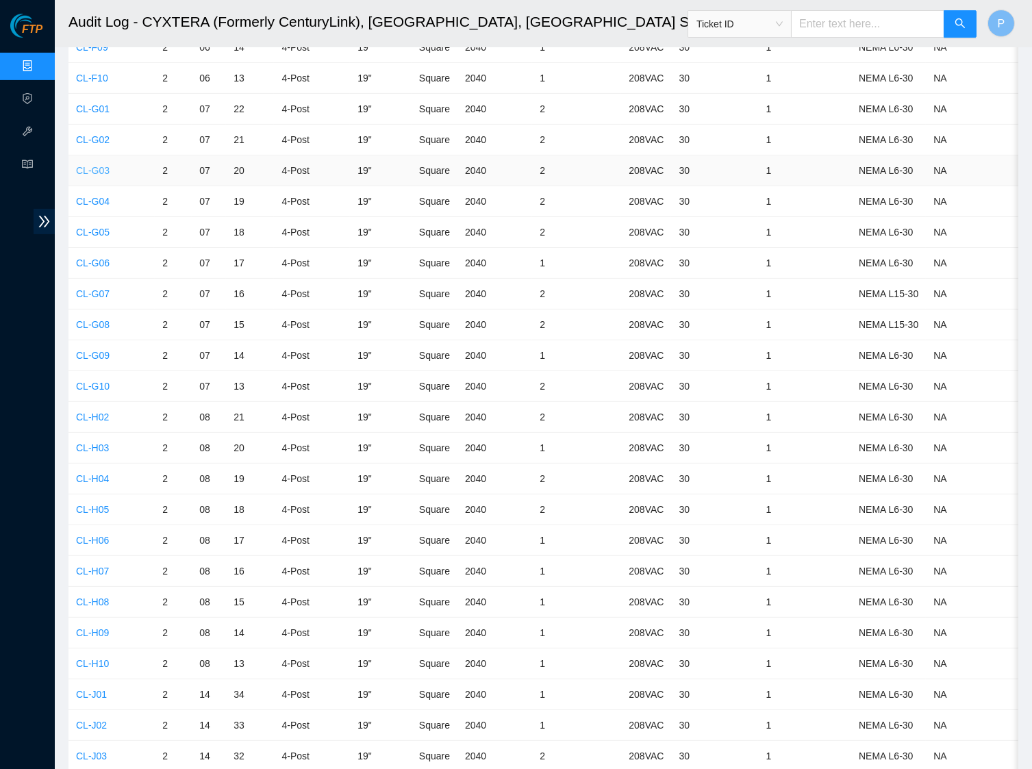
click at [101, 165] on link "CL-G03" at bounding box center [93, 170] width 34 height 11
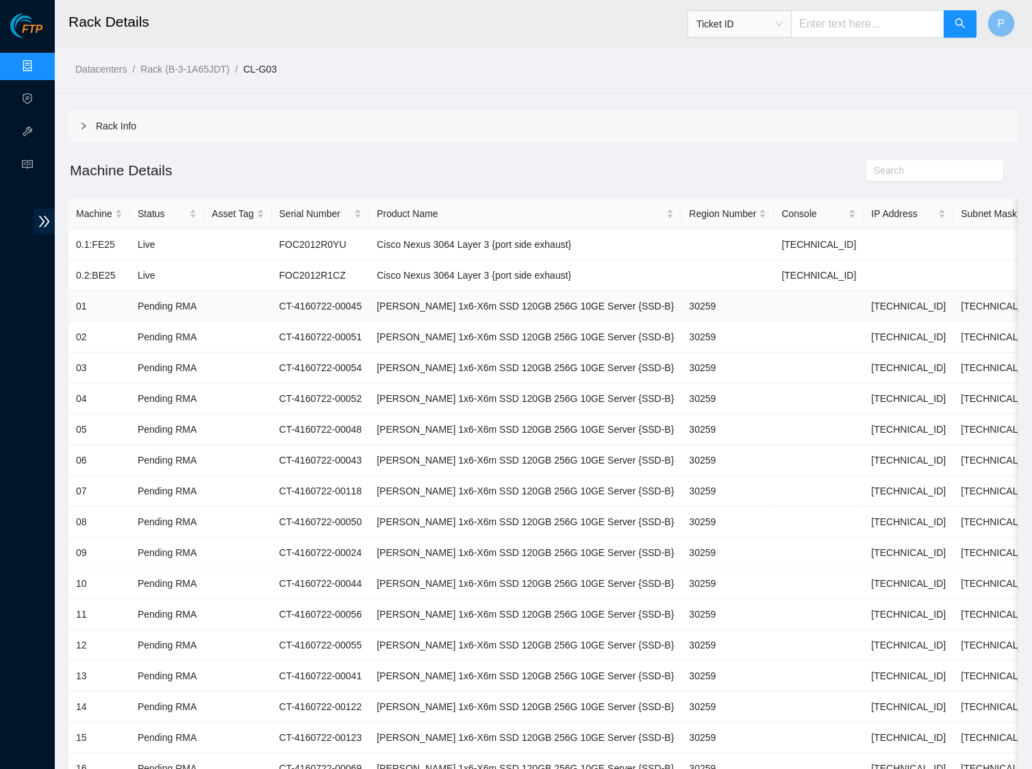
click at [435, 308] on td "Ciara 1x6-X6m SSD 120GB 256G 10GE Server {SSD-B}" at bounding box center [525, 306] width 312 height 31
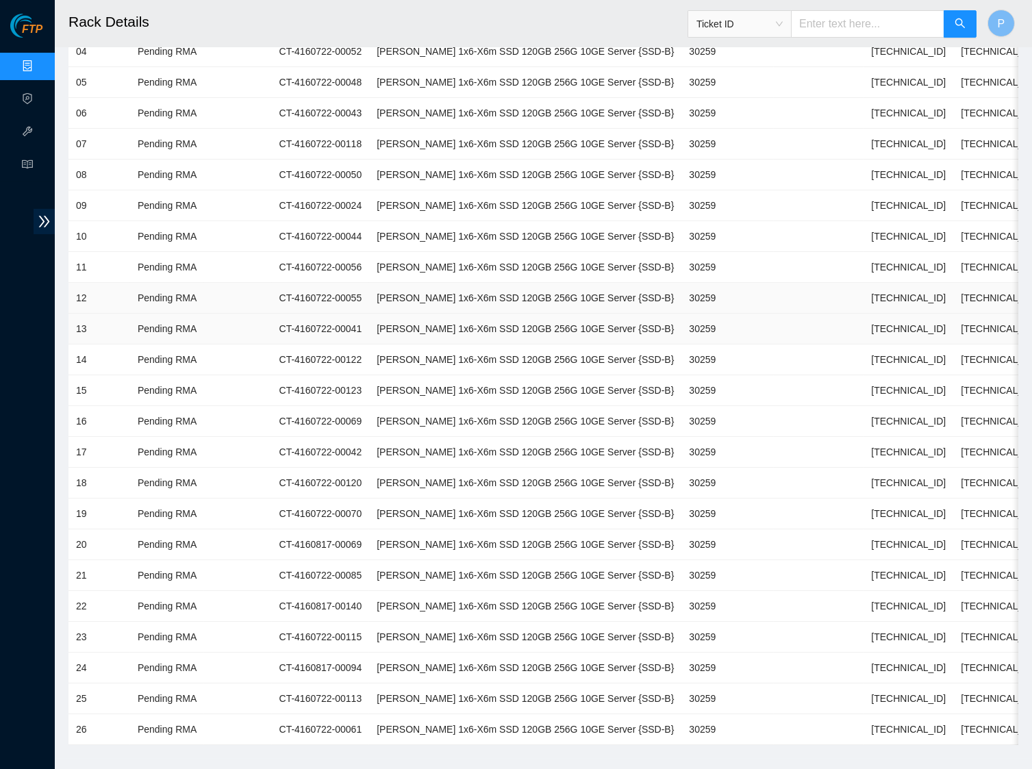
scroll to position [362, 0]
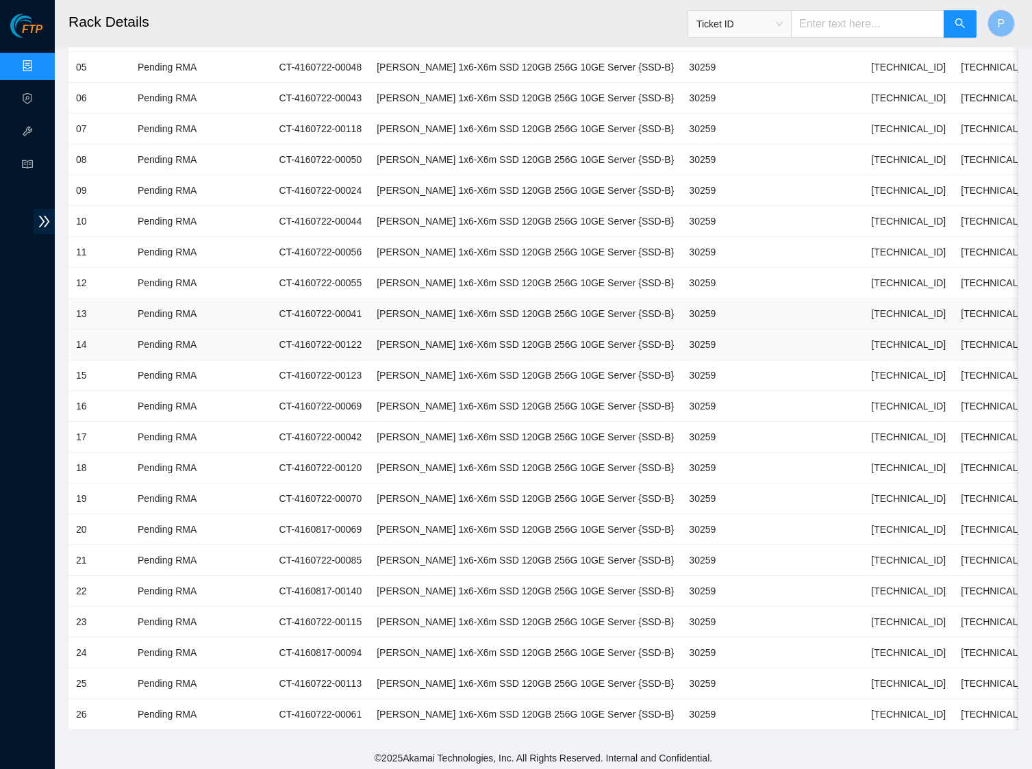
drag, startPoint x: 547, startPoint y: 327, endPoint x: 521, endPoint y: 320, distance: 26.9
click at [539, 329] on td "Ciara 1x6-X6m SSD 120GB 256G 10GE Server {SSD-B}" at bounding box center [525, 344] width 312 height 31
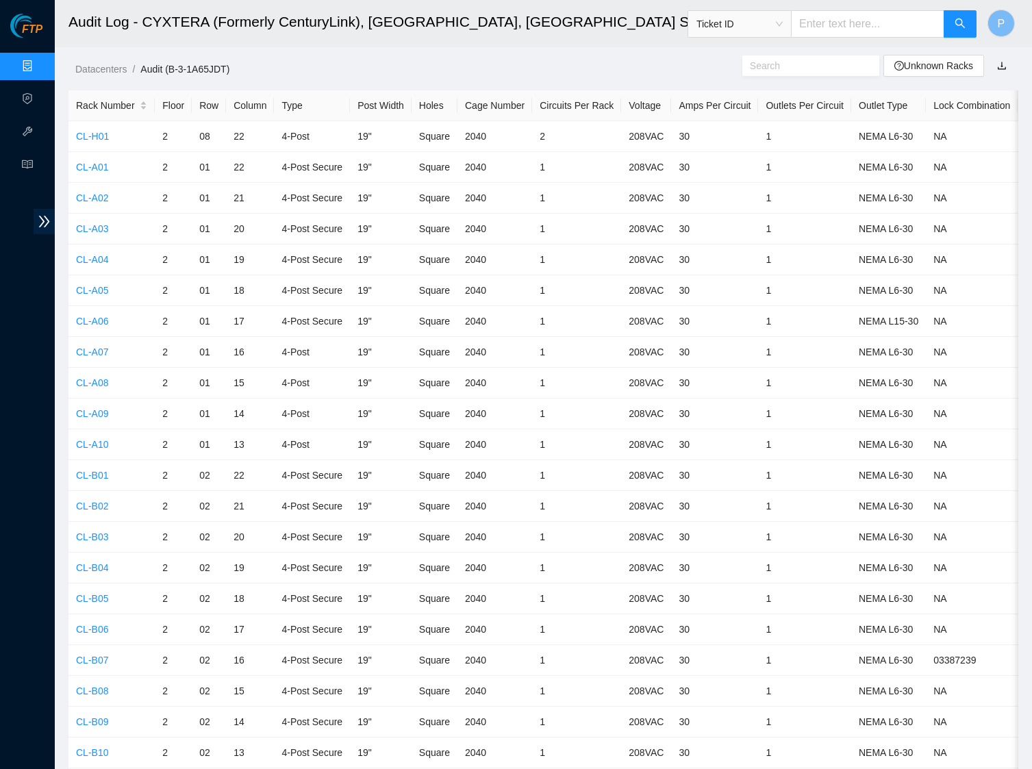
scroll to position [1907, 0]
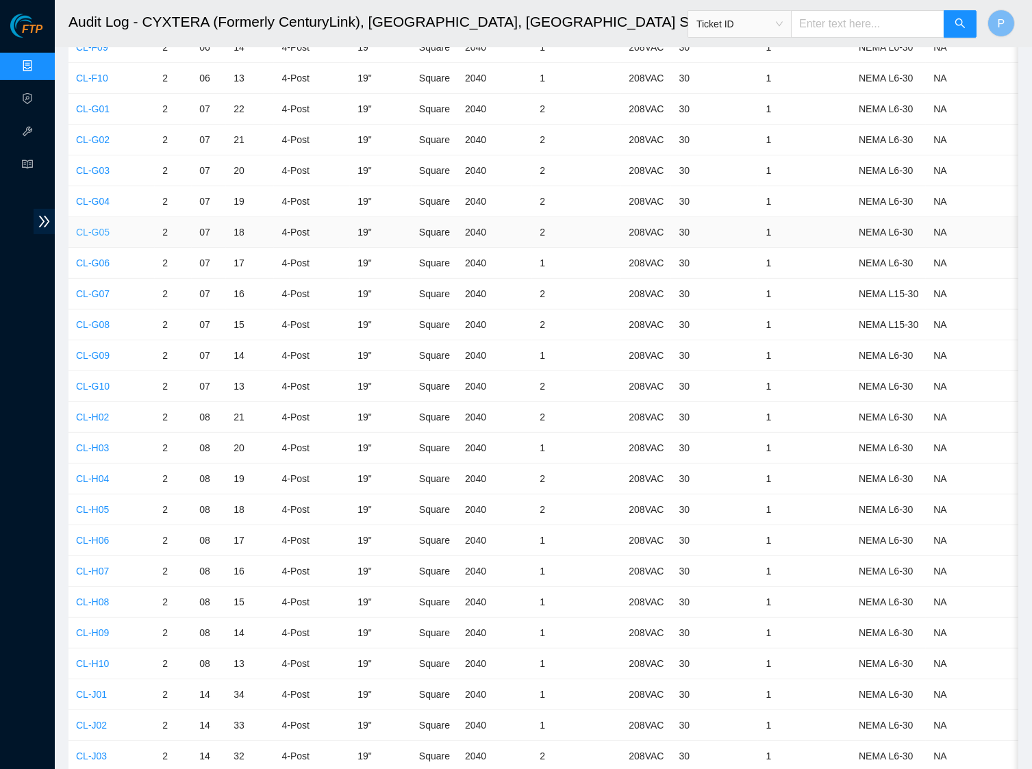
click at [97, 227] on link "CL-G05" at bounding box center [93, 232] width 34 height 11
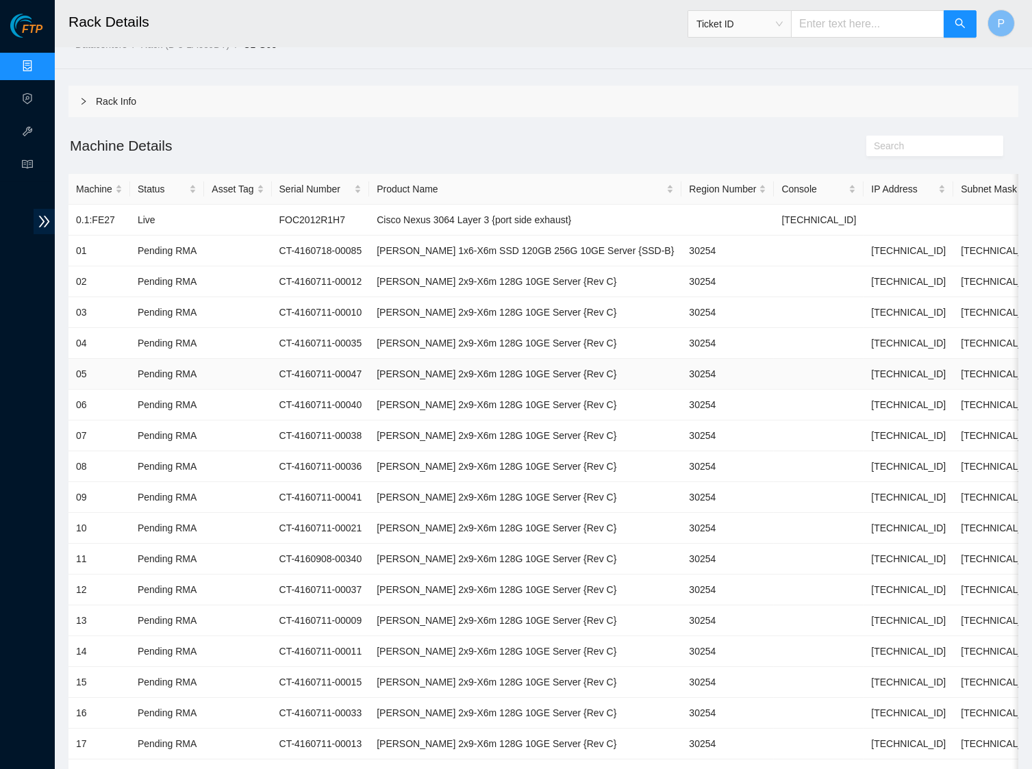
scroll to position [57, 0]
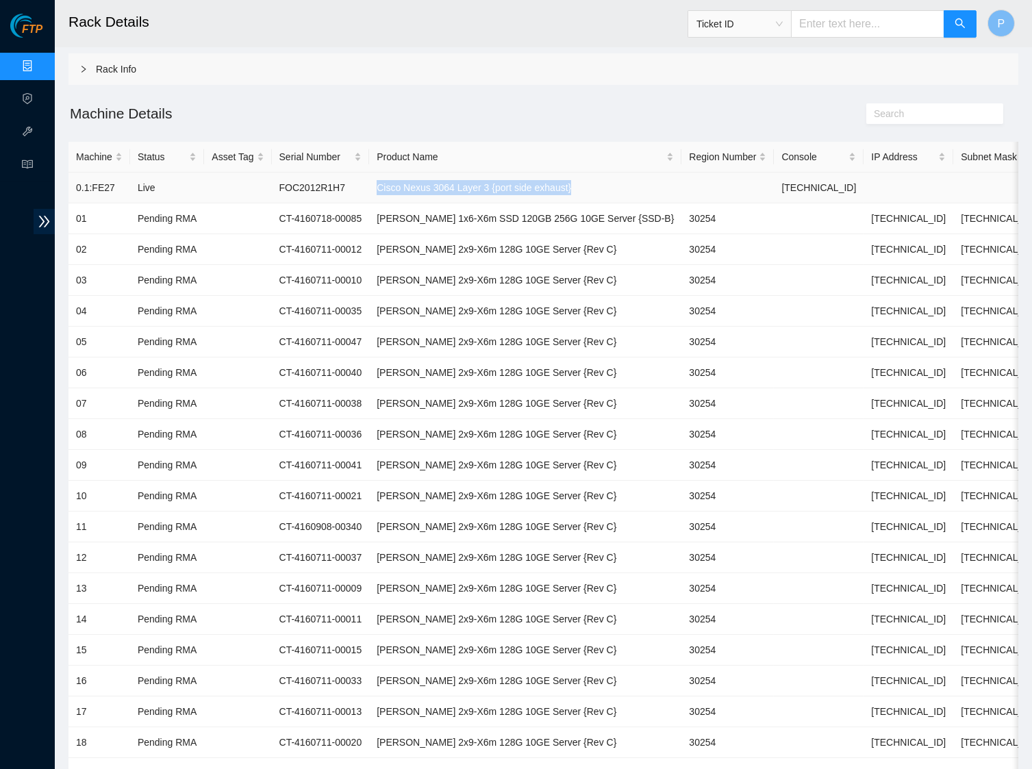
drag, startPoint x: 612, startPoint y: 184, endPoint x: 396, endPoint y: 183, distance: 216.4
click at [396, 183] on td "Cisco Nexus 3064 Layer 3 {port side exhaust}" at bounding box center [525, 188] width 312 height 31
copy td "Cisco Nexus 3064 Layer 3 {port side exhaust}"
click at [414, 366] on td "Ciara 2x9-X6m 128G 10GE Server {Rev C}" at bounding box center [525, 372] width 312 height 31
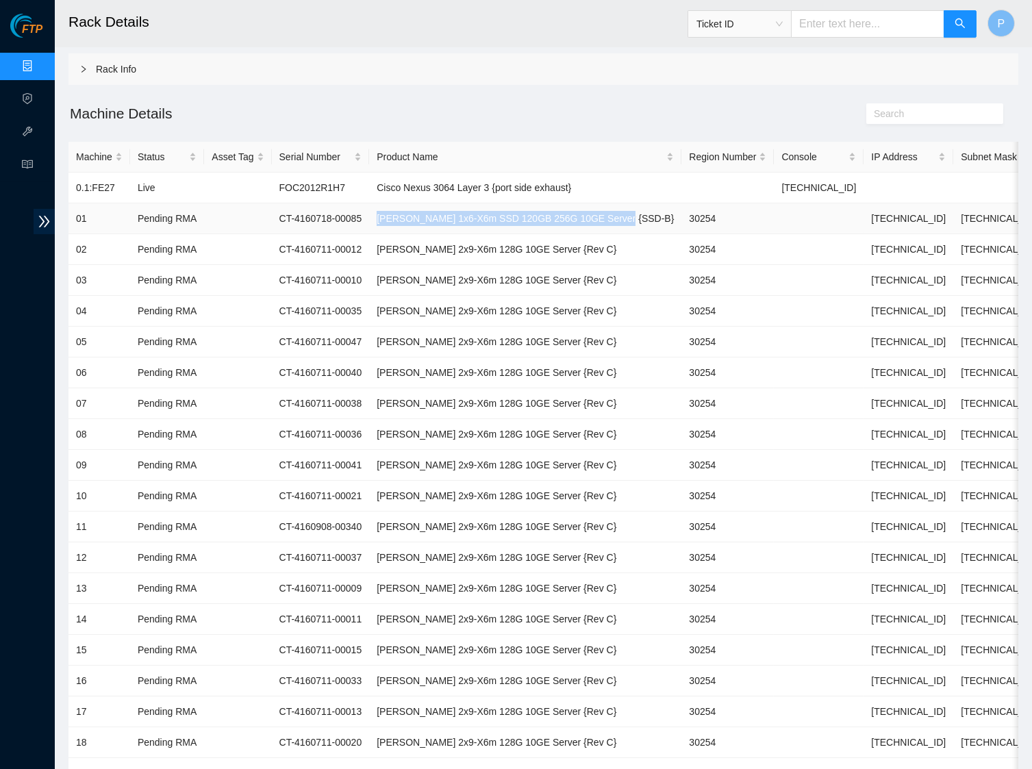
drag, startPoint x: 649, startPoint y: 215, endPoint x: 395, endPoint y: 217, distance: 254.0
click at [395, 217] on td "Ciara 1x6-X6m SSD 120GB 256G 10GE Server {SSD-B}" at bounding box center [525, 218] width 312 height 31
copy td "Ciara 1x6-X6m SSD 120GB 256G 10GE Server {SSD-B}"
click at [715, 241] on td "30254" at bounding box center [727, 249] width 92 height 31
drag, startPoint x: 699, startPoint y: 217, endPoint x: 661, endPoint y: 216, distance: 38.4
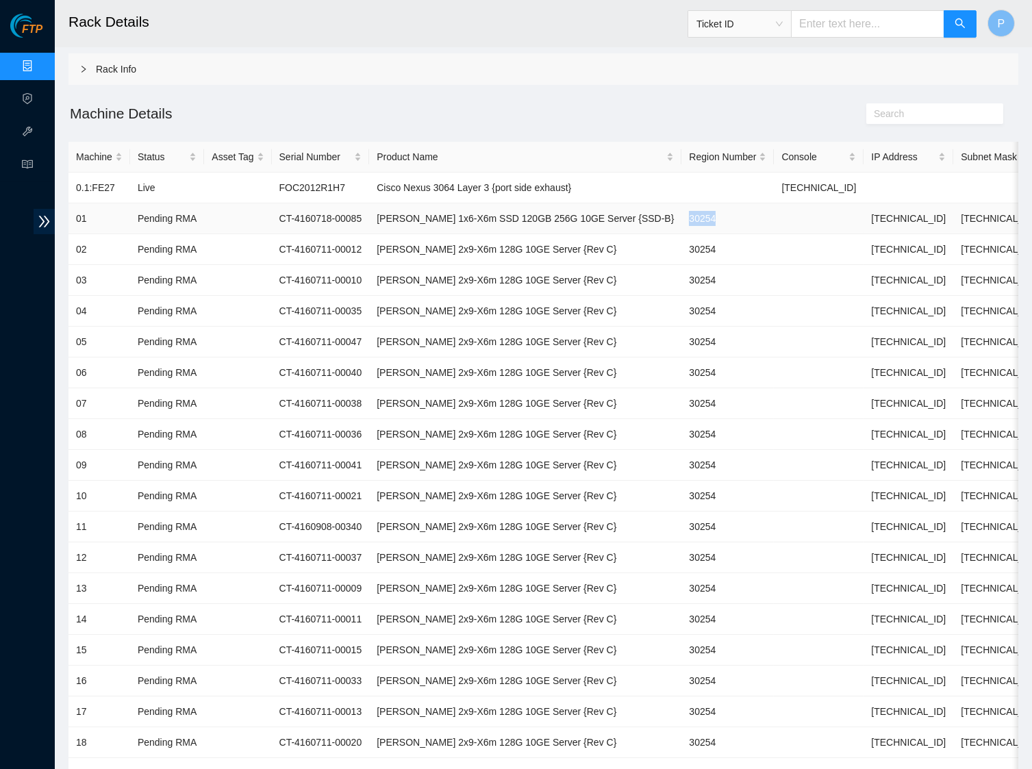
click at [681, 216] on td "30254" at bounding box center [727, 218] width 92 height 31
copy td "30254"
click at [613, 373] on td "Ciara 2x9-X6m 128G 10GE Server {Rev C}" at bounding box center [525, 372] width 312 height 31
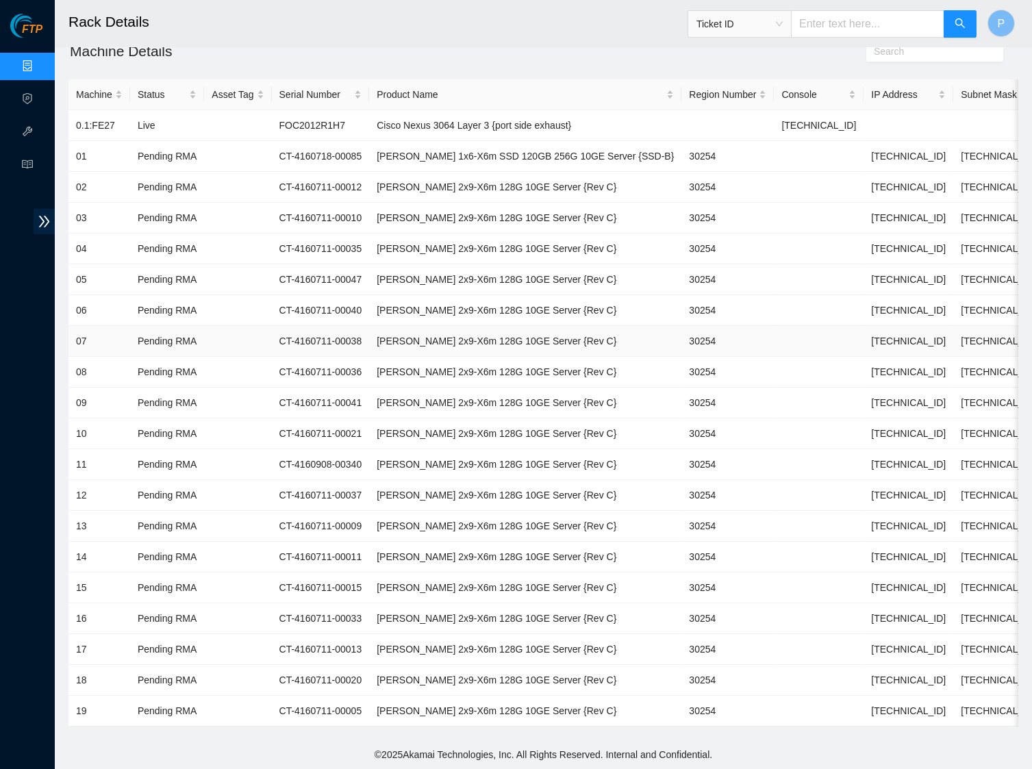
scroll to position [96, 0]
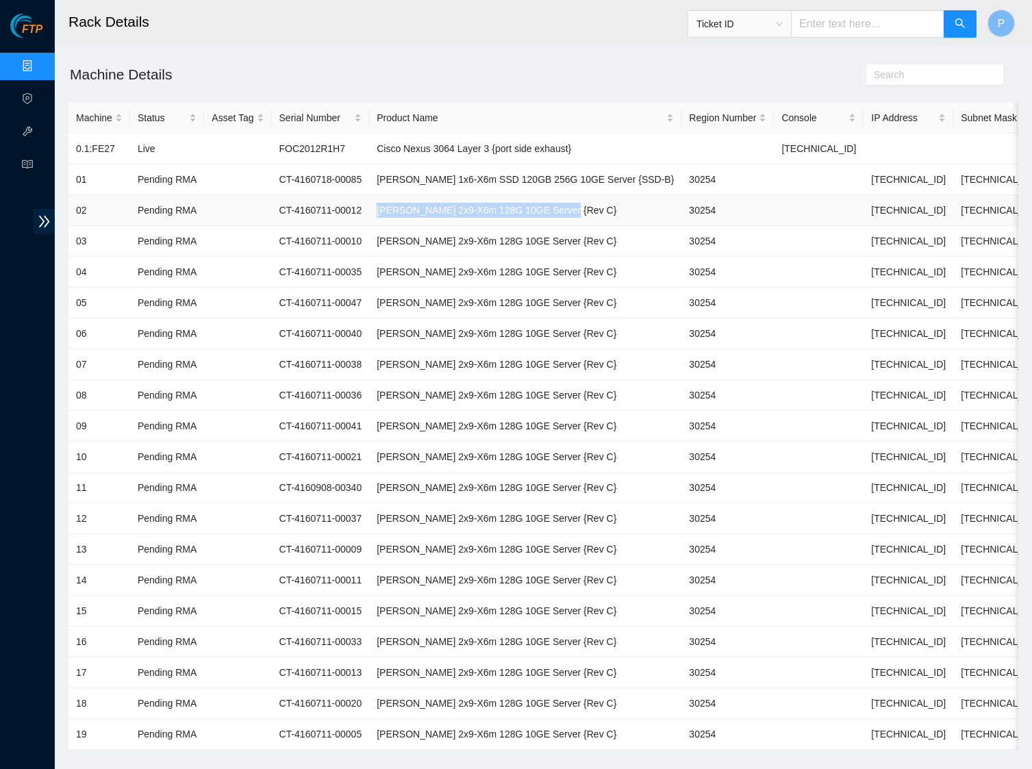
drag, startPoint x: 602, startPoint y: 206, endPoint x: 398, endPoint y: 203, distance: 204.1
click at [398, 203] on td "Ciara 2x9-X6m 128G 10GE Server {Rev C}" at bounding box center [525, 210] width 312 height 31
copy td "Ciara 2x9-X6m 128G 10GE Server {Rev C}"
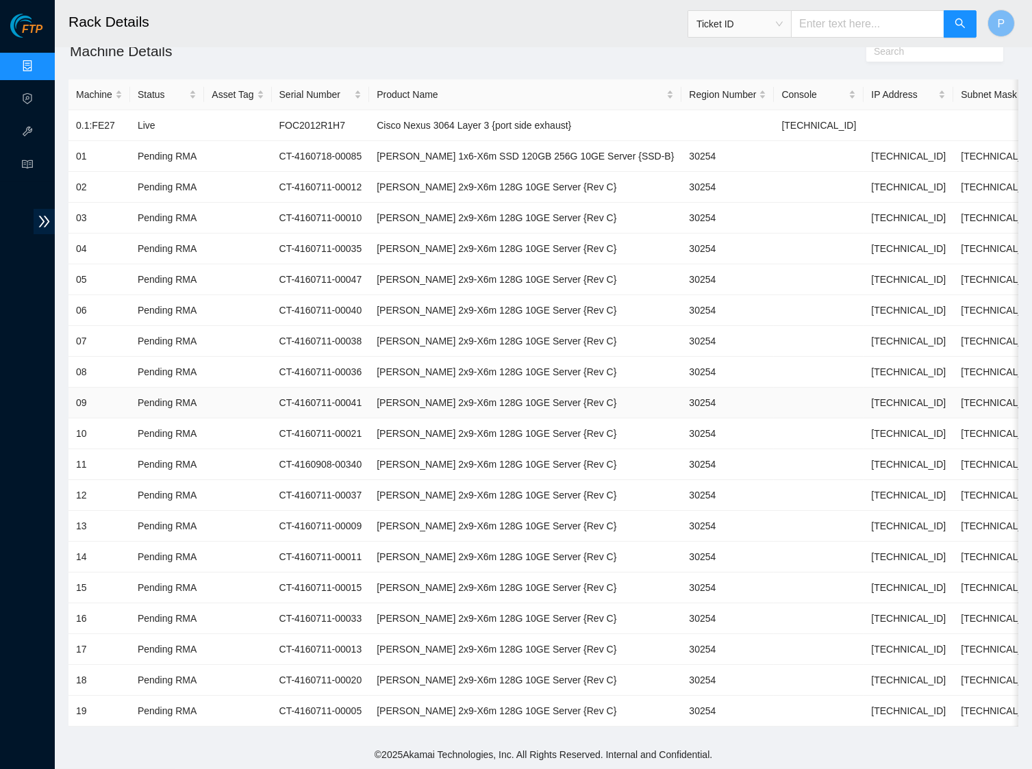
click at [492, 394] on td "Ciara 2x9-X6m 128G 10GE Server {Rev C}" at bounding box center [525, 403] width 312 height 31
click at [225, 243] on td at bounding box center [237, 248] width 67 height 31
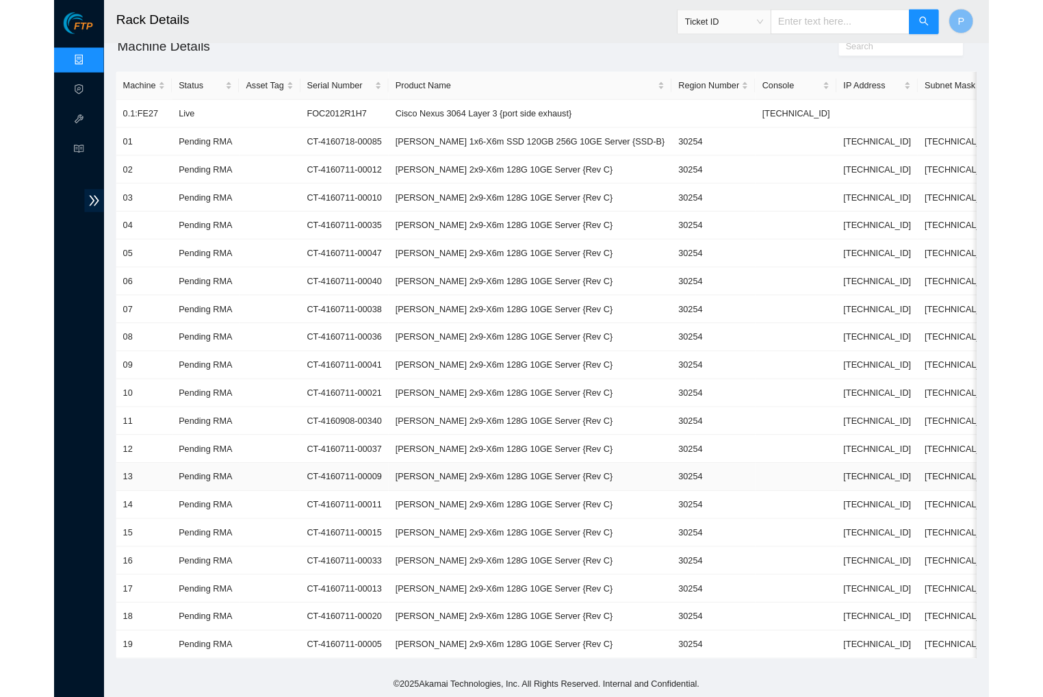
scroll to position [0, 0]
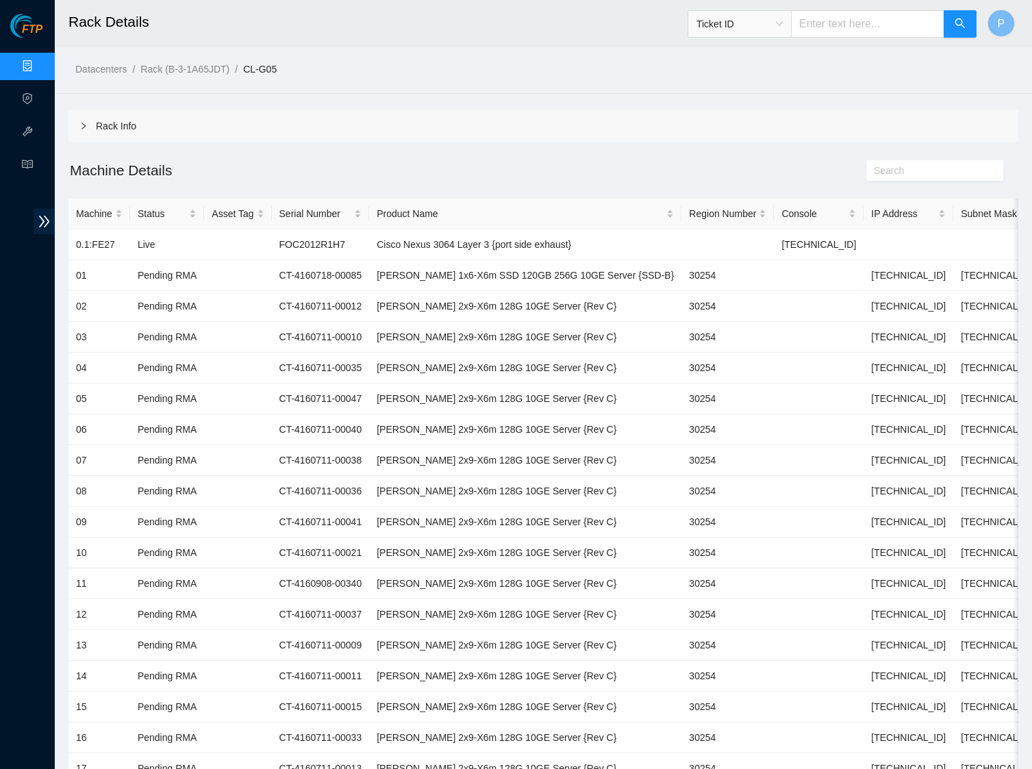
click at [117, 125] on div "Rack Info" at bounding box center [543, 125] width 950 height 31
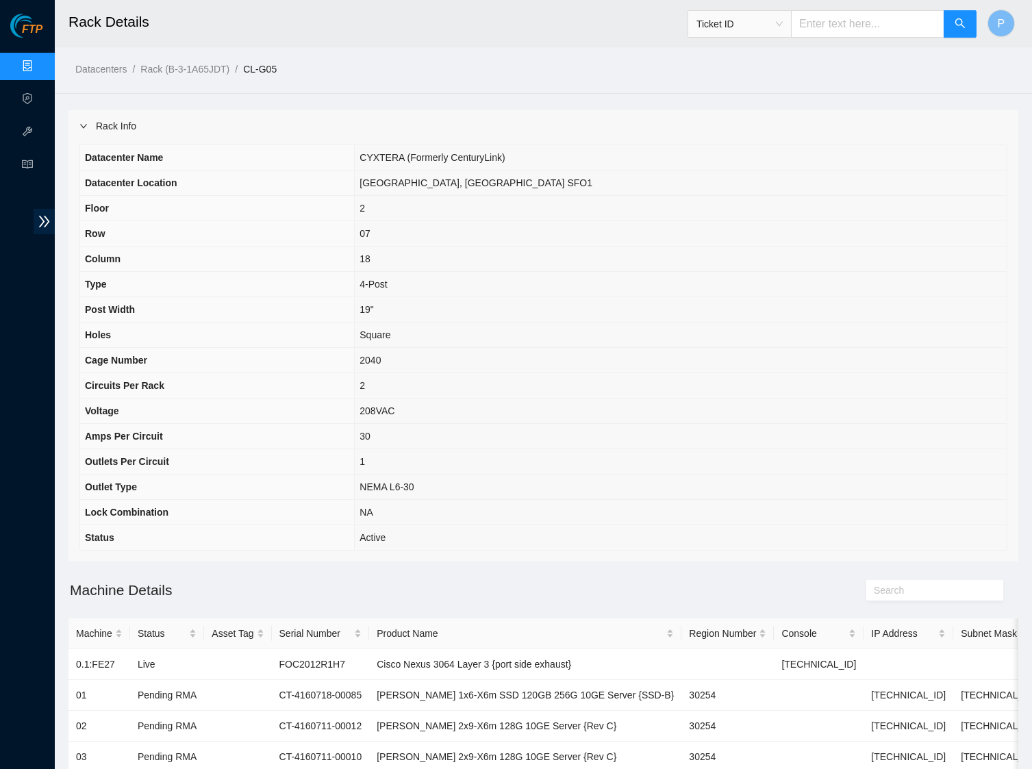
click at [112, 124] on div "Rack Info" at bounding box center [543, 125] width 950 height 31
